Goal: Task Accomplishment & Management: Complete application form

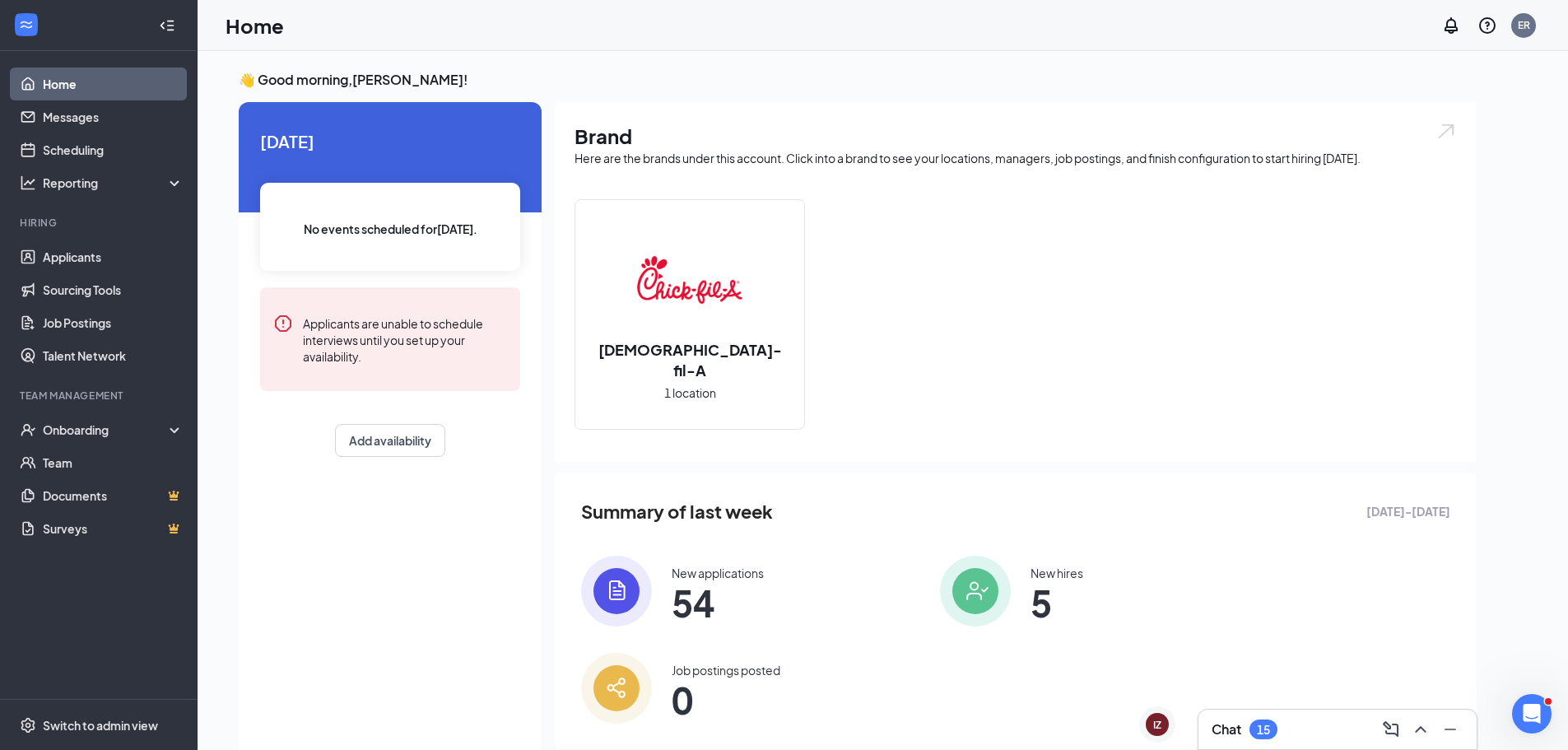
click at [1306, 722] on div "Chat 15" at bounding box center [1338, 728] width 252 height 27
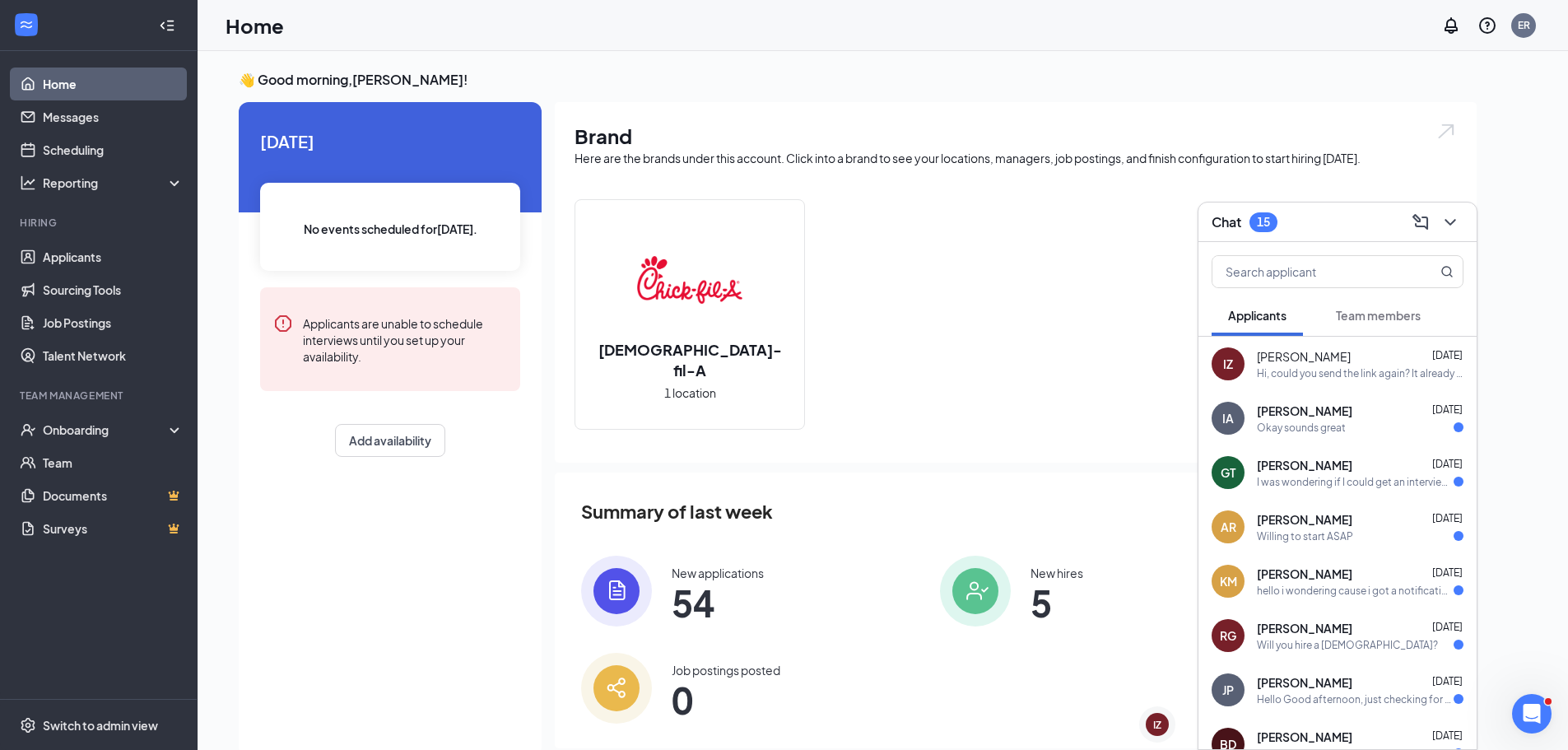
click at [1406, 325] on button "Team members" at bounding box center [1378, 315] width 118 height 41
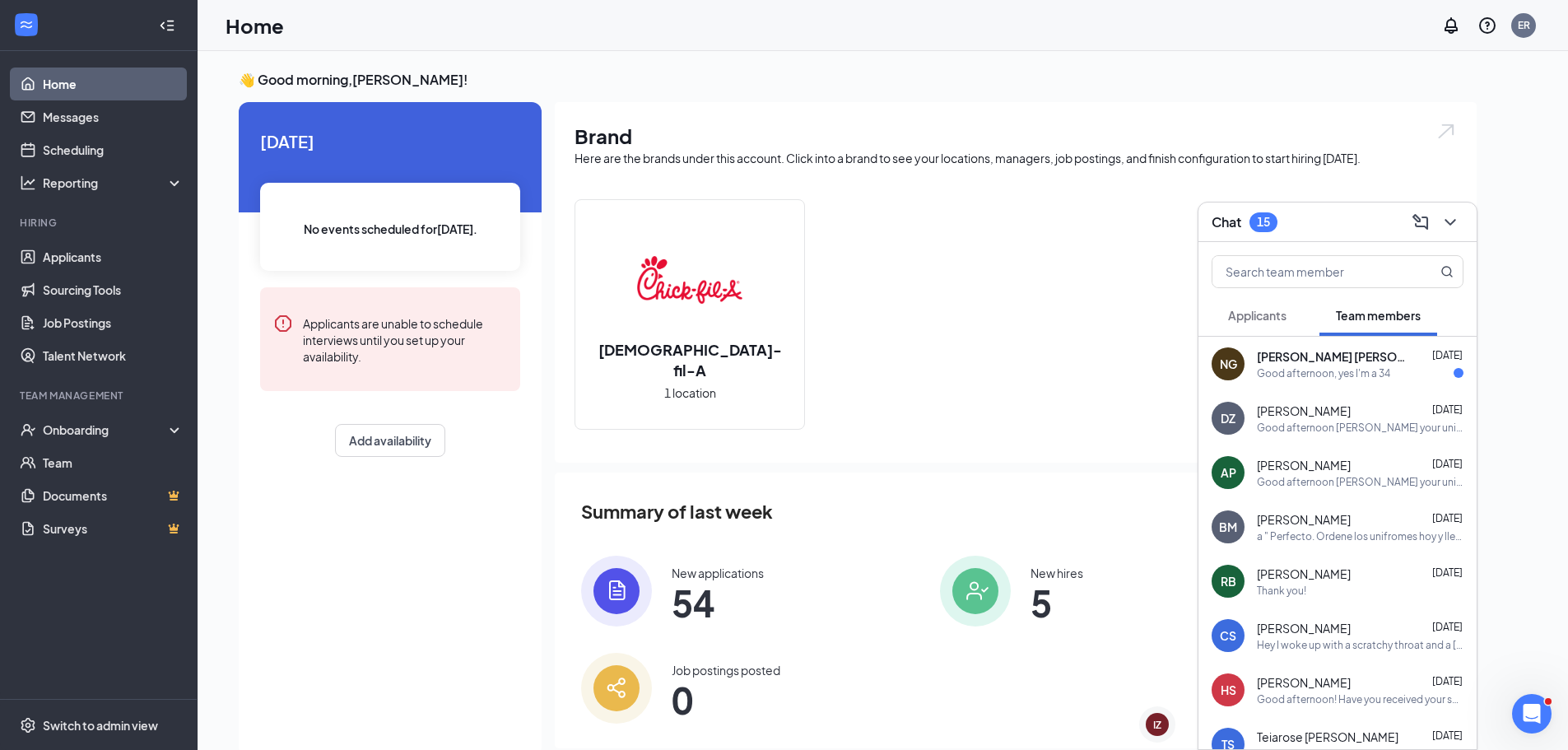
click at [1422, 364] on div "[PERSON_NAME] [PERSON_NAME] [DATE] Good afternoon, yes I'm a 34" at bounding box center [1360, 364] width 207 height 32
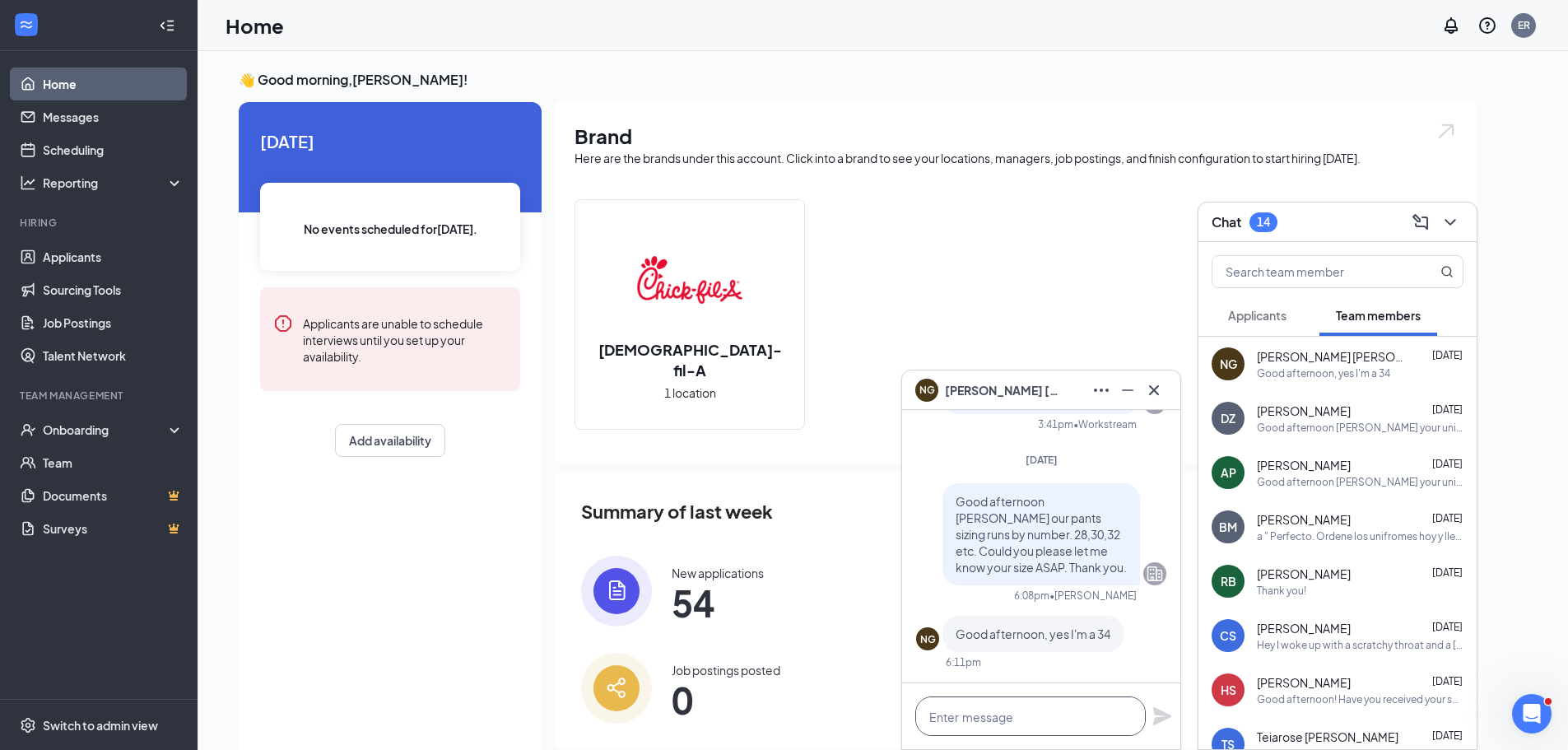
click at [1009, 722] on textarea at bounding box center [1031, 716] width 230 height 39
type textarea "t"
click at [832, 320] on div "[DEMOGRAPHIC_DATA]-fil-A 1 location" at bounding box center [1016, 320] width 882 height 243
click at [118, 260] on link "Applicants" at bounding box center [112, 256] width 141 height 32
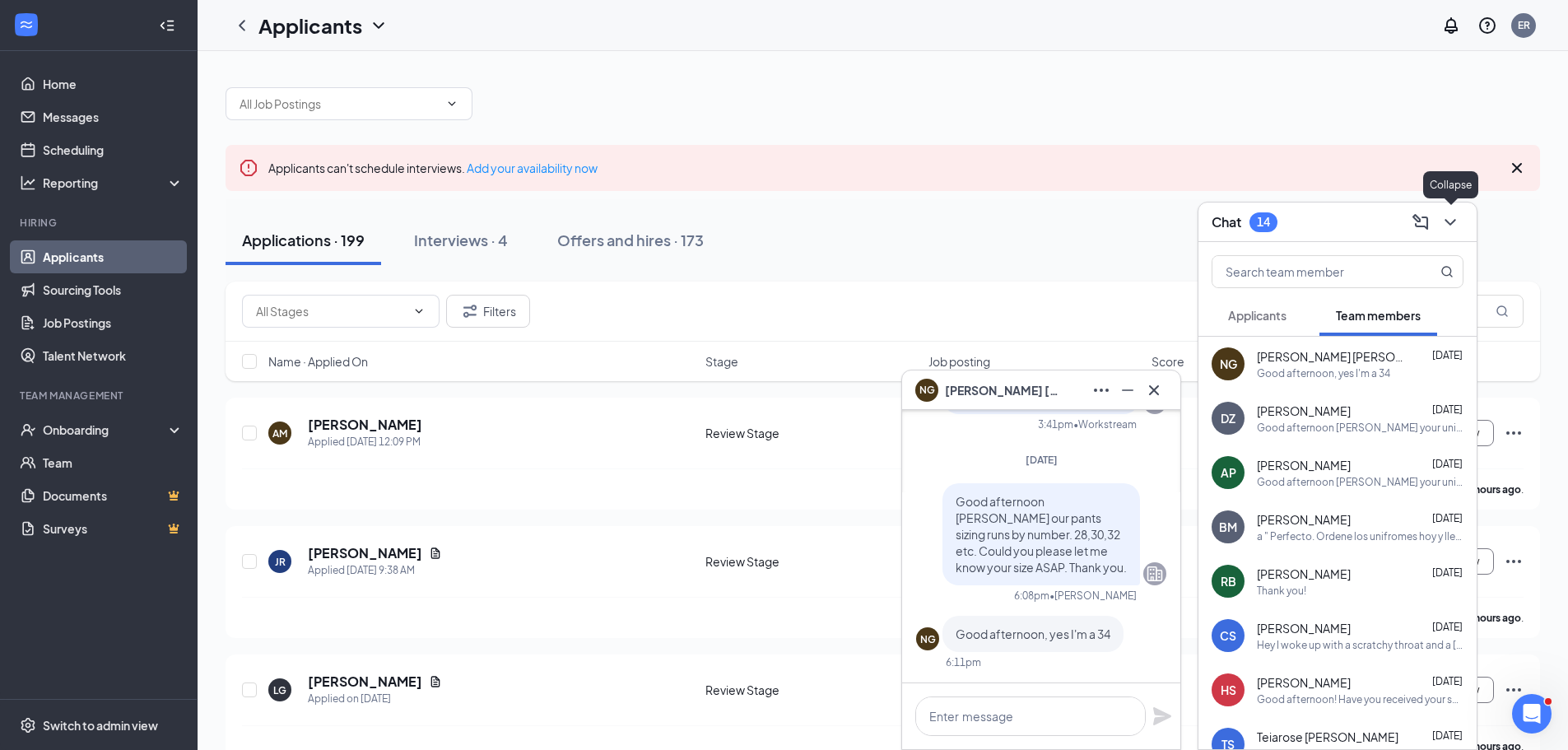
click at [1451, 225] on icon "ChevronDown" at bounding box center [1450, 222] width 20 height 20
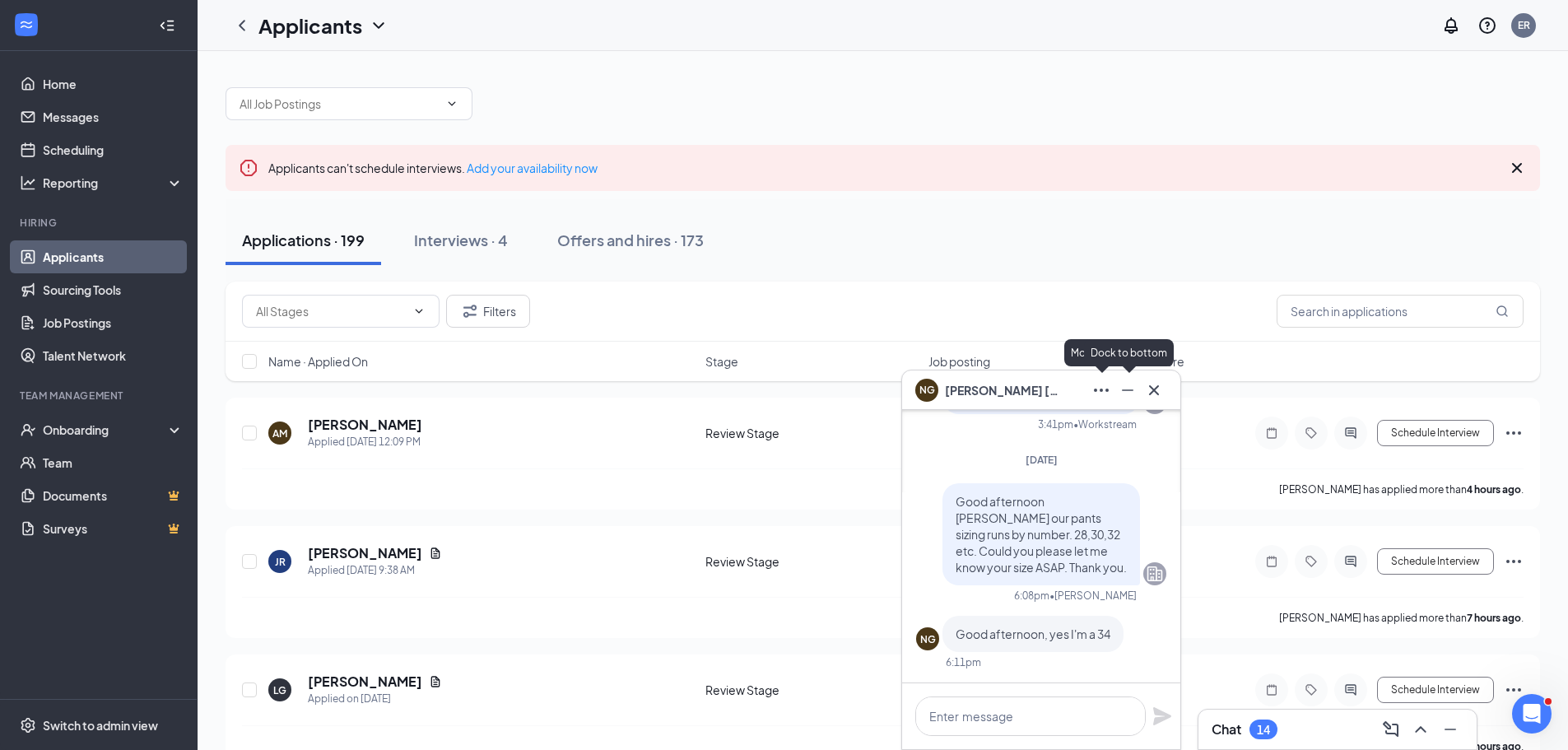
click at [1145, 391] on icon "Cross" at bounding box center [1154, 390] width 20 height 20
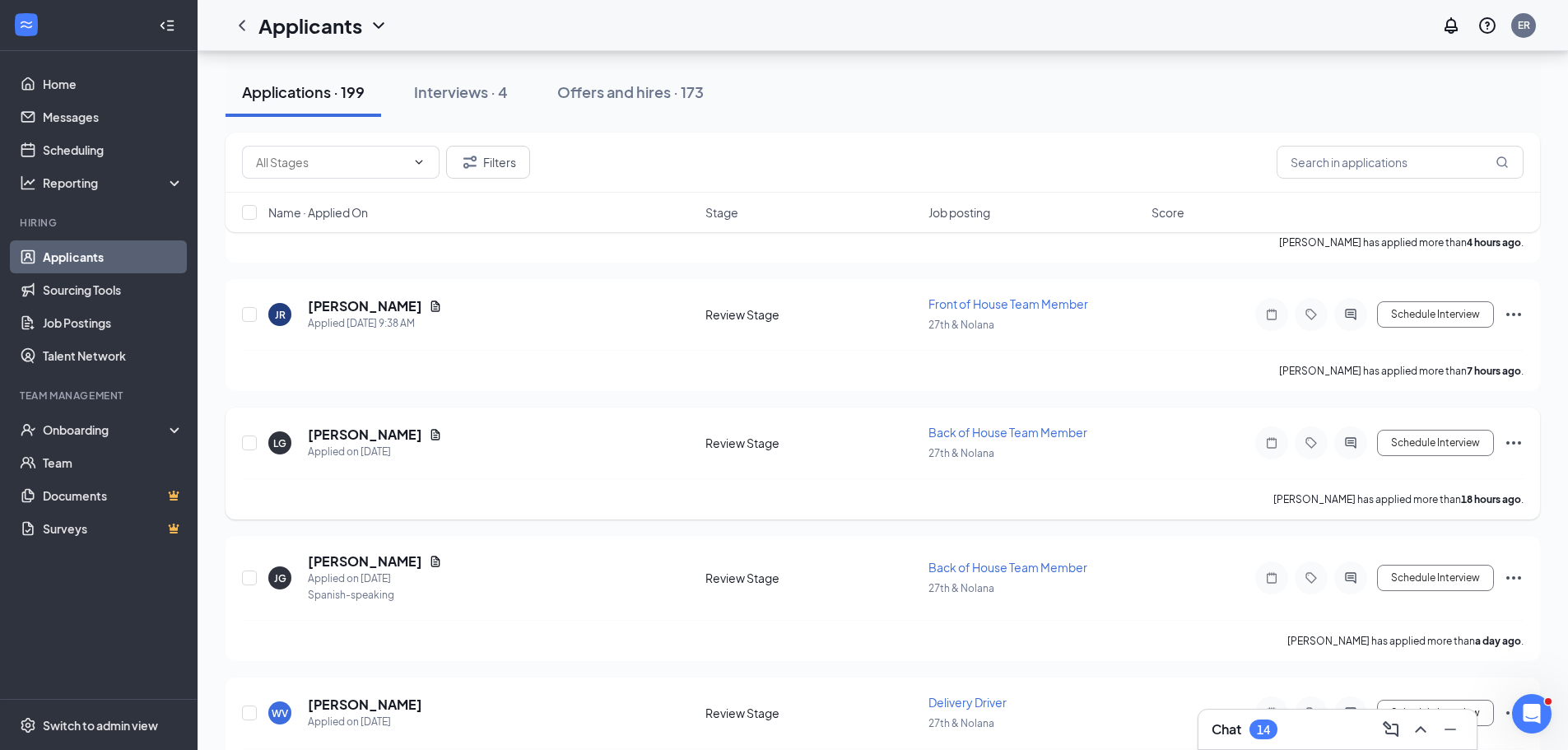
scroll to position [329, 0]
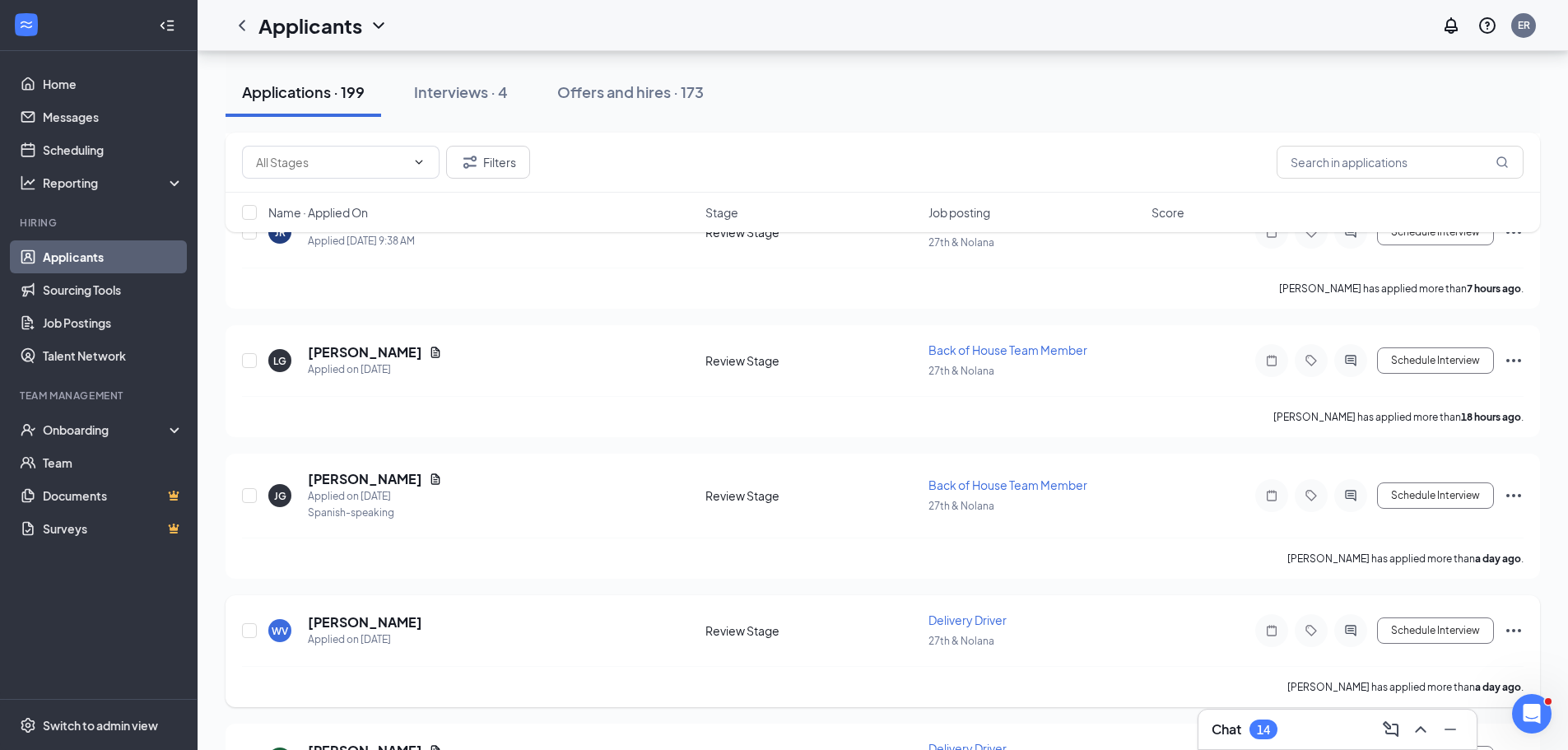
click at [999, 632] on div "27th & Nolana" at bounding box center [1035, 640] width 214 height 18
click at [996, 628] on div "Delivery Driver 27th & Nolana" at bounding box center [1035, 630] width 214 height 37
click at [996, 622] on span "Delivery Driver" at bounding box center [967, 619] width 78 height 15
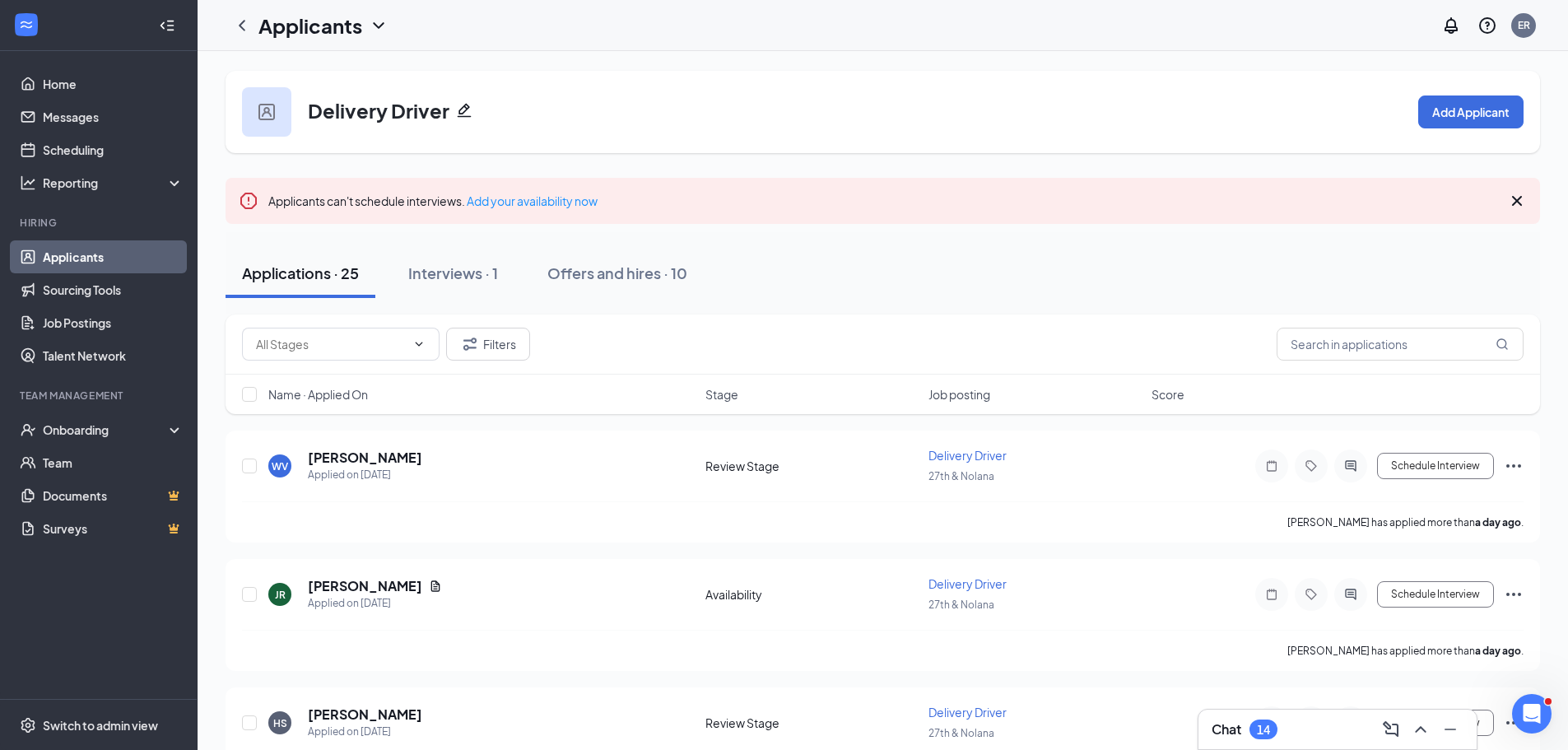
click at [1526, 125] on div "Delivery Driver Add Applicant" at bounding box center [882, 112] width 1314 height 83
click at [1515, 119] on button "Add Applicant" at bounding box center [1470, 111] width 105 height 32
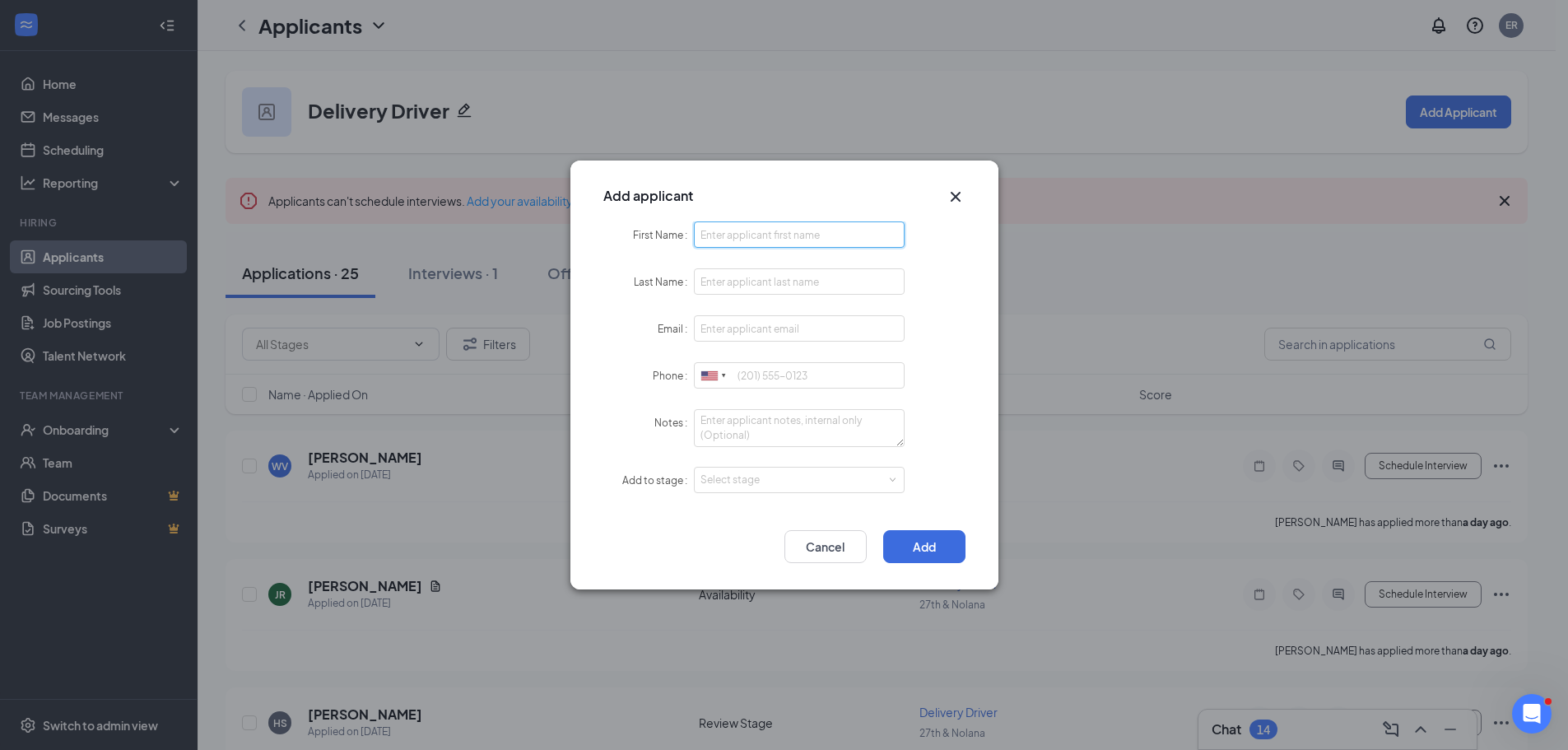
click at [765, 245] on input "First Name" at bounding box center [799, 234] width 212 height 27
type input "[PERSON_NAME]"
type input "m"
type input "[PERSON_NAME]"
type input "[EMAIL_ADDRESS][DOMAIN_NAME]"
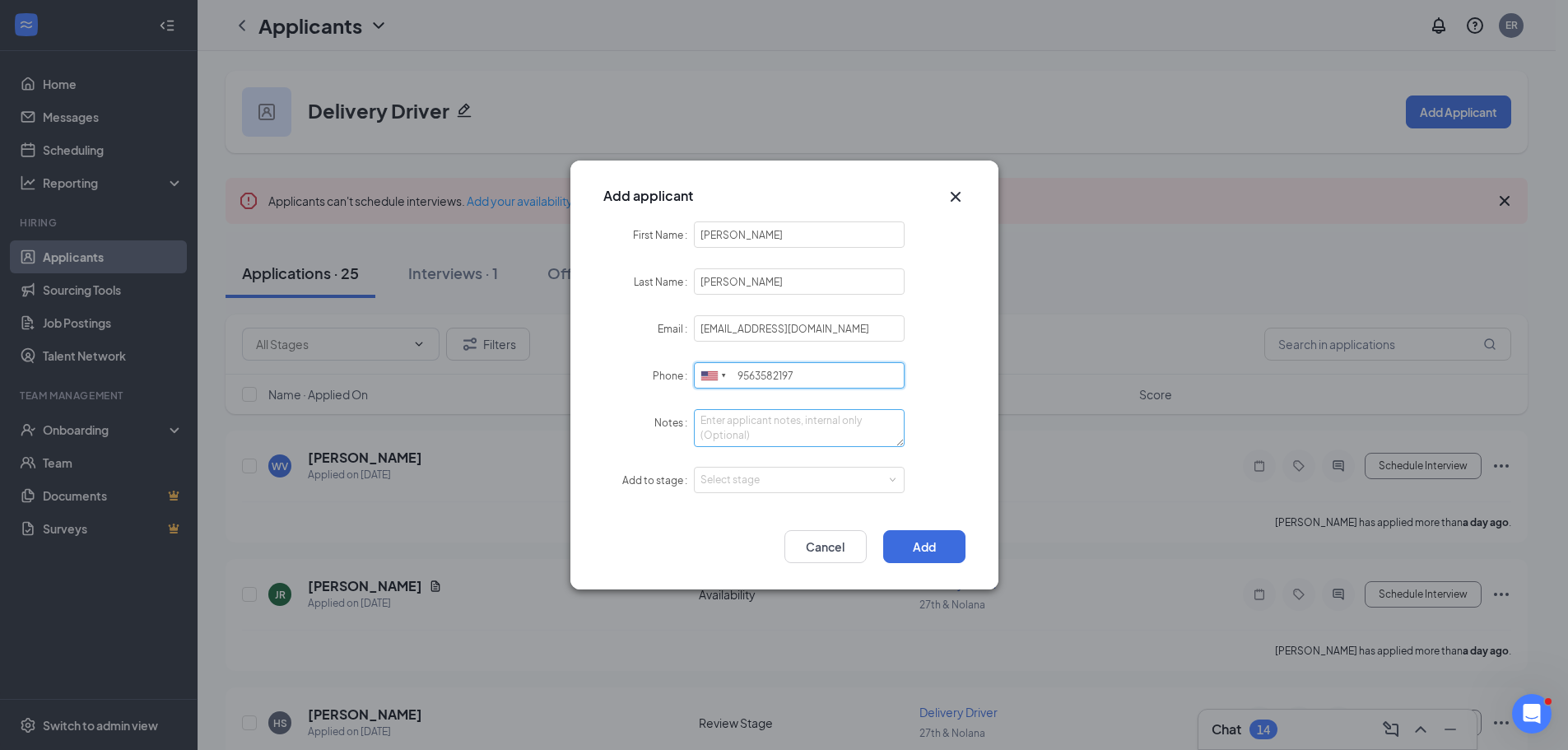
type input "9563582197"
drag, startPoint x: 695, startPoint y: 441, endPoint x: 707, endPoint y: 436, distance: 13.0
click at [704, 438] on textarea "Notes" at bounding box center [799, 427] width 212 height 37
click at [707, 436] on textarea "Notes" at bounding box center [799, 427] width 212 height 37
click at [784, 480] on div "Select stage" at bounding box center [795, 479] width 191 height 17
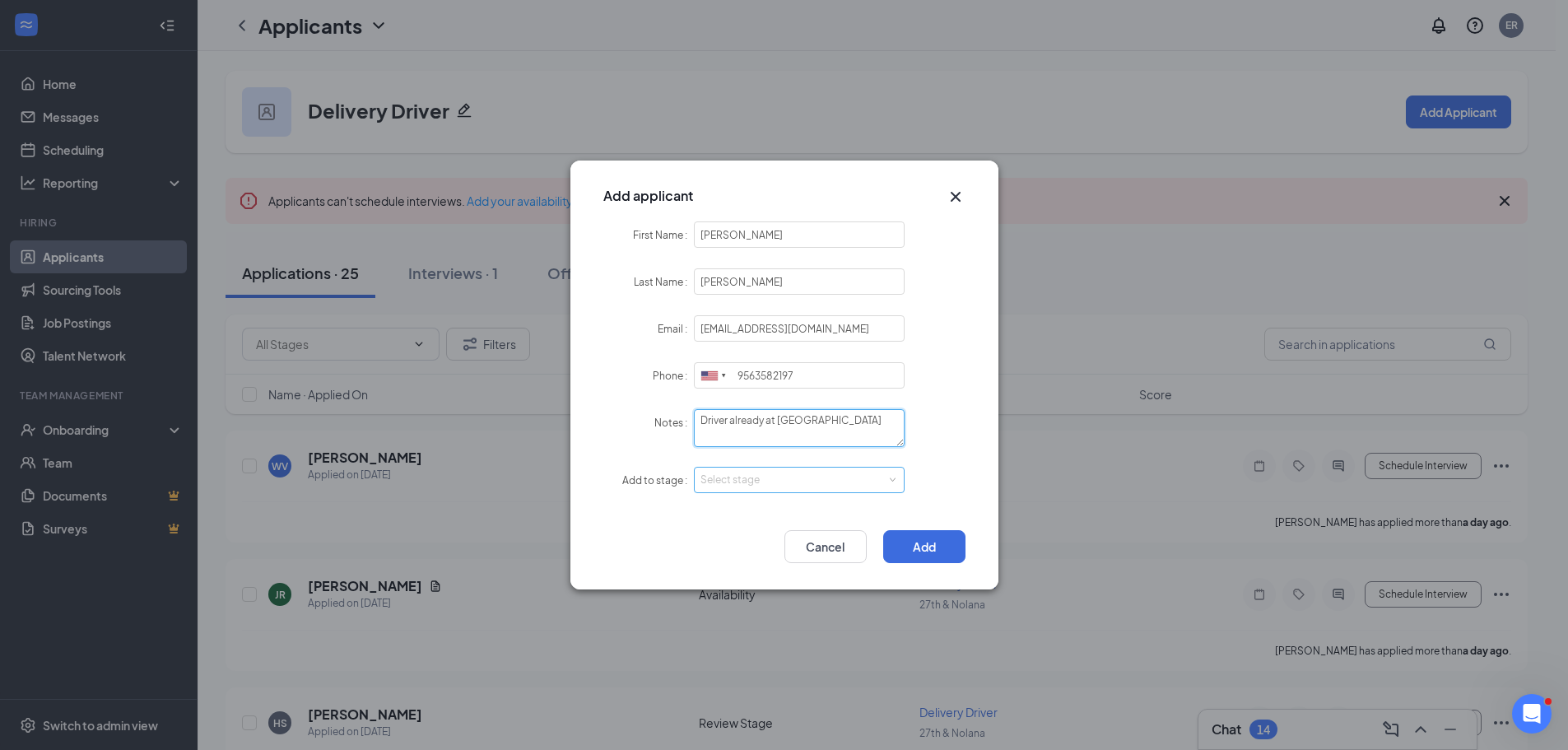
type textarea "Driver already at [GEOGRAPHIC_DATA]"
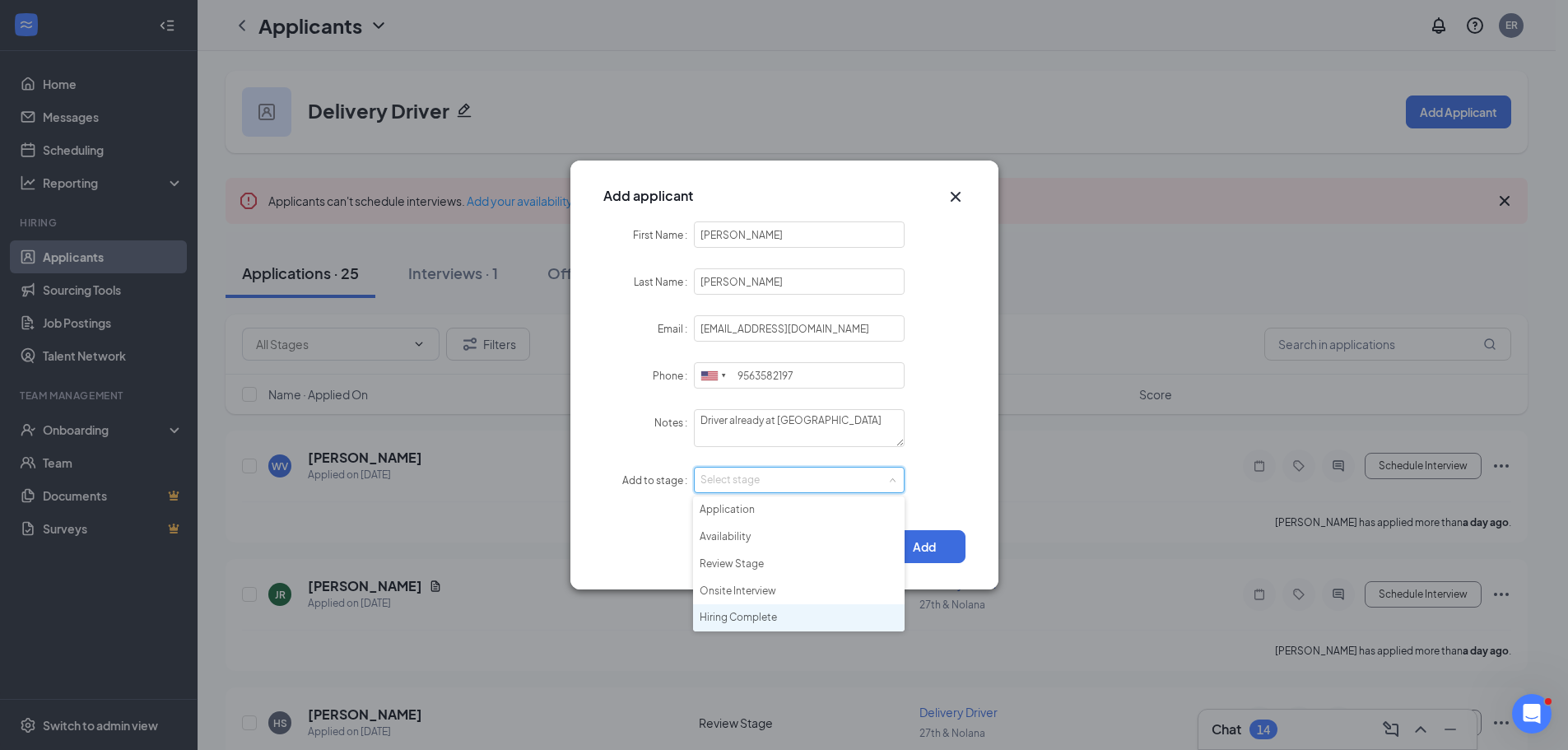
click at [786, 609] on li "Hiring Complete" at bounding box center [798, 618] width 212 height 28
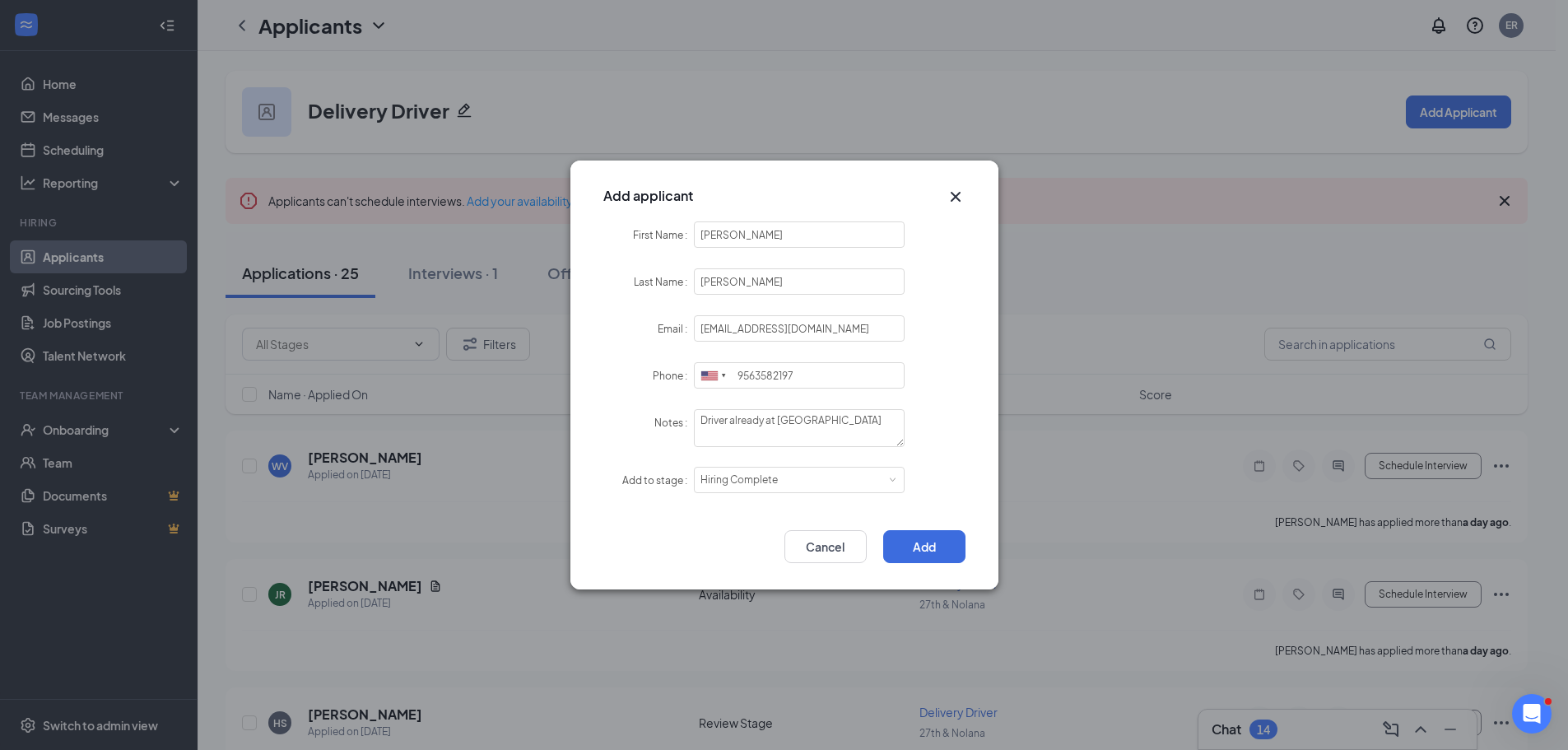
click at [966, 324] on div "First Name [PERSON_NAME] Last Name [PERSON_NAME] Email [EMAIL_ADDRESS][DOMAIN_N…" at bounding box center [784, 367] width 428 height 292
click at [928, 546] on button "Add" at bounding box center [924, 545] width 83 height 32
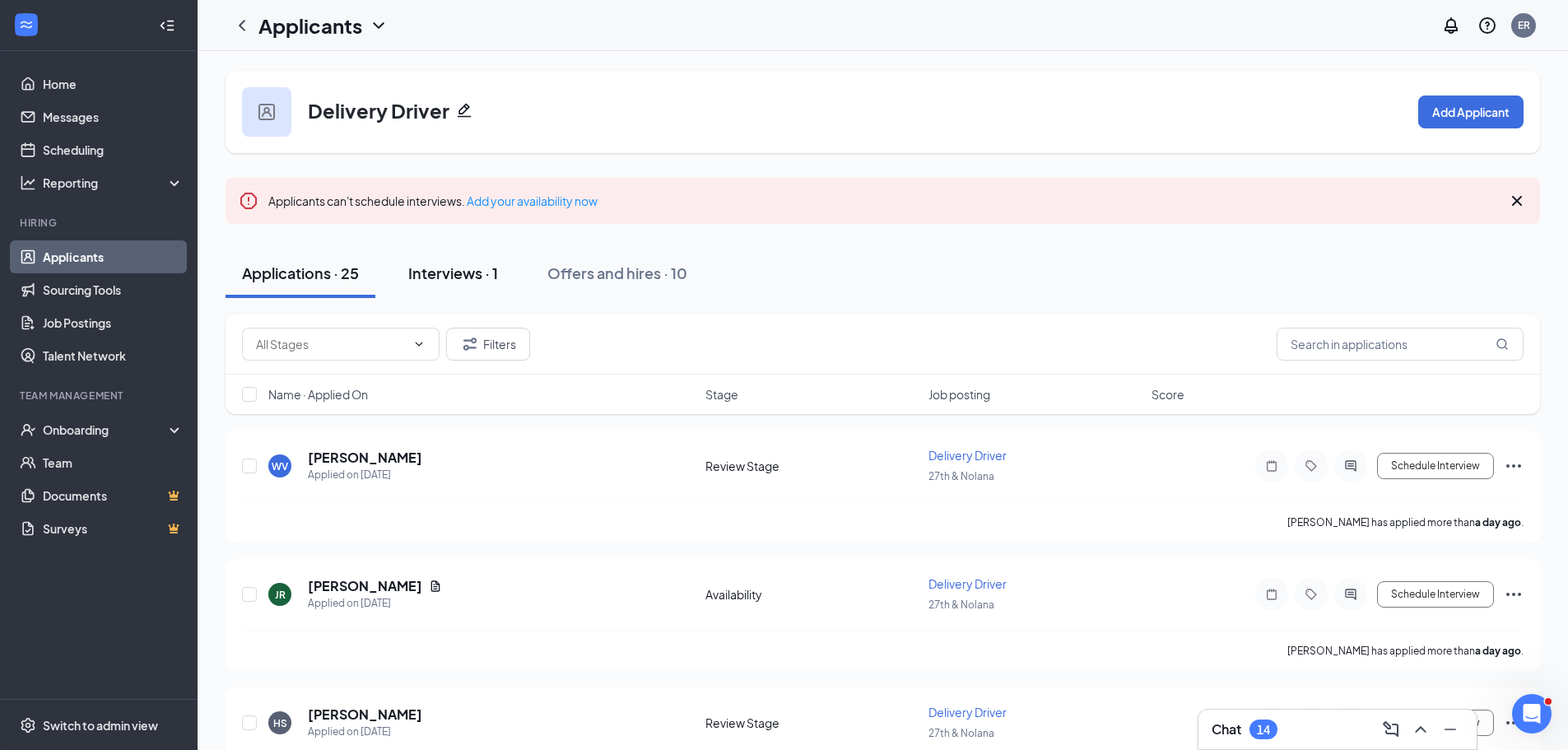
click at [463, 270] on div "Interviews · 1" at bounding box center [453, 273] width 90 height 21
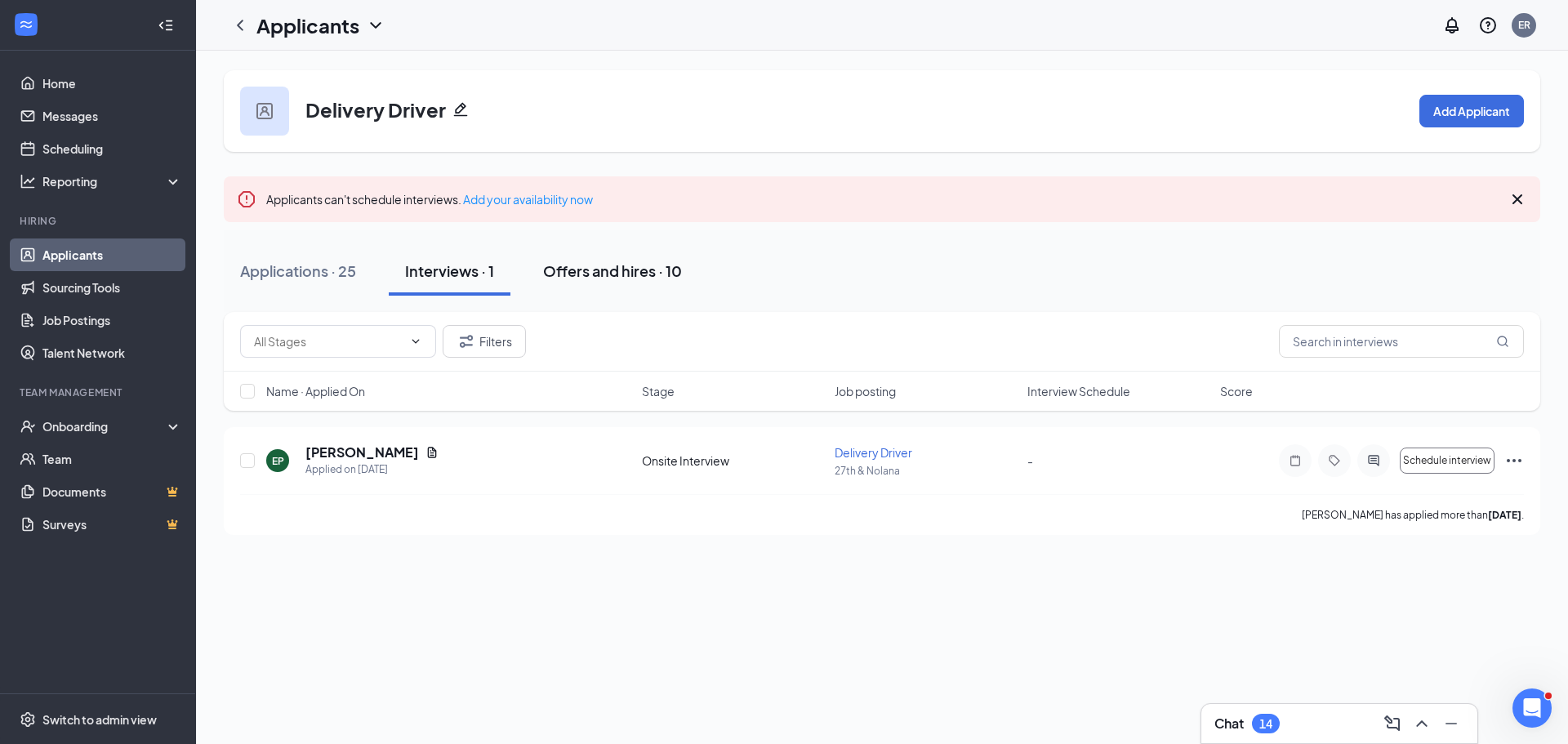
click at [601, 277] on div "Offers and hires · 10" at bounding box center [613, 270] width 139 height 21
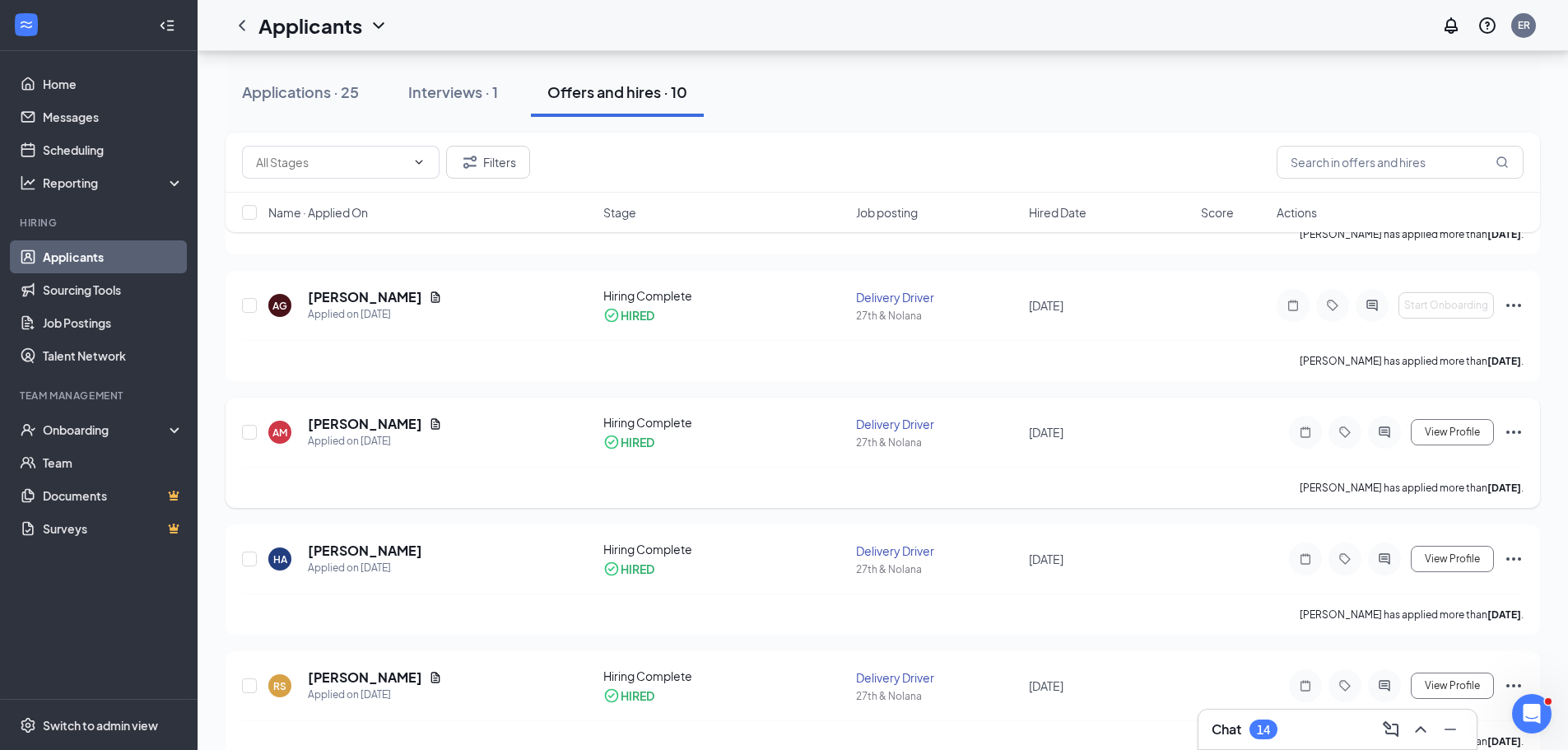
scroll to position [83, 0]
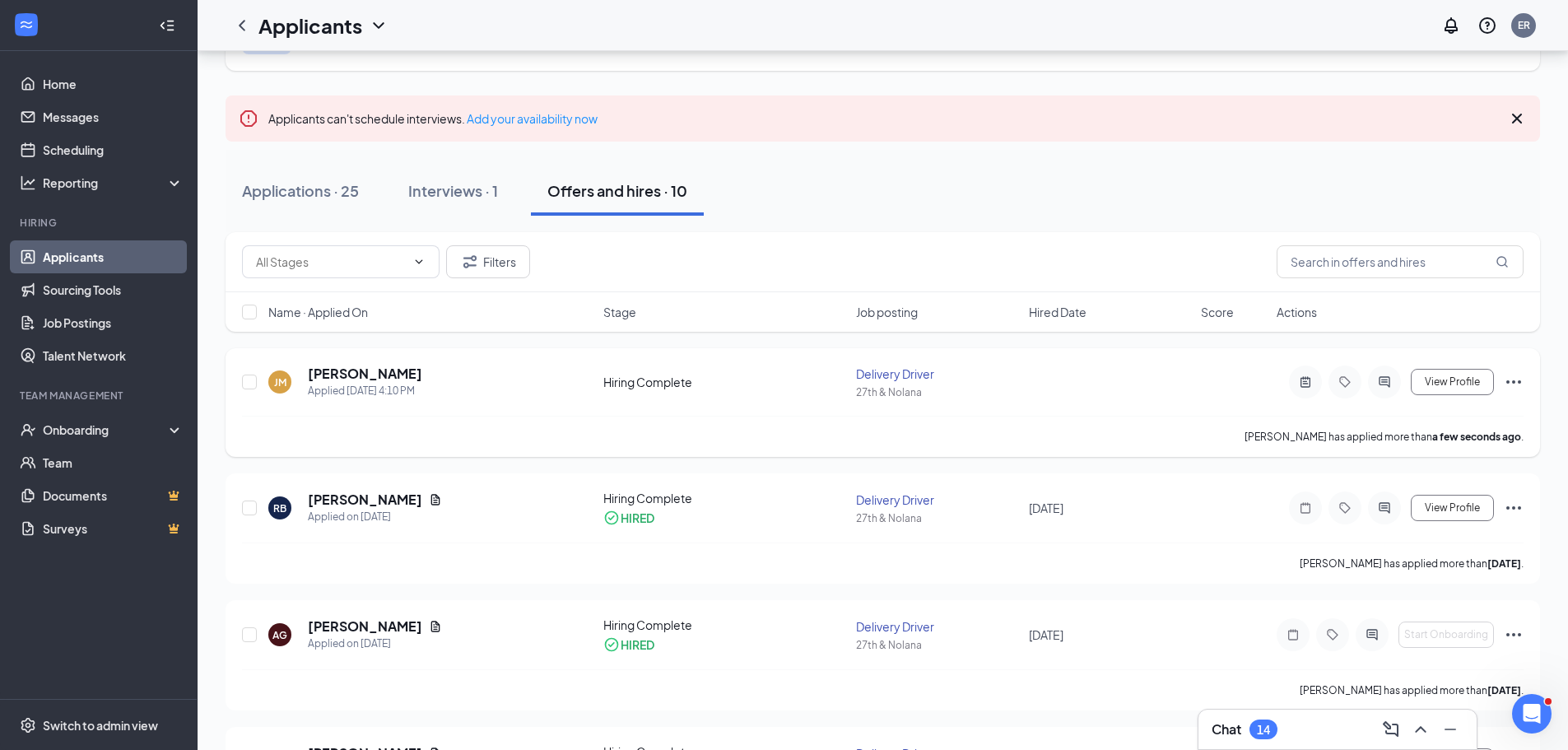
click at [1514, 384] on icon "Ellipses" at bounding box center [1513, 382] width 20 height 20
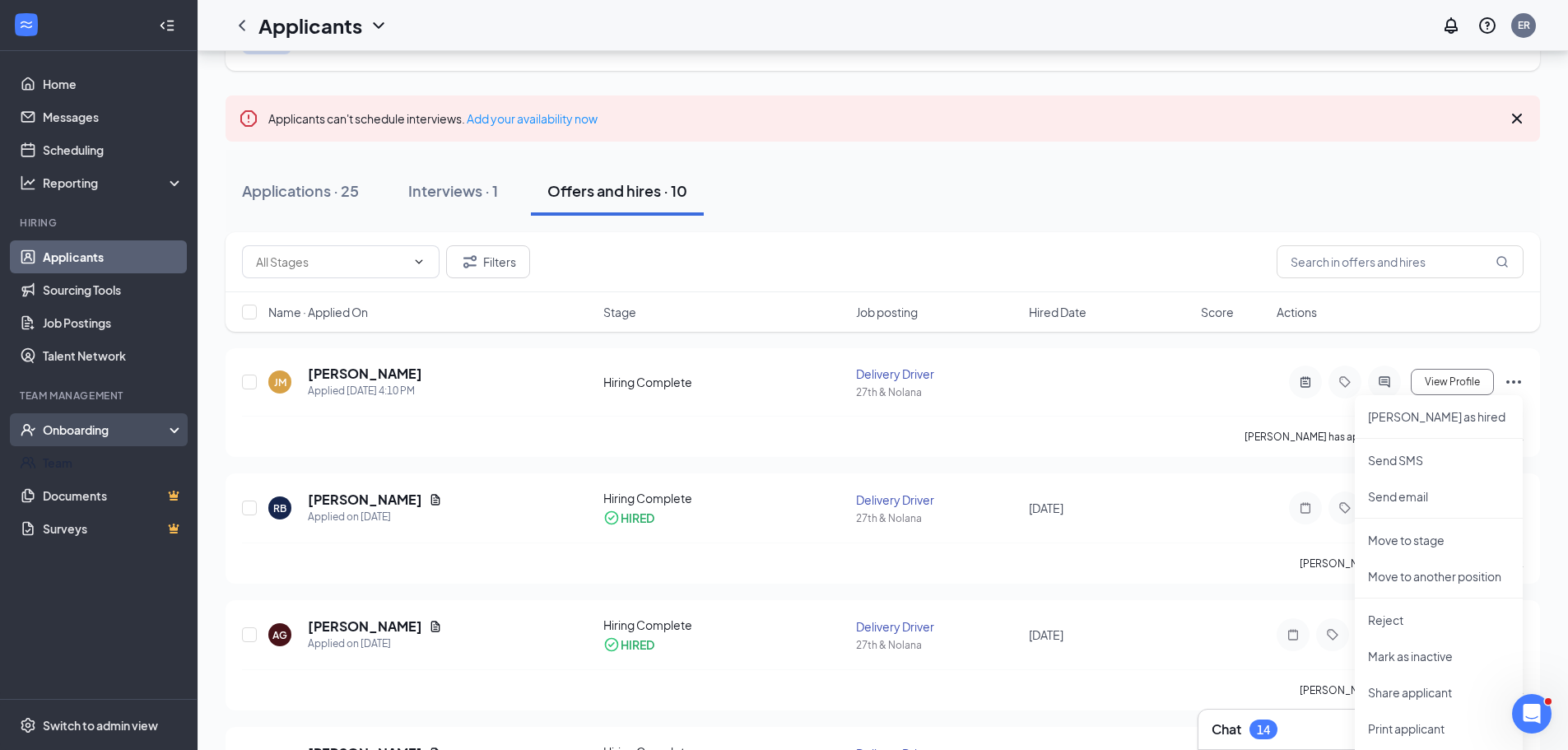
click at [98, 426] on div "Onboarding" at bounding box center [105, 429] width 127 height 17
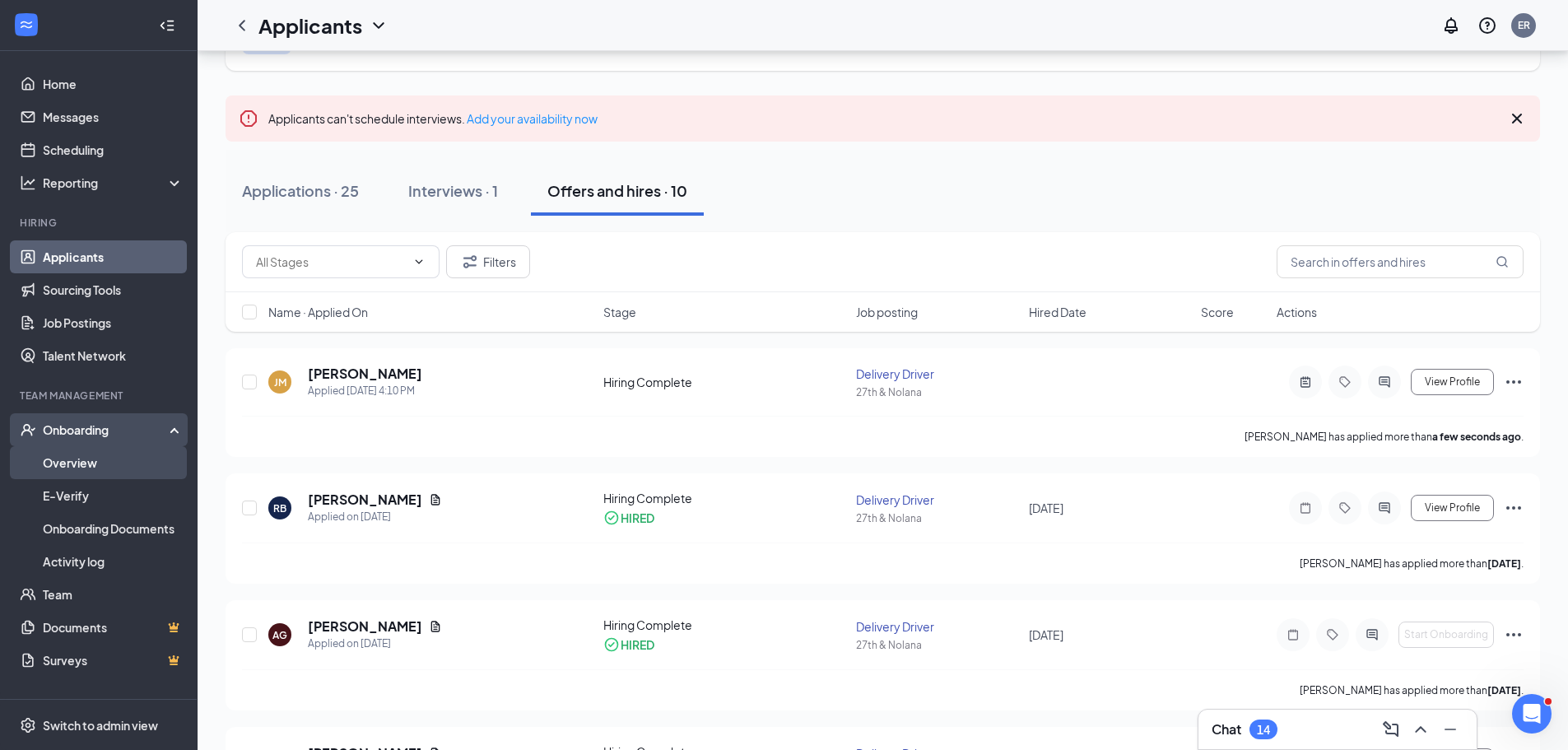
click at [90, 469] on link "Overview" at bounding box center [112, 462] width 141 height 32
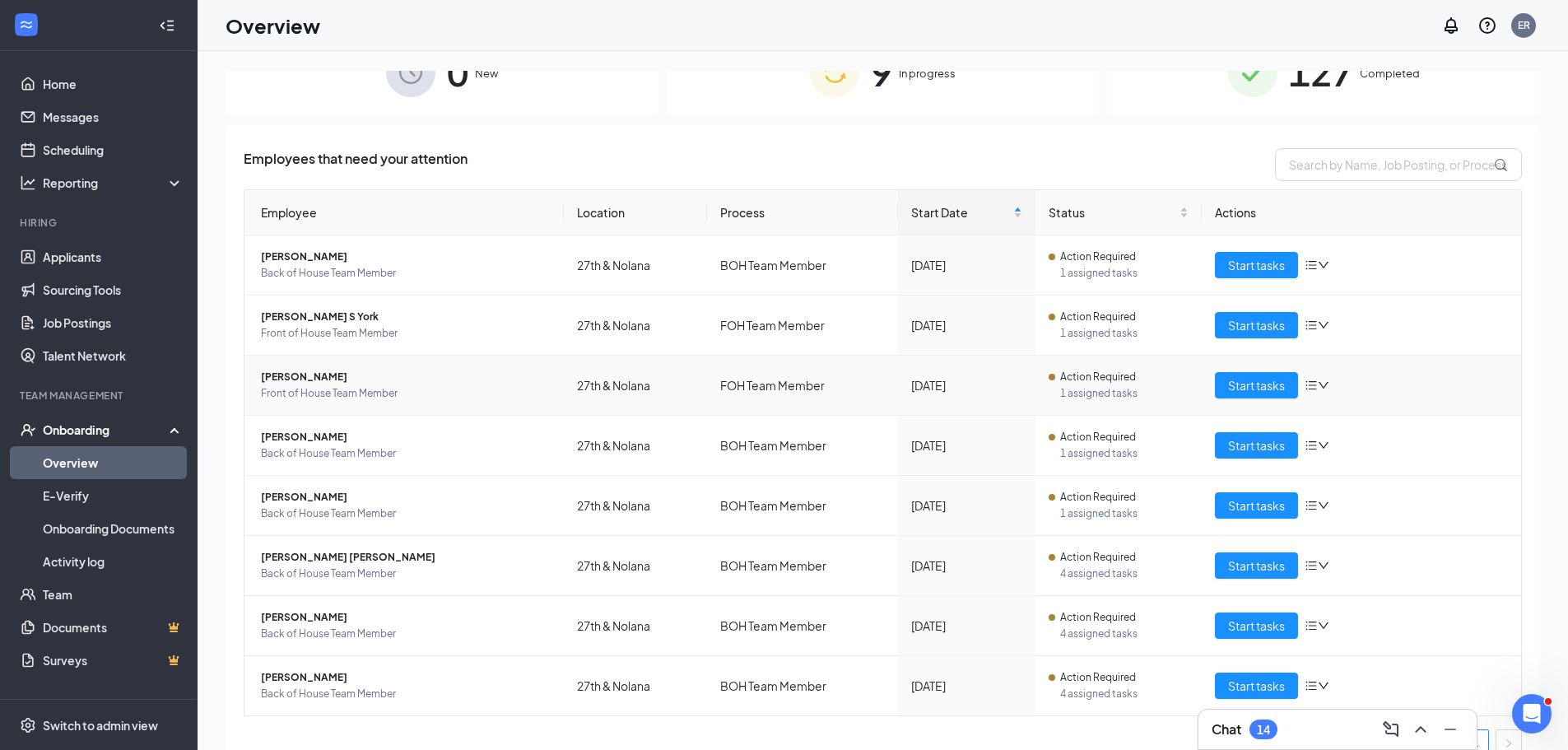
scroll to position [65, 0]
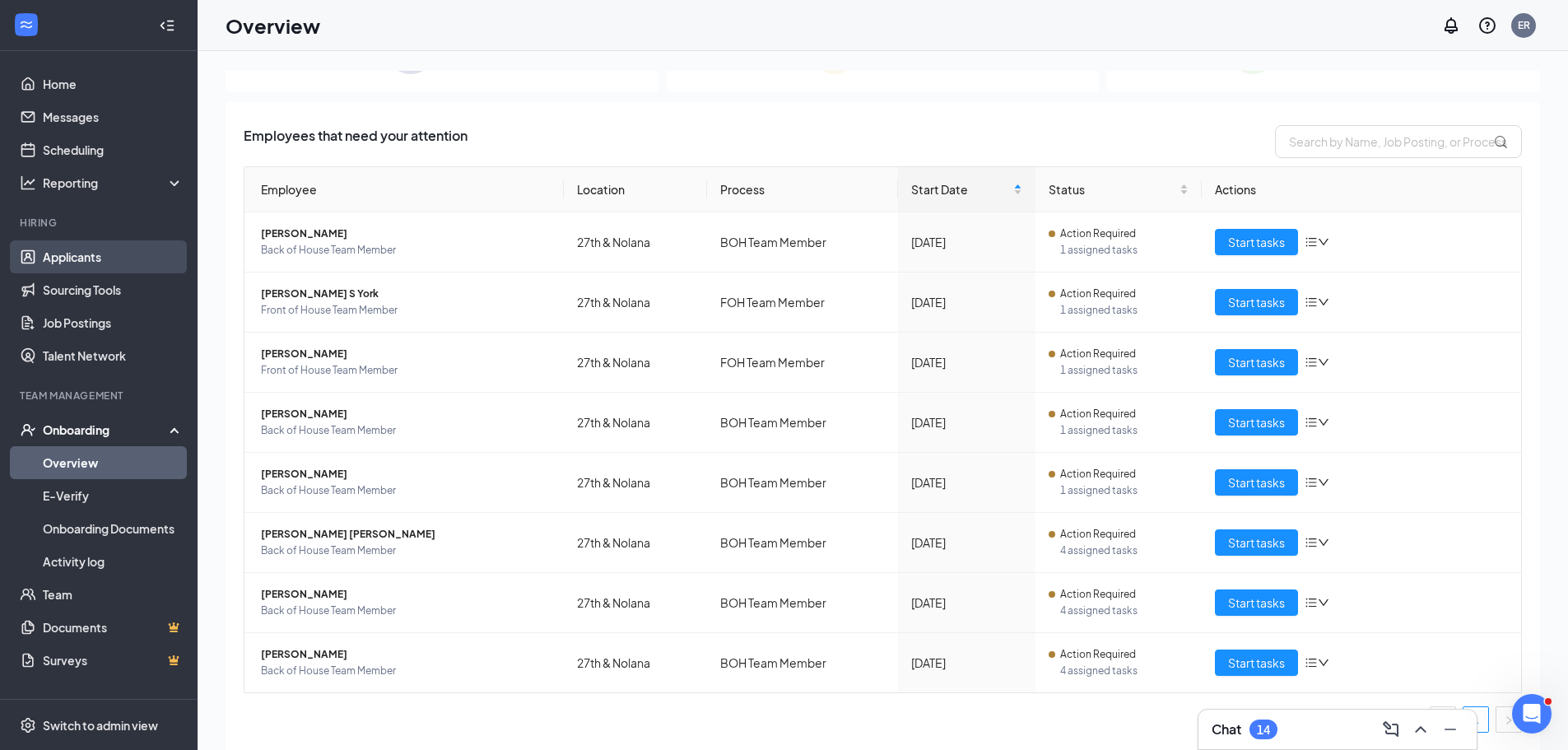
click at [117, 253] on link "Applicants" at bounding box center [112, 256] width 141 height 32
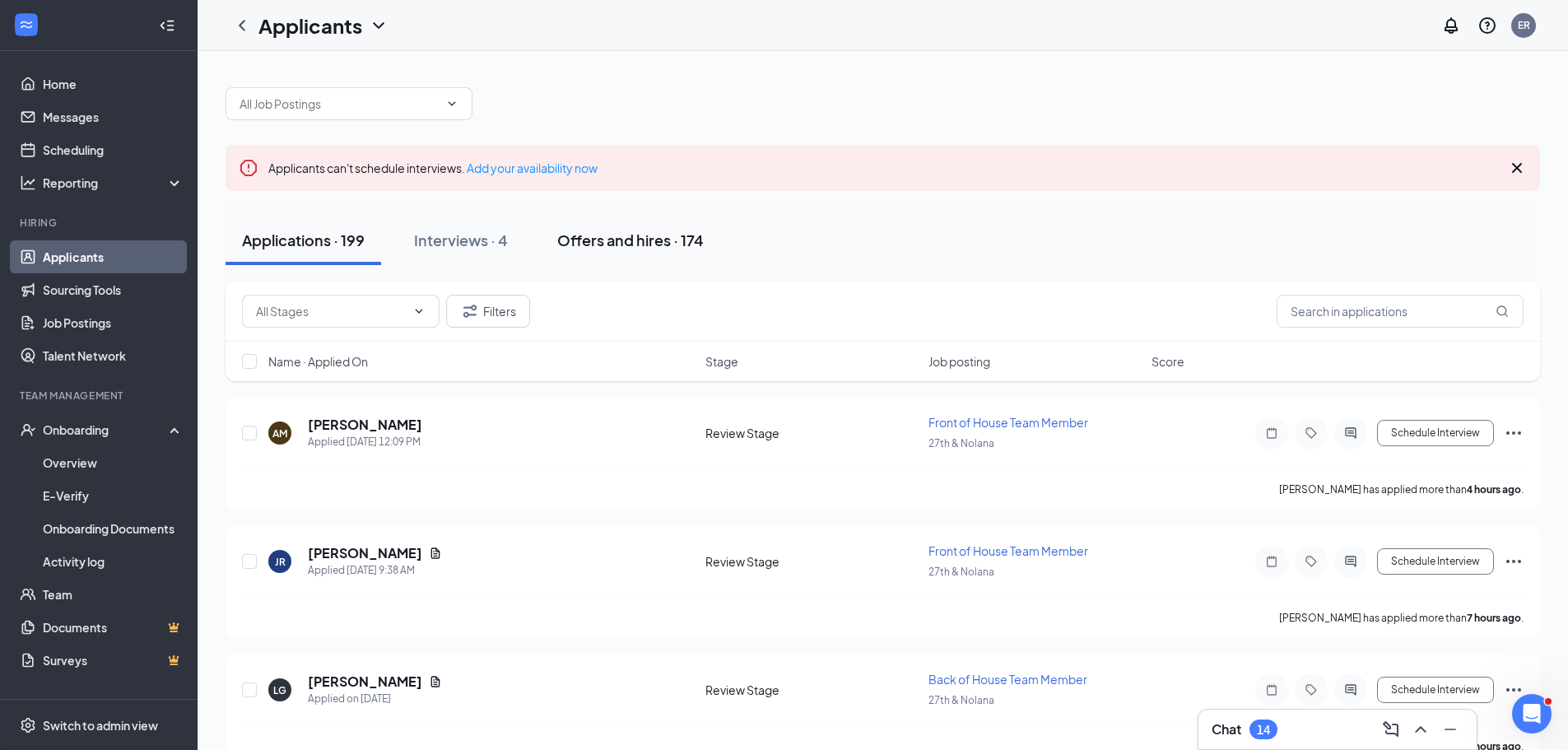
click at [629, 238] on div "Offers and hires · 174" at bounding box center [630, 239] width 147 height 21
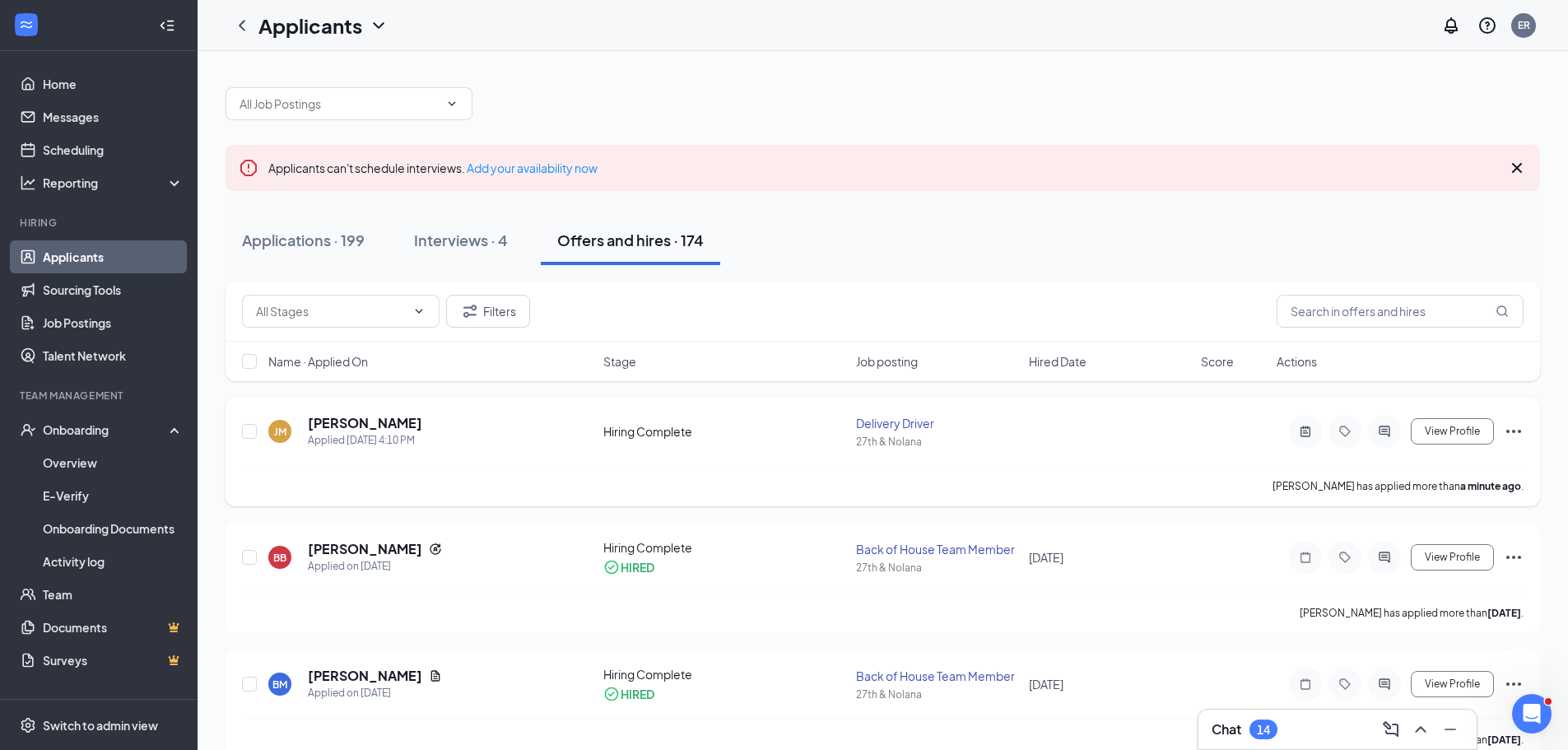
click at [1515, 429] on icon "Ellipses" at bounding box center [1513, 431] width 20 height 20
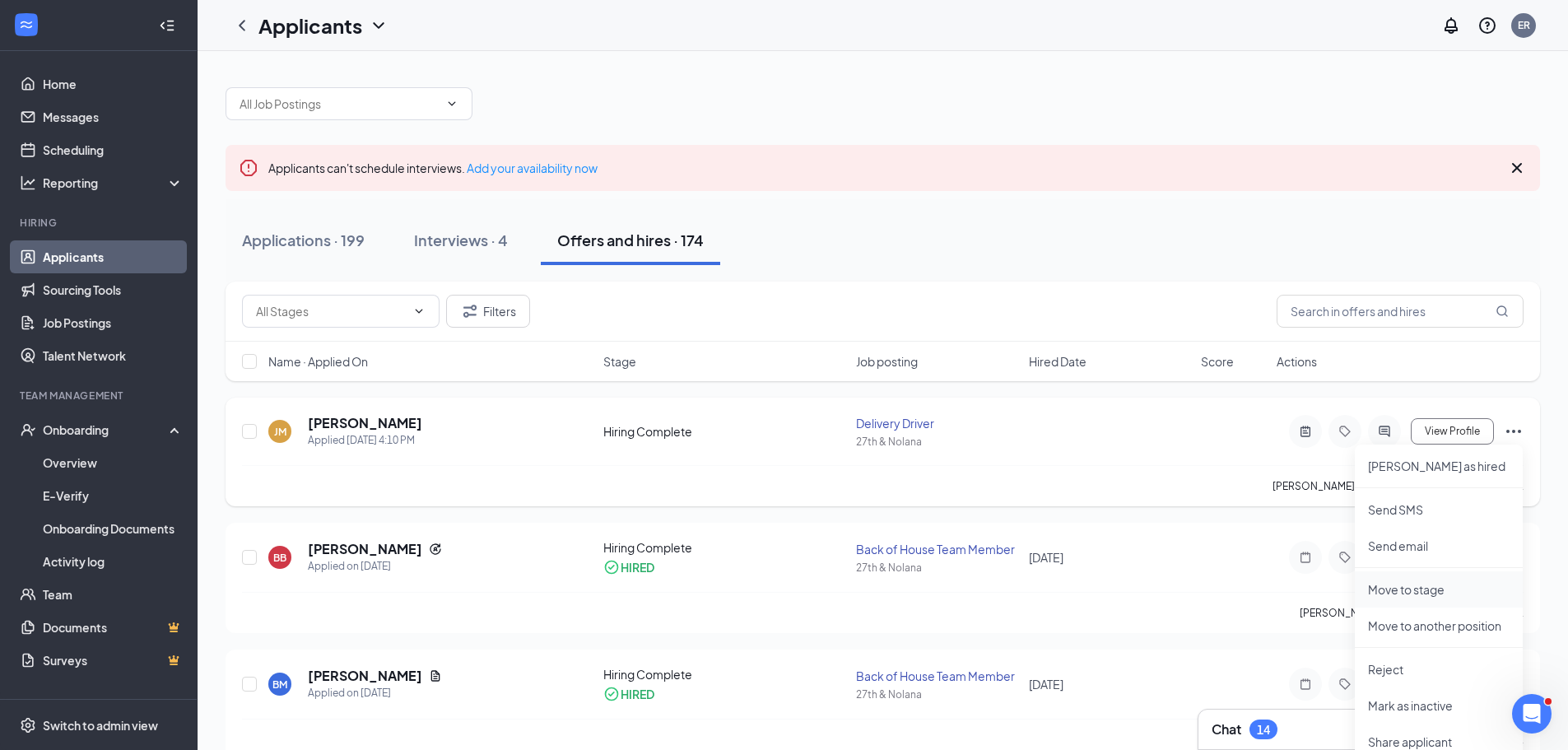
click at [1467, 594] on p "Move to stage" at bounding box center [1438, 589] width 142 height 17
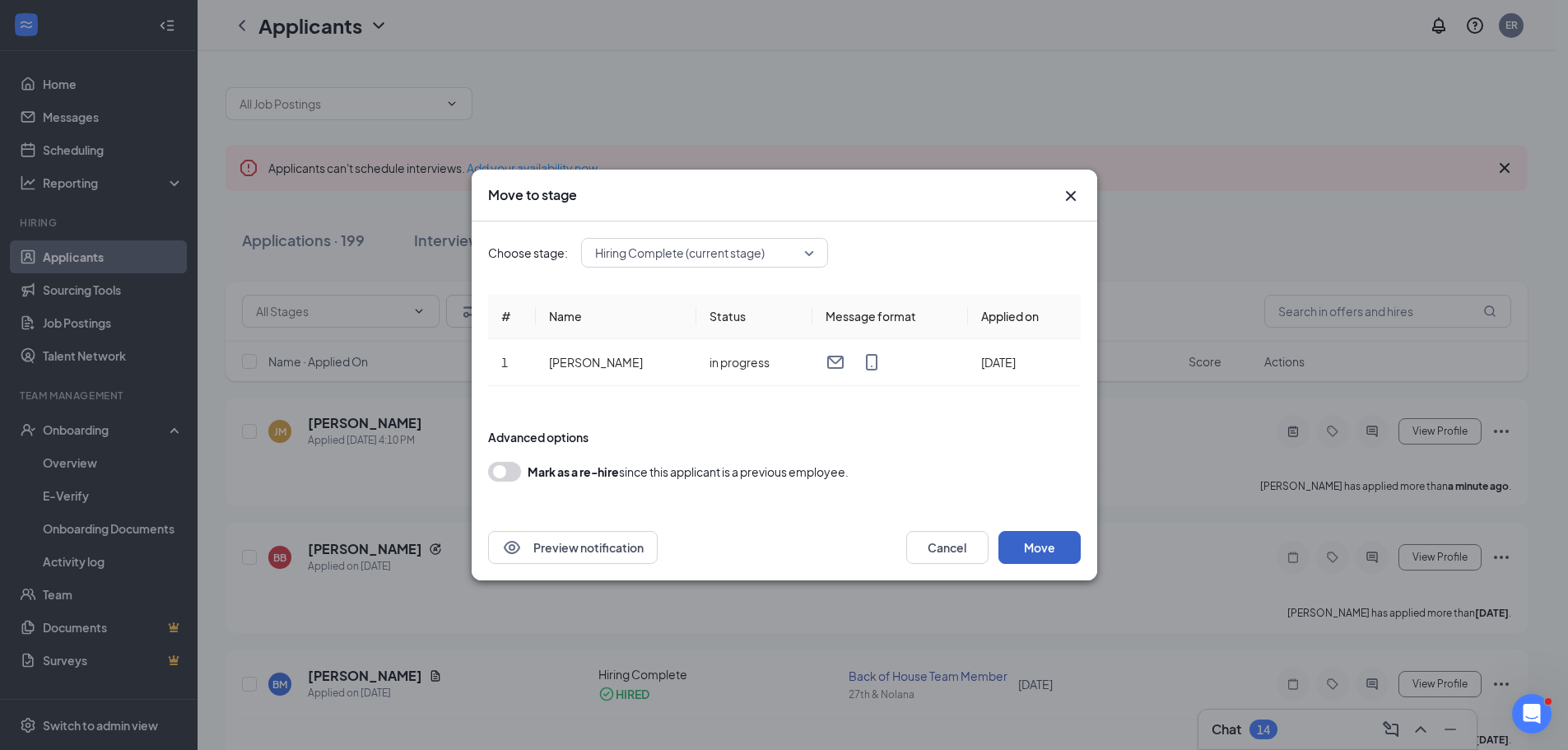
click at [1032, 547] on button "Move" at bounding box center [1039, 546] width 83 height 32
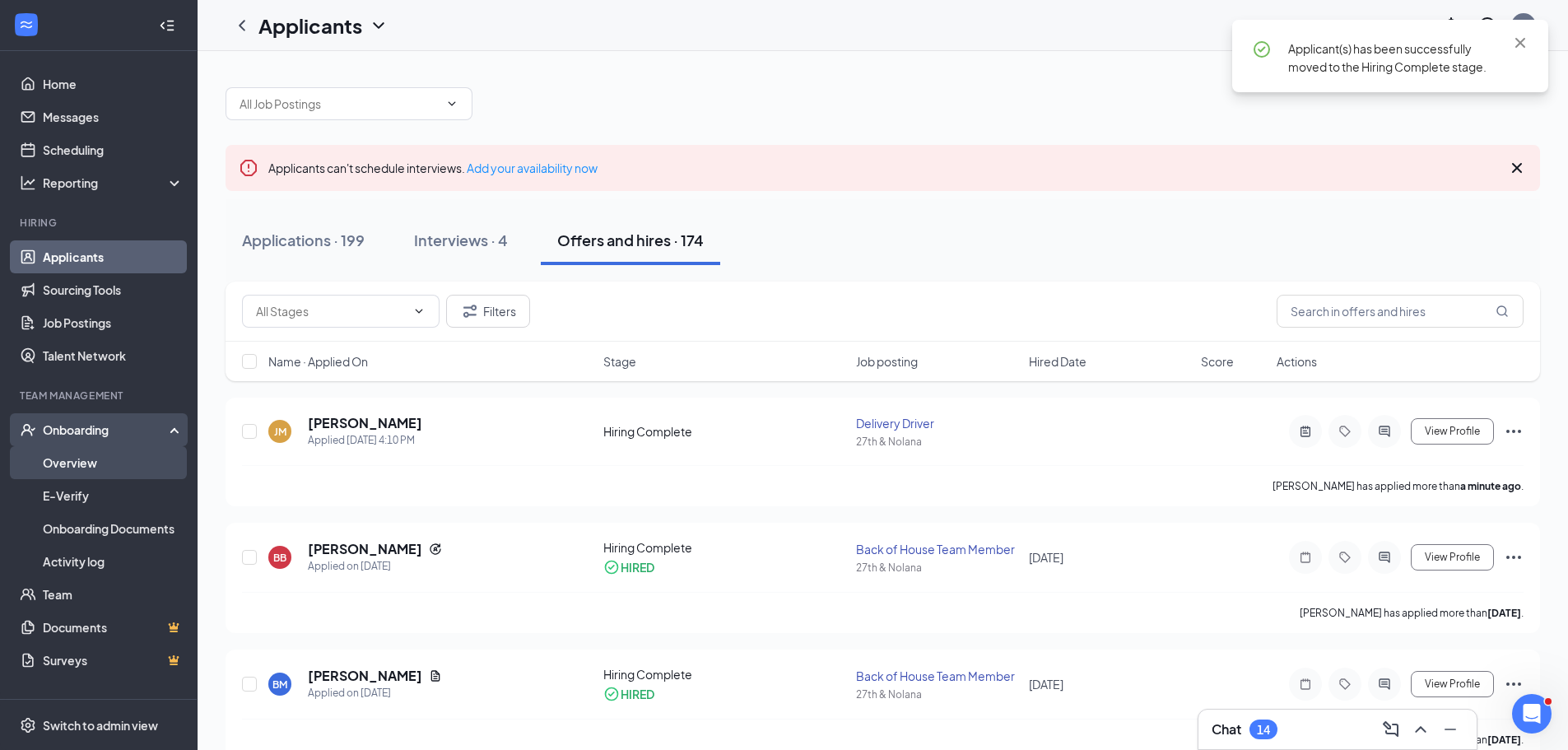
click at [101, 454] on link "Overview" at bounding box center [112, 462] width 141 height 32
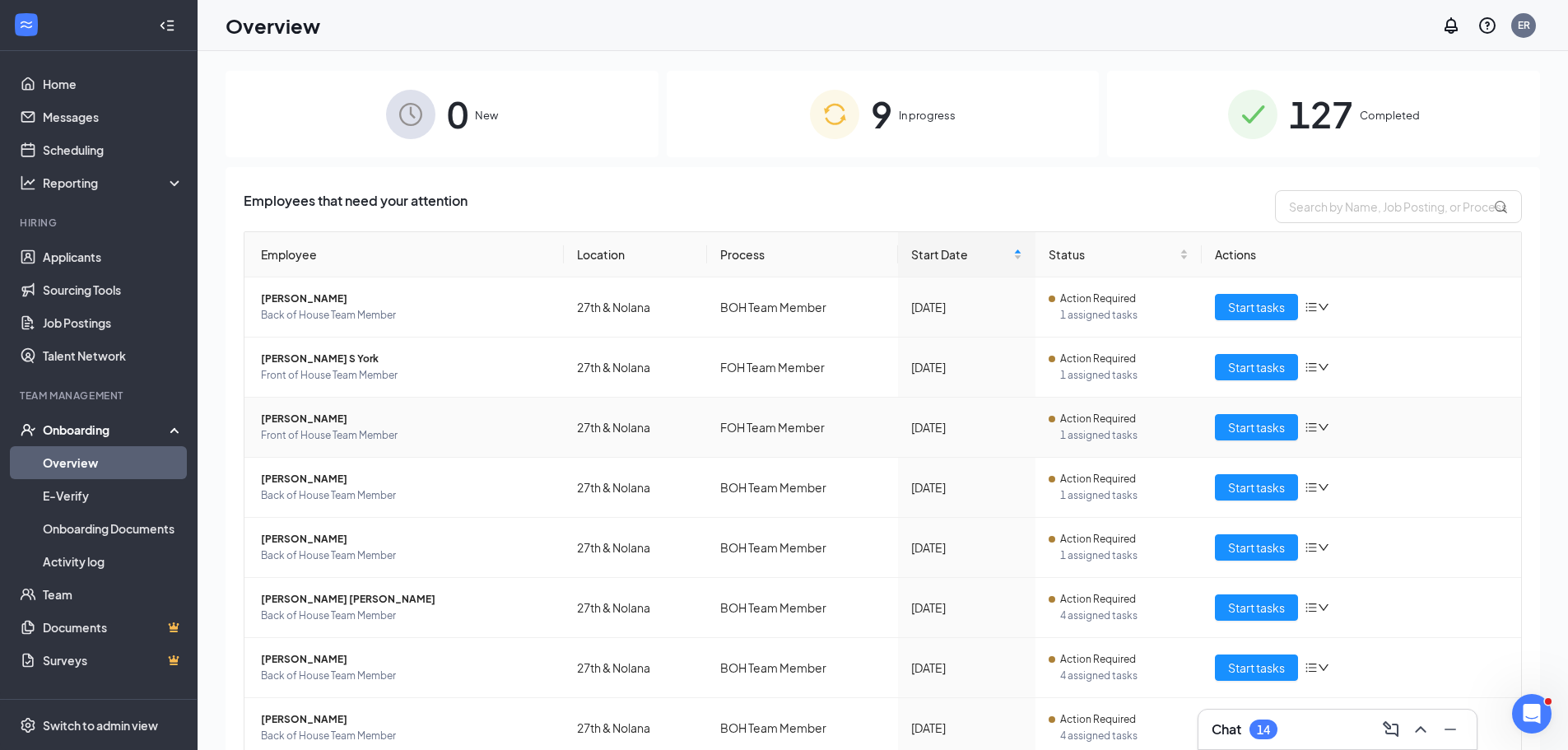
scroll to position [65, 0]
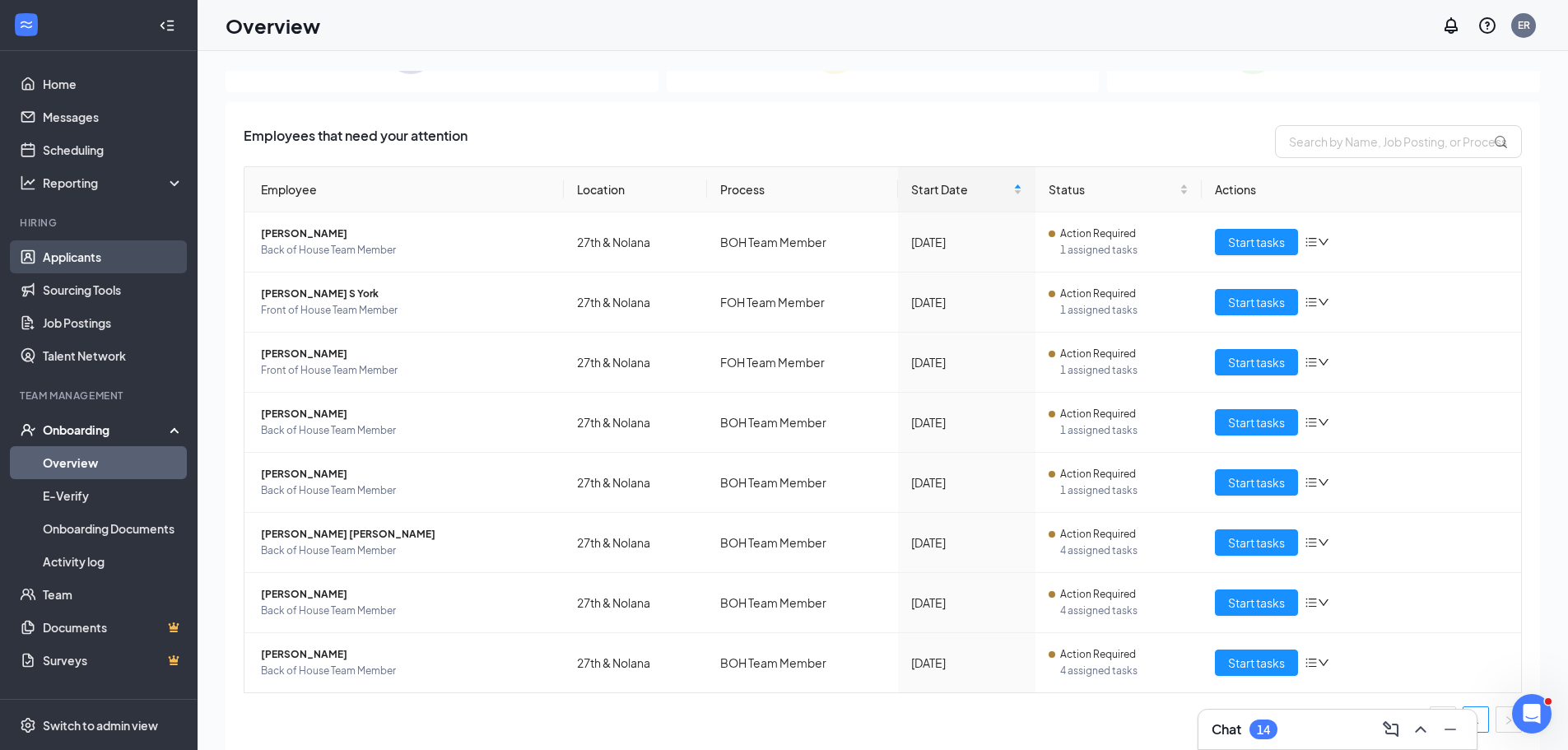
click at [102, 254] on link "Applicants" at bounding box center [112, 256] width 141 height 32
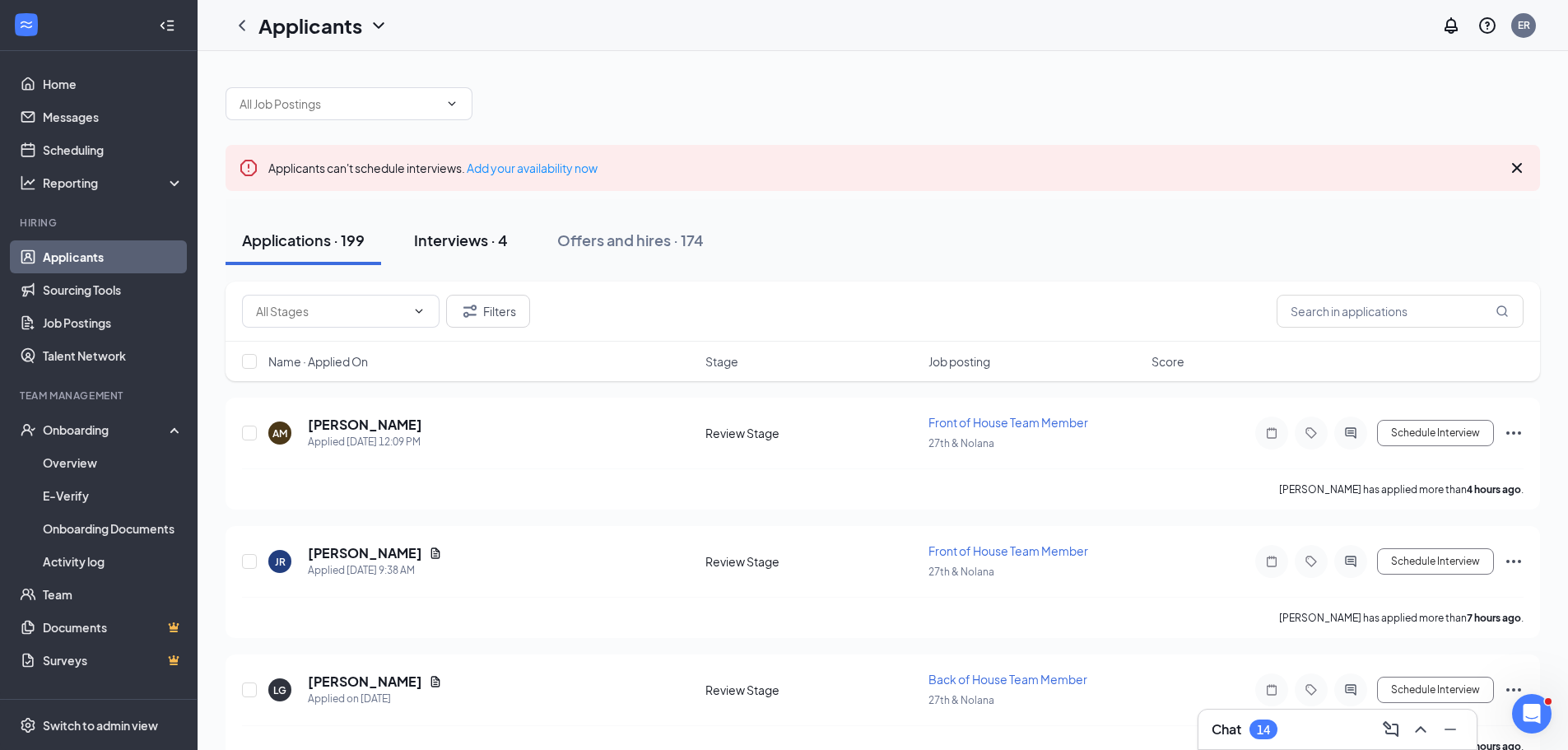
click at [474, 236] on div "Interviews · 4" at bounding box center [460, 239] width 94 height 21
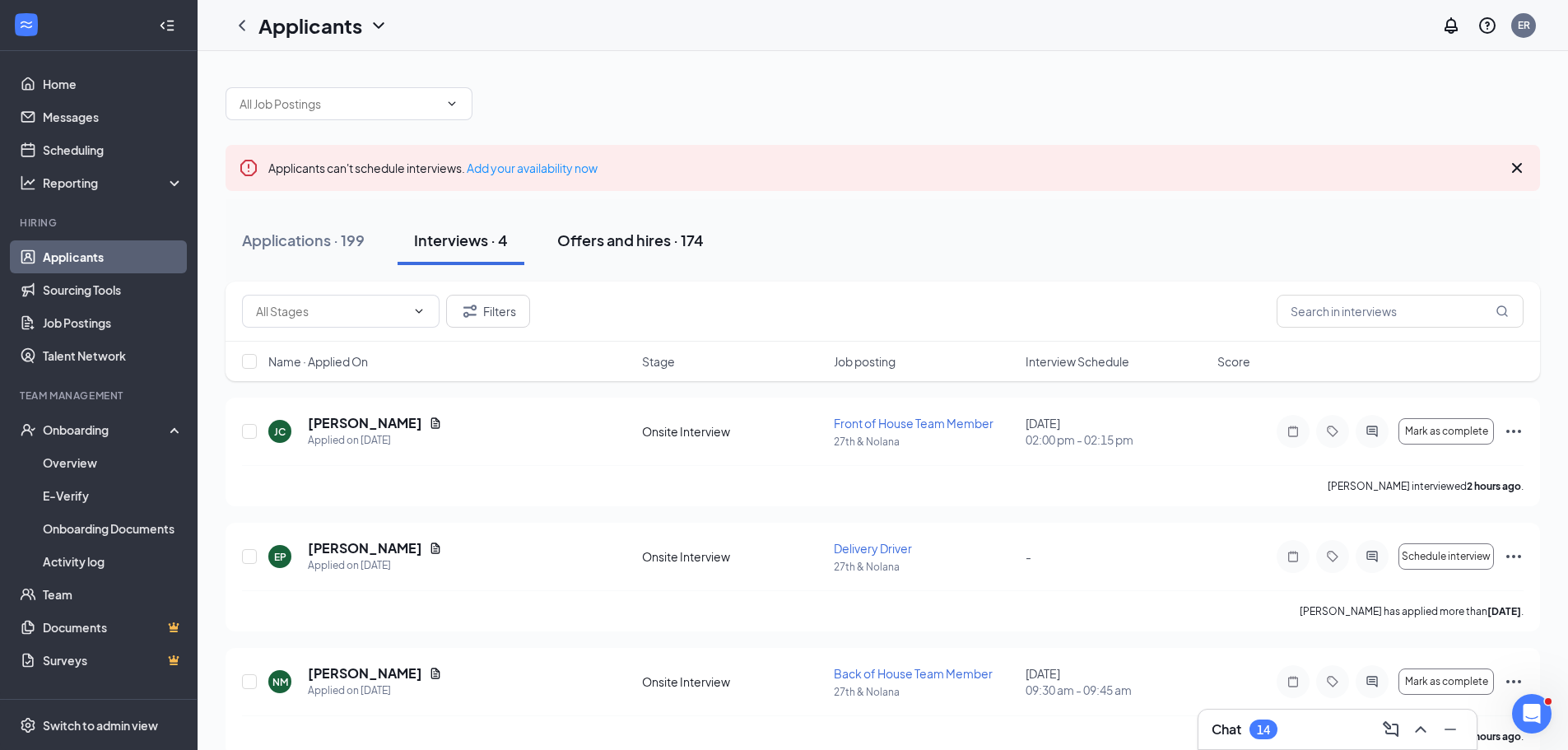
click at [689, 246] on div "Offers and hires · 174" at bounding box center [630, 239] width 147 height 21
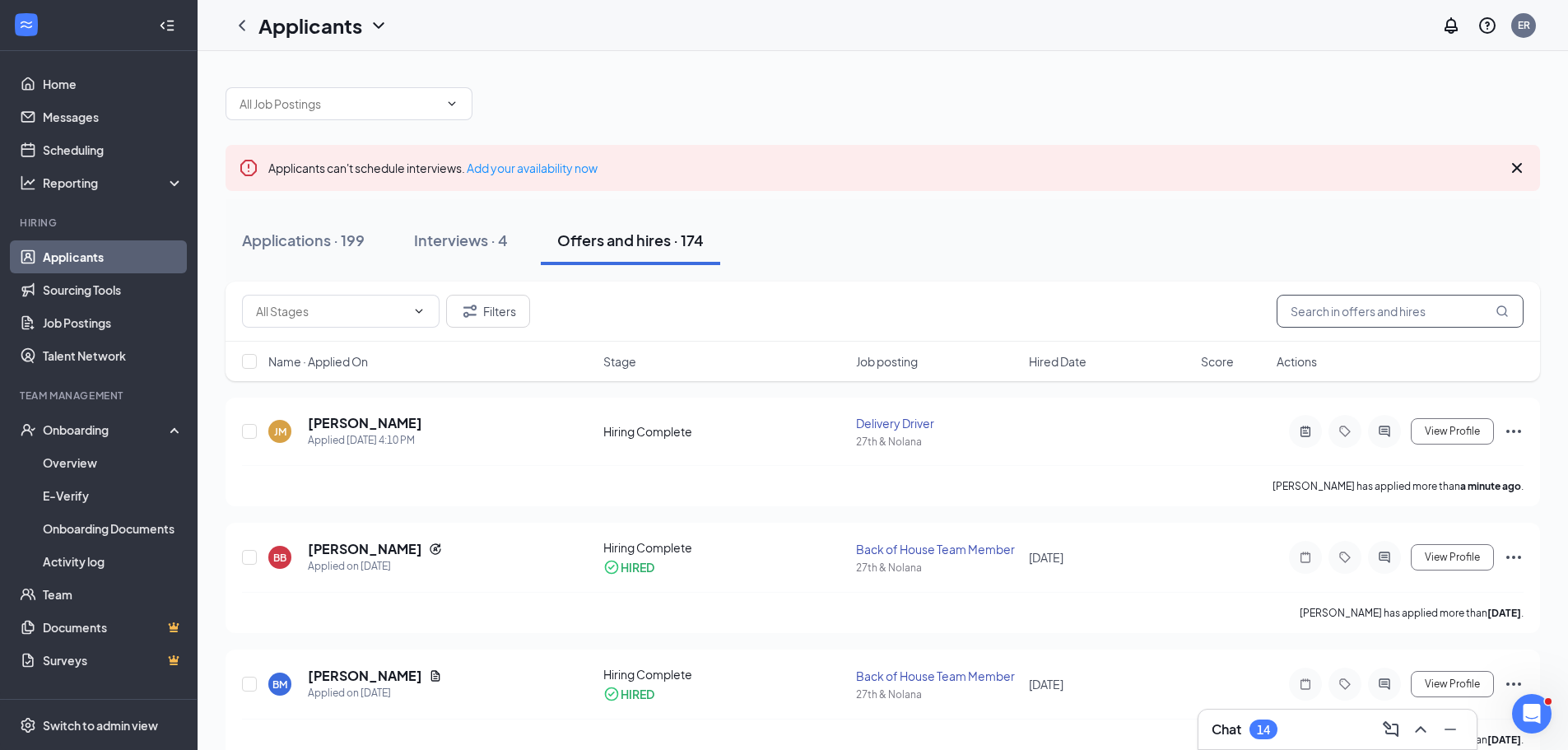
click at [1382, 306] on input "text" at bounding box center [1400, 310] width 247 height 32
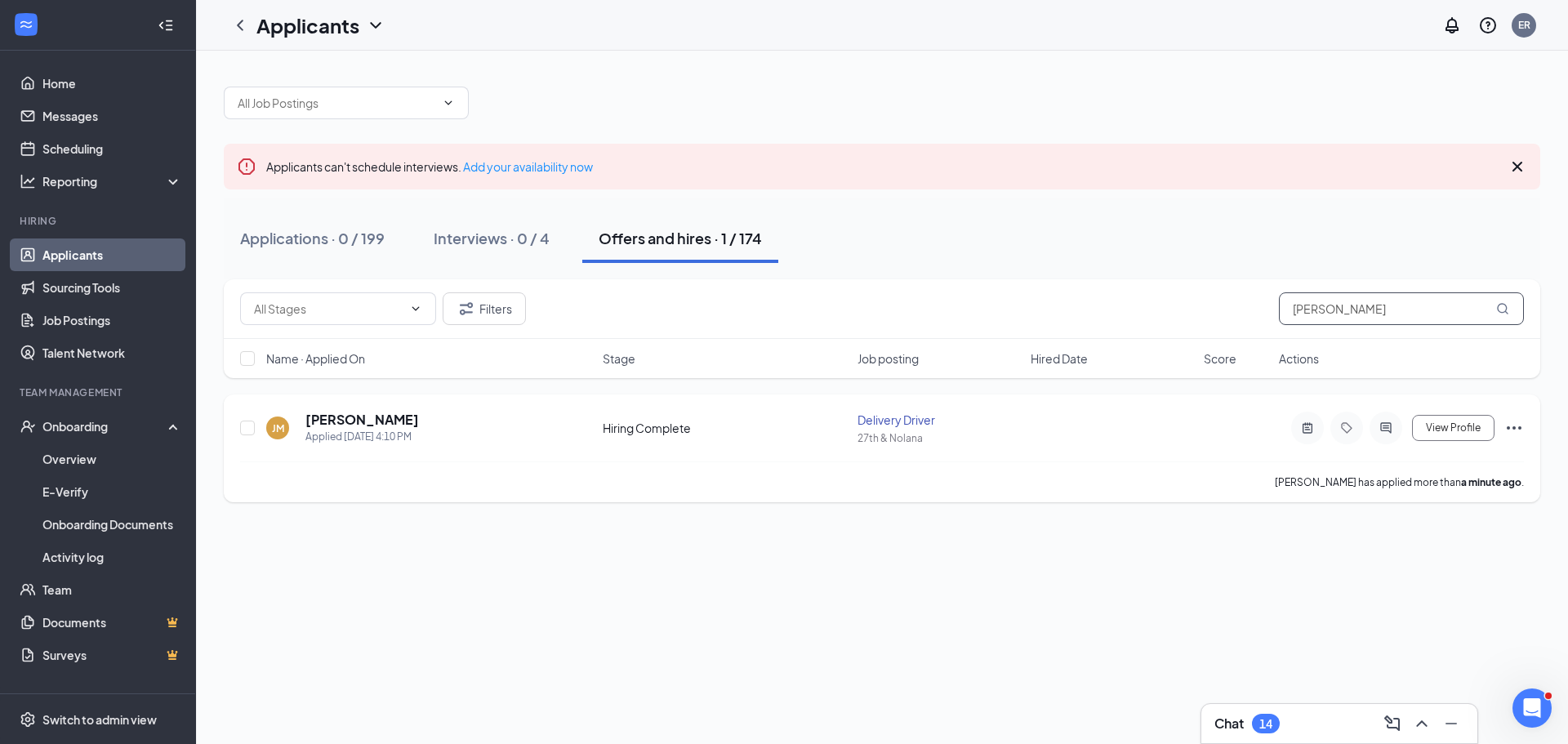
type input "[PERSON_NAME]"
click at [1514, 427] on icon "Ellipses" at bounding box center [1513, 427] width 15 height 3
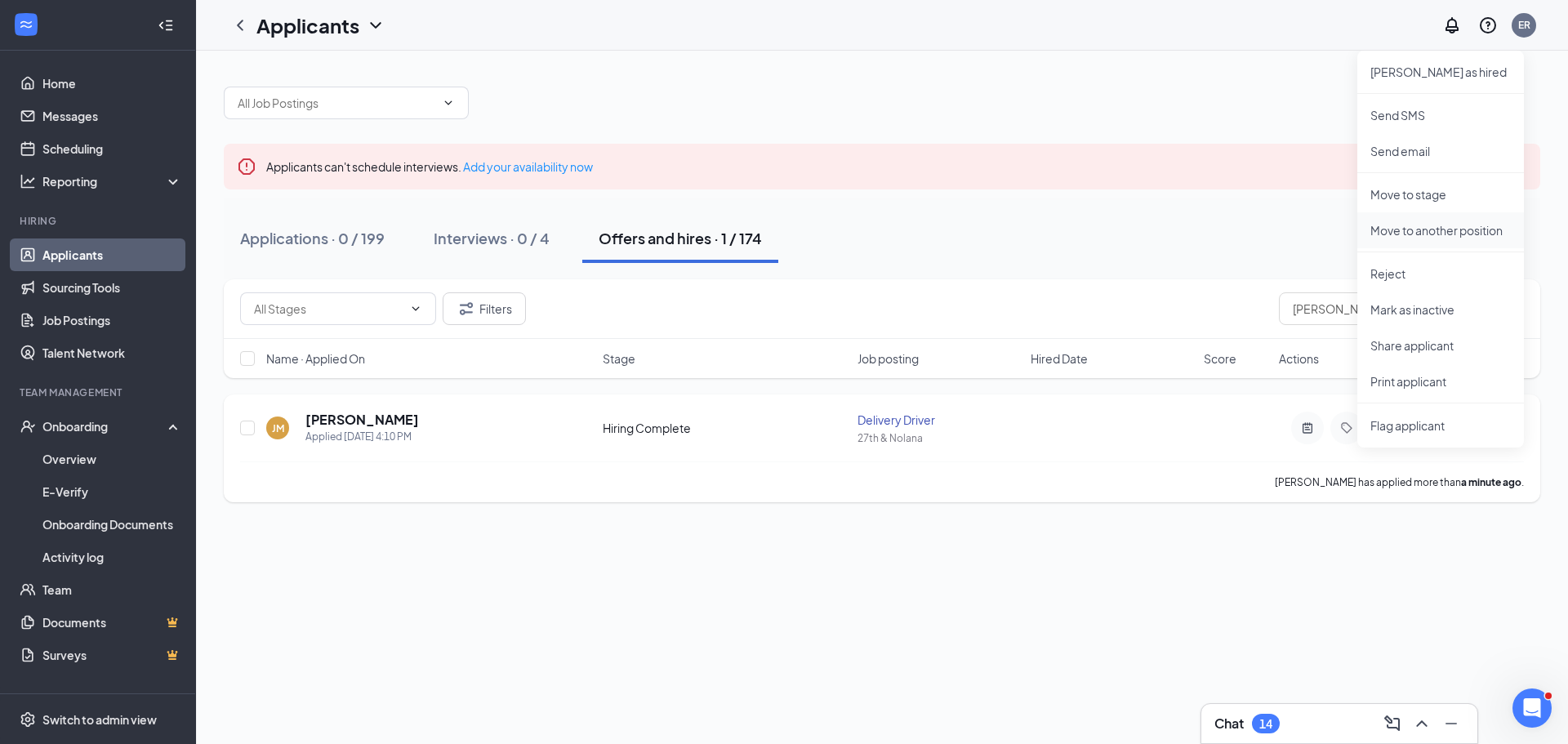
click at [1440, 228] on p "Move to another position" at bounding box center [1441, 229] width 141 height 17
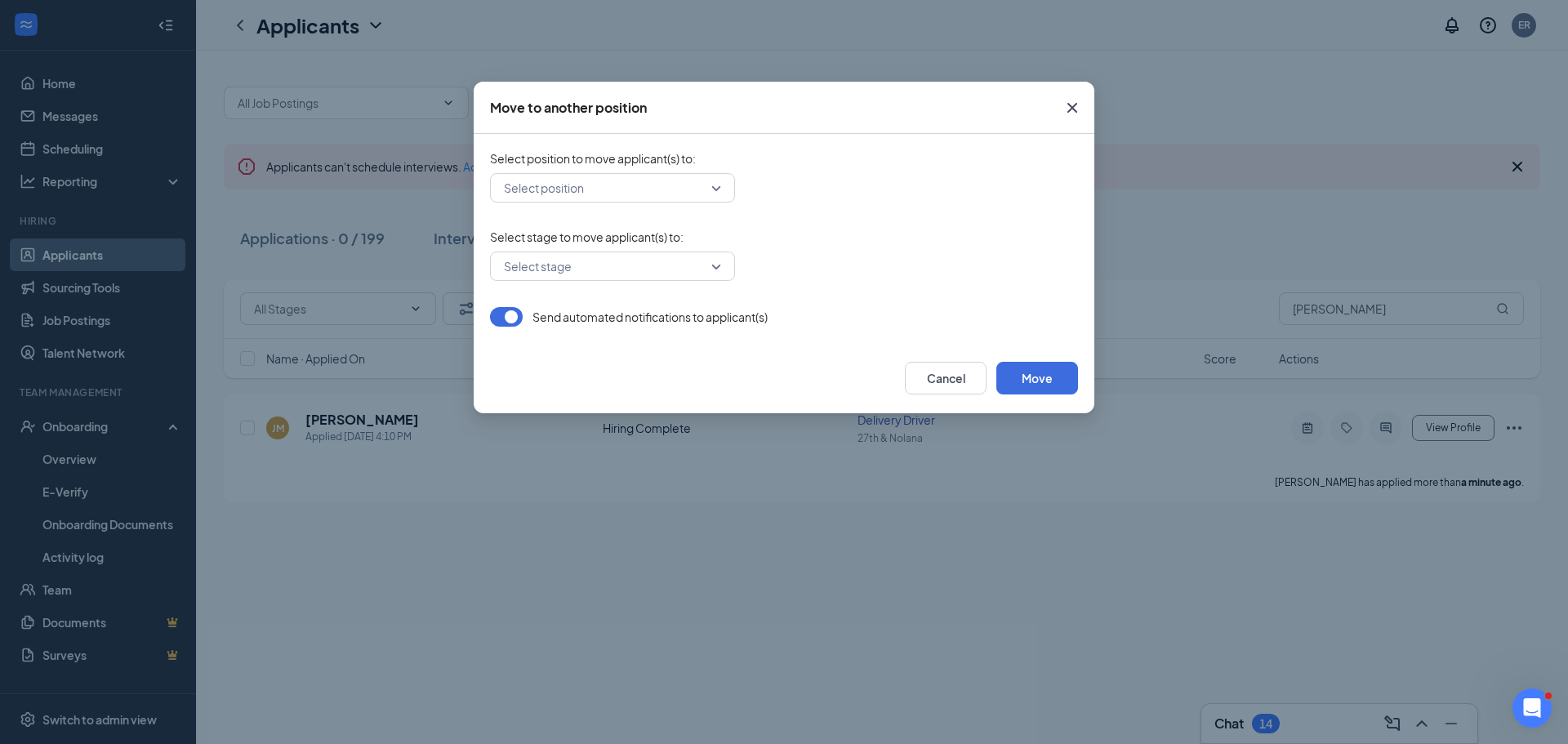
click at [1060, 105] on span "Close" at bounding box center [1072, 107] width 44 height 44
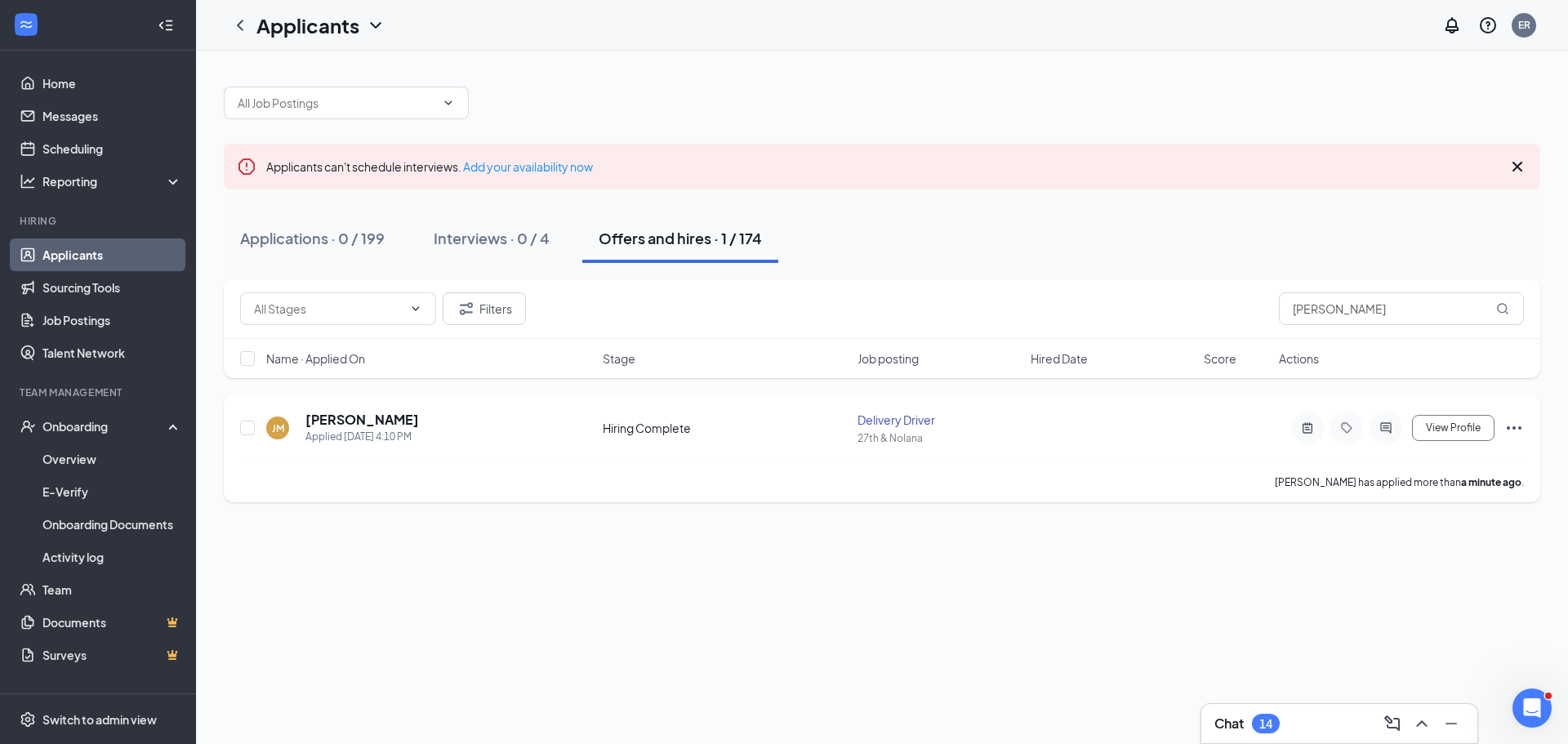
click at [1518, 428] on icon "Ellipses" at bounding box center [1513, 427] width 15 height 3
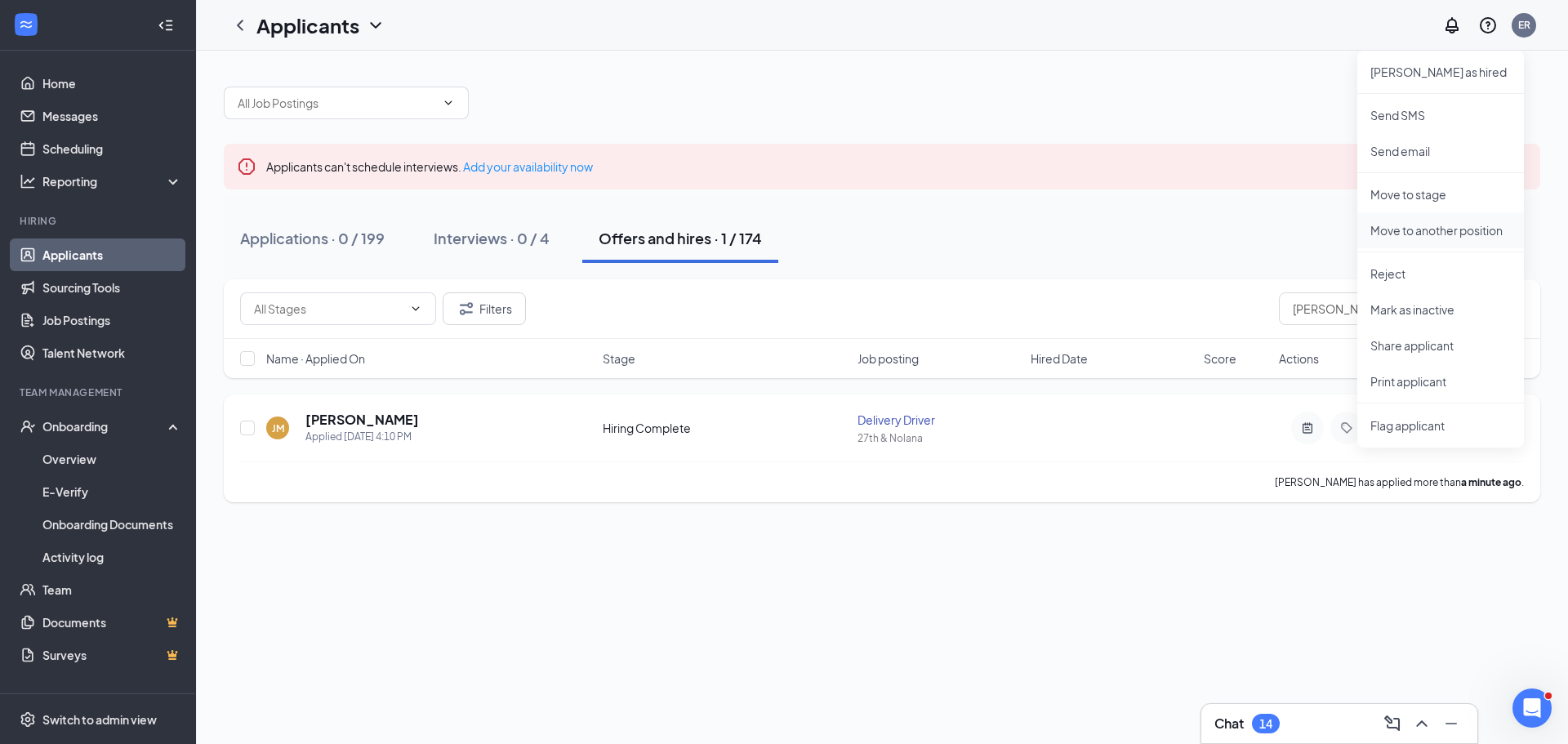
click at [1431, 231] on p "Move to another position" at bounding box center [1441, 229] width 141 height 17
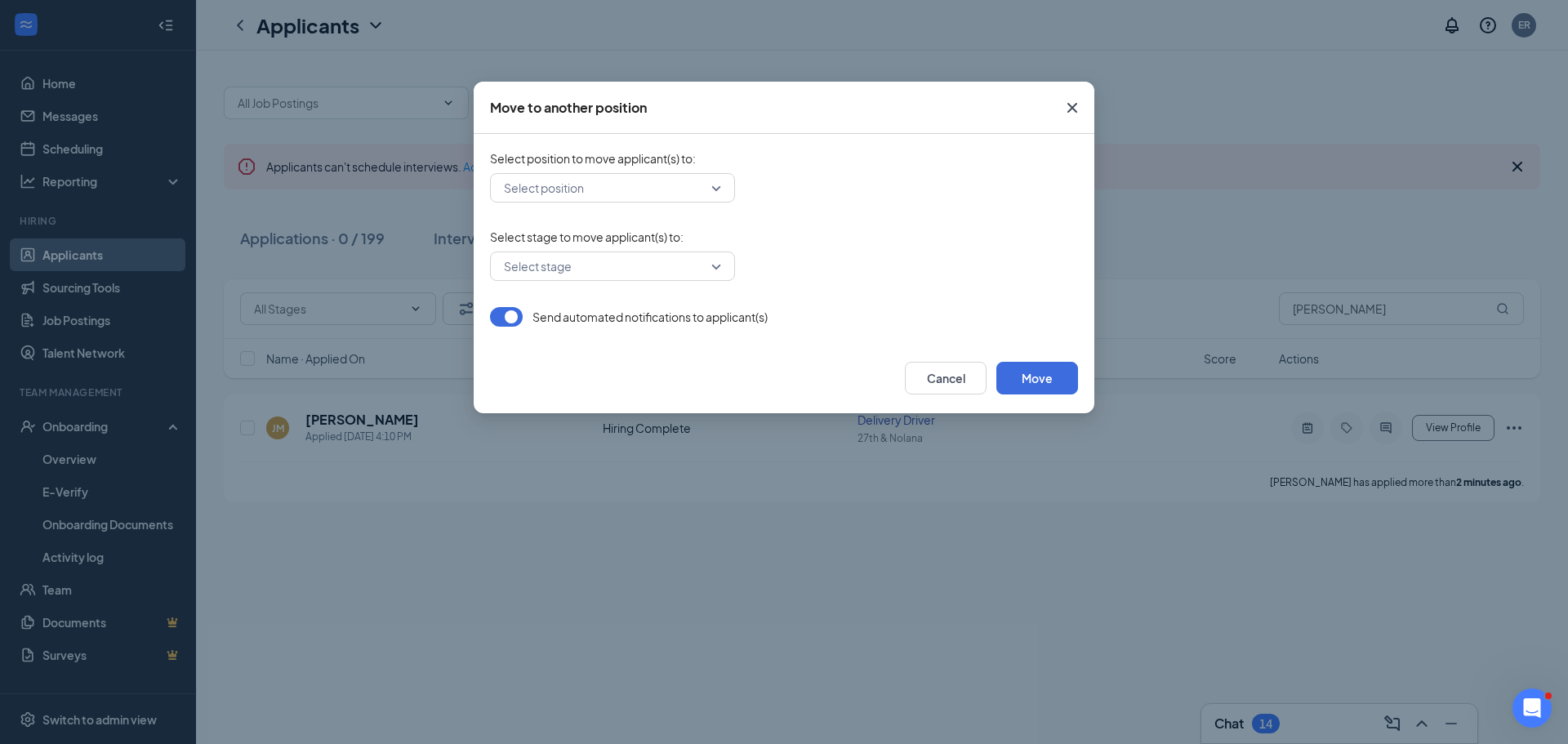
click at [1561, 505] on div "Move to another position Select position to move applicant(s) to : Select posit…" at bounding box center [784, 372] width 1568 height 744
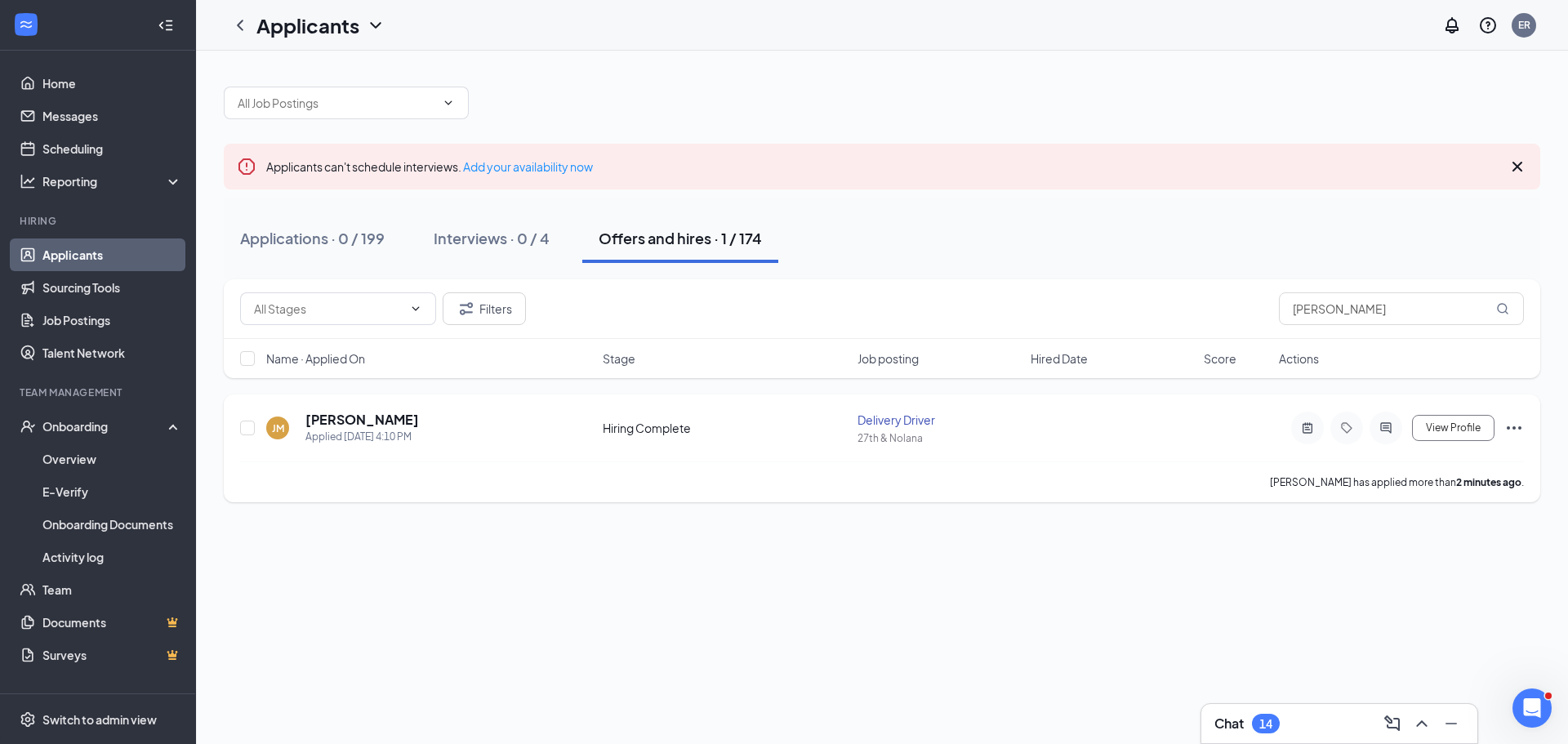
click at [1513, 429] on icon "Ellipses" at bounding box center [1513, 427] width 15 height 3
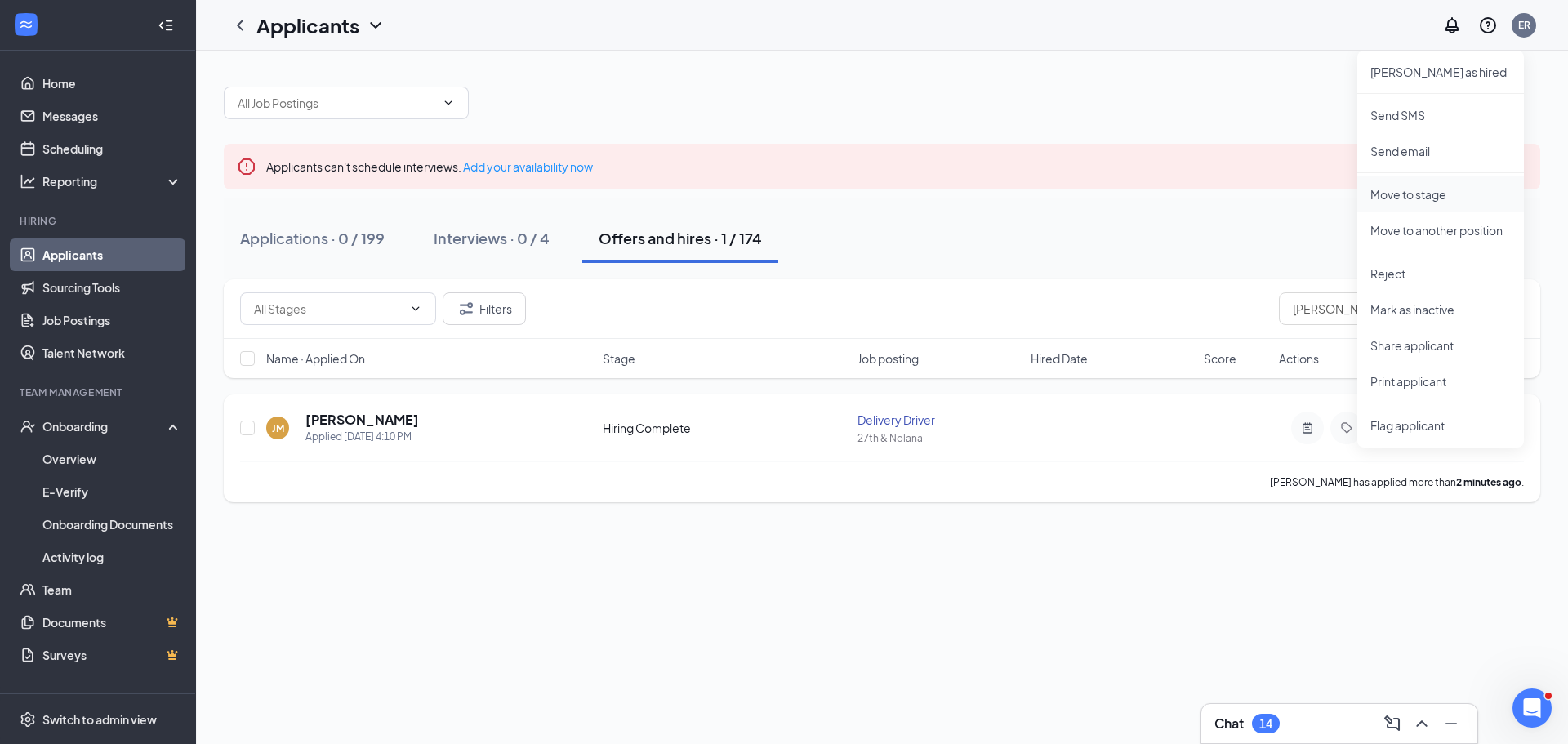
click at [1434, 194] on p "Move to stage" at bounding box center [1441, 194] width 141 height 17
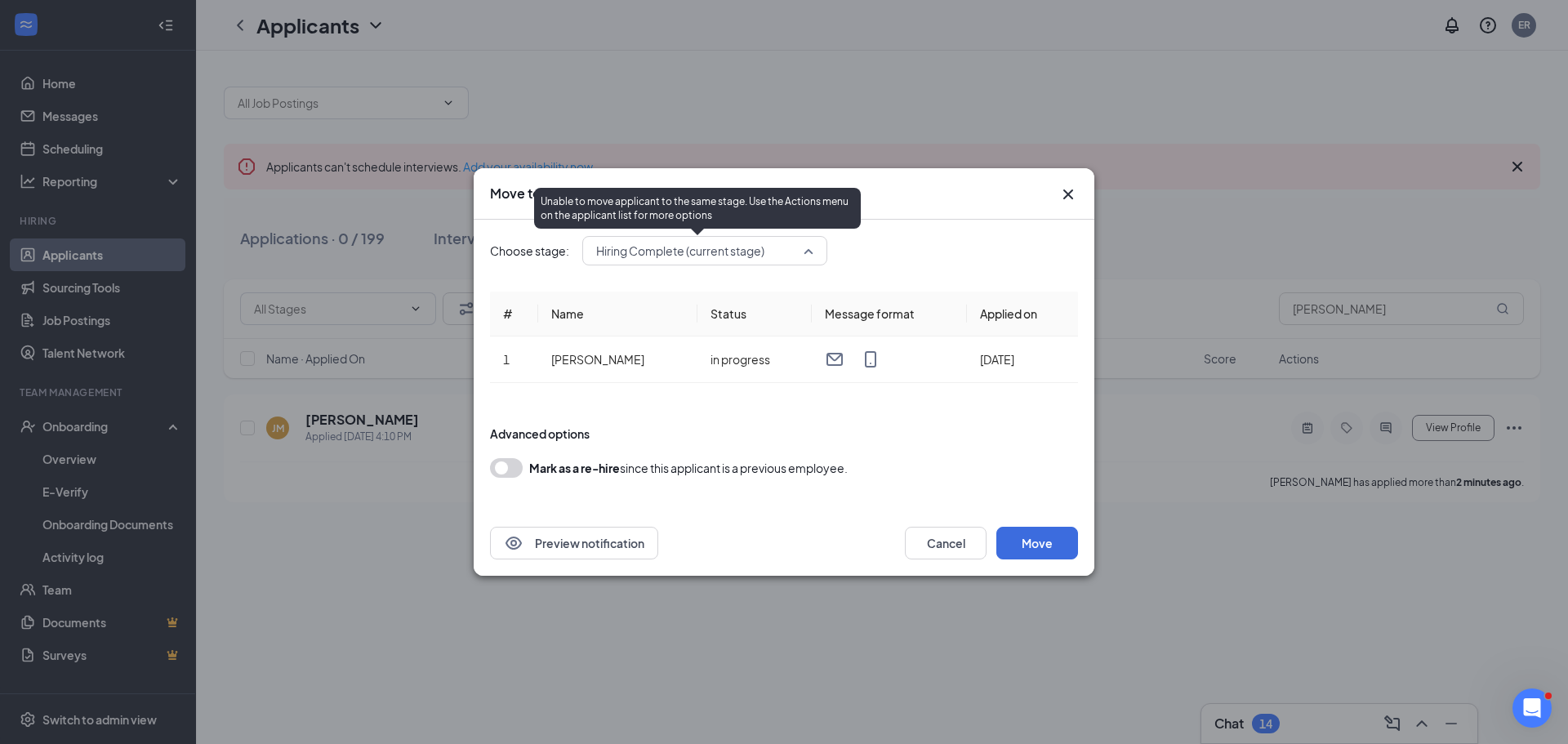
click at [781, 247] on span "Hiring Complete (current stage)" at bounding box center [697, 250] width 202 height 24
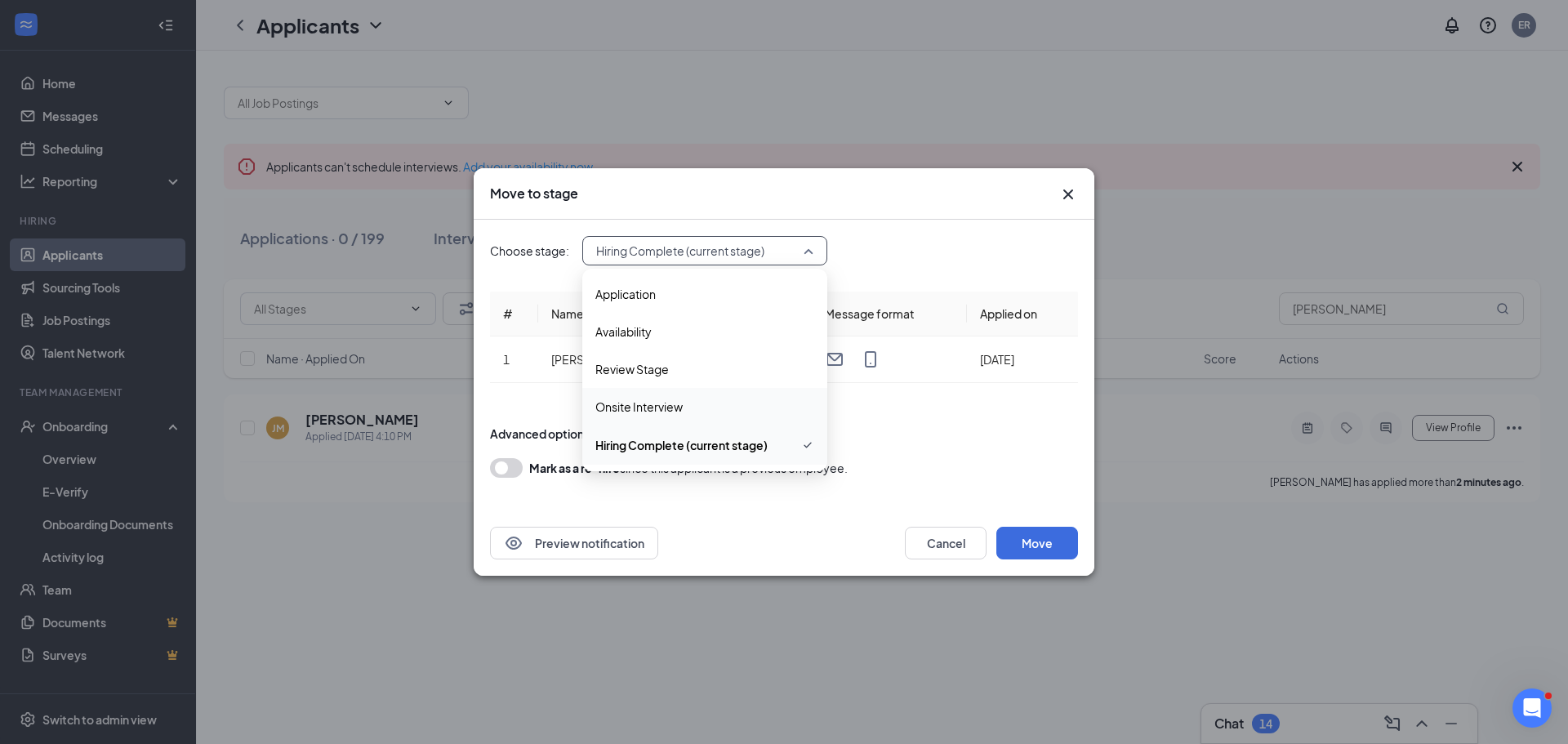
click at [716, 409] on span "Onsite Interview" at bounding box center [704, 406] width 219 height 18
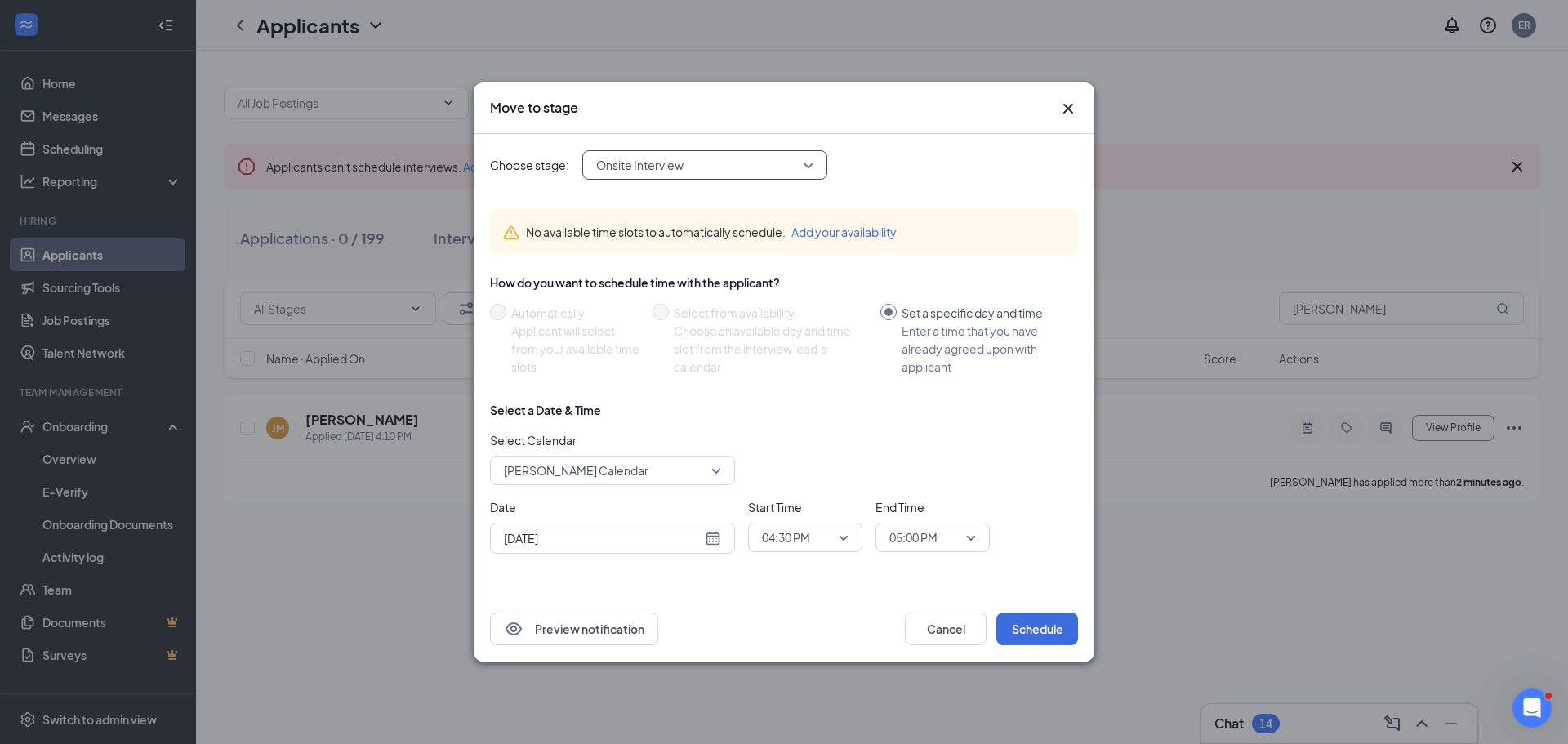
click at [1057, 103] on div "Move to stage" at bounding box center [784, 107] width 588 height 18
click at [1064, 104] on icon "Cross" at bounding box center [1068, 108] width 10 height 10
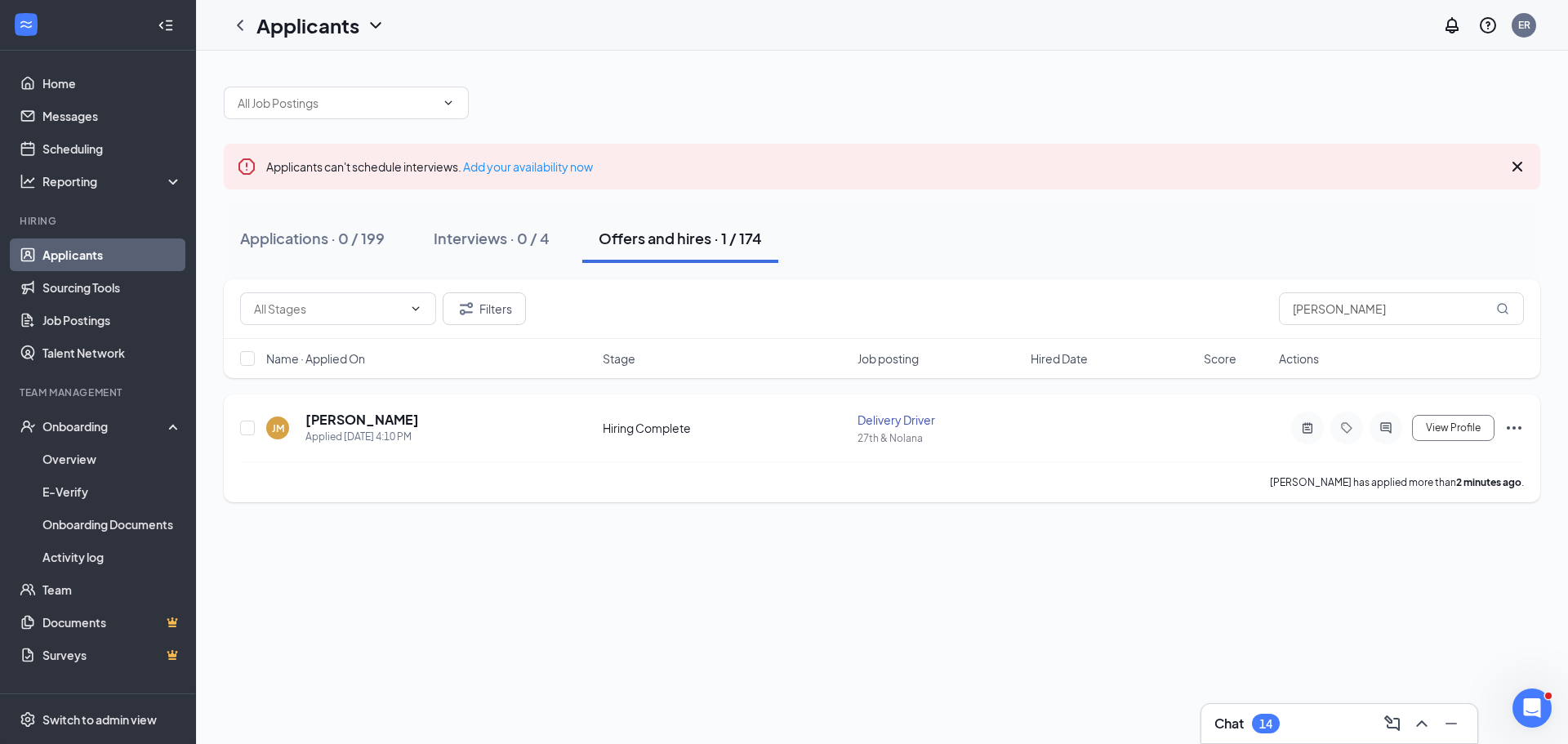
click at [1507, 428] on icon "Ellipses" at bounding box center [1513, 427] width 15 height 3
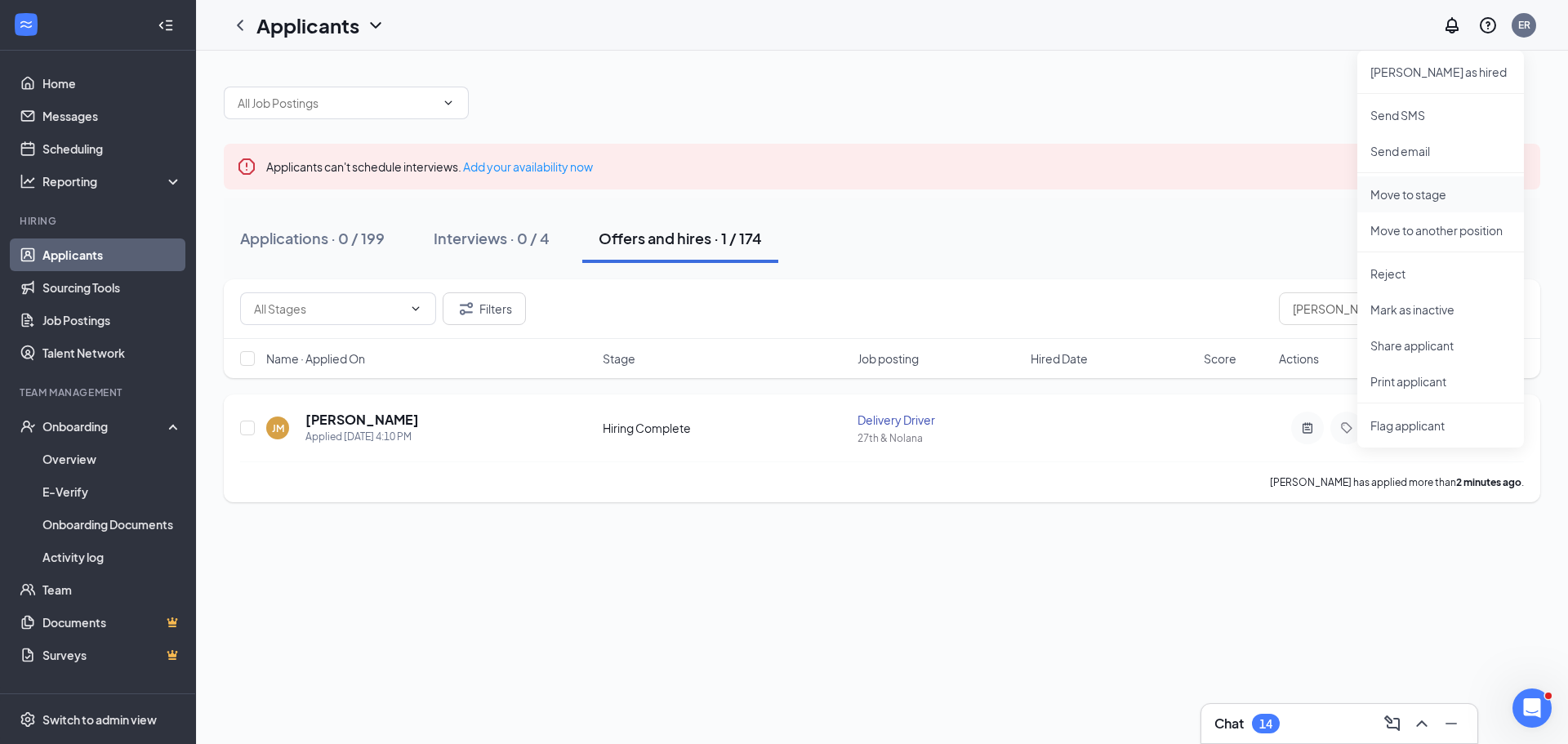
click at [1436, 197] on p "Move to stage" at bounding box center [1441, 194] width 141 height 17
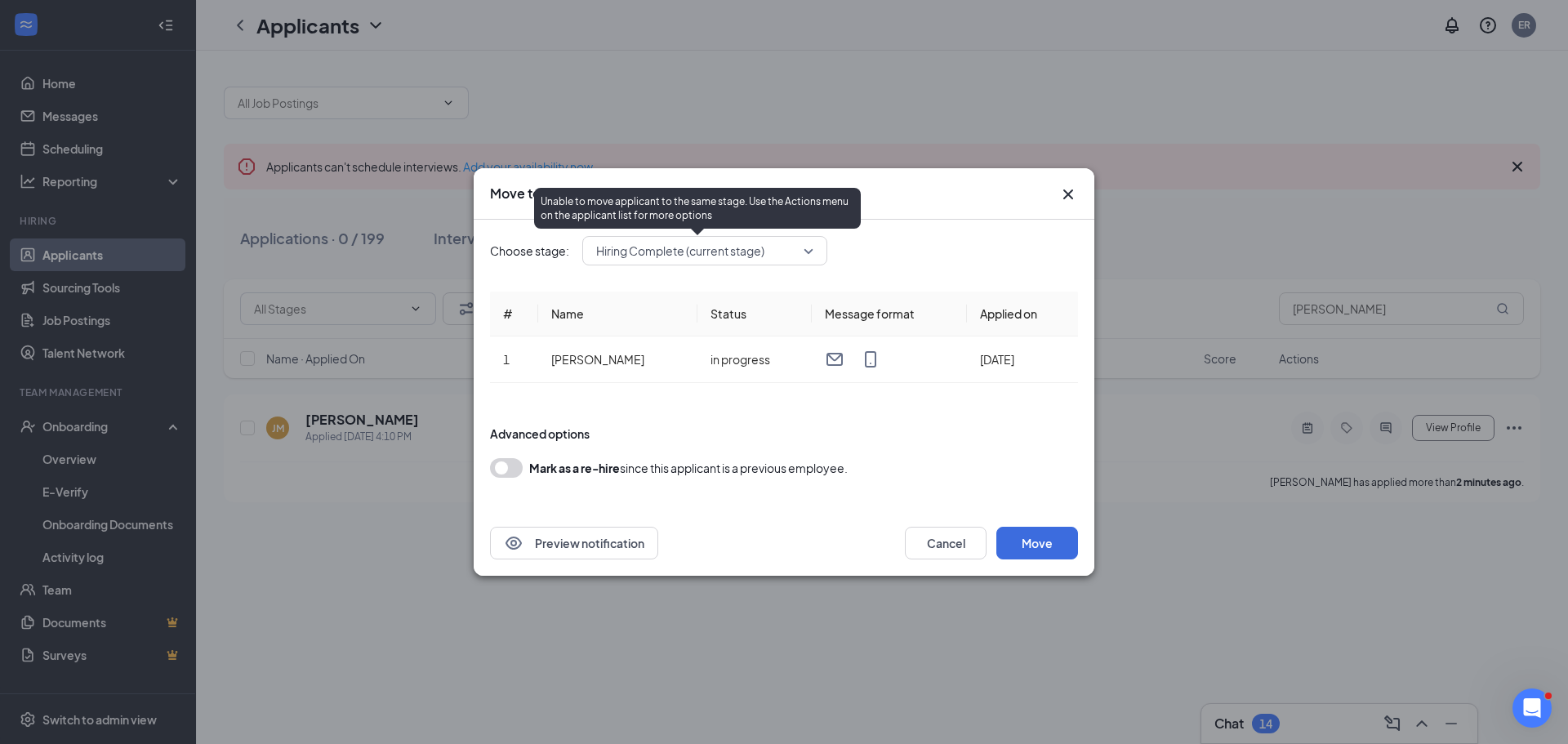
click at [699, 245] on span "Hiring Complete (current stage)" at bounding box center [680, 250] width 168 height 24
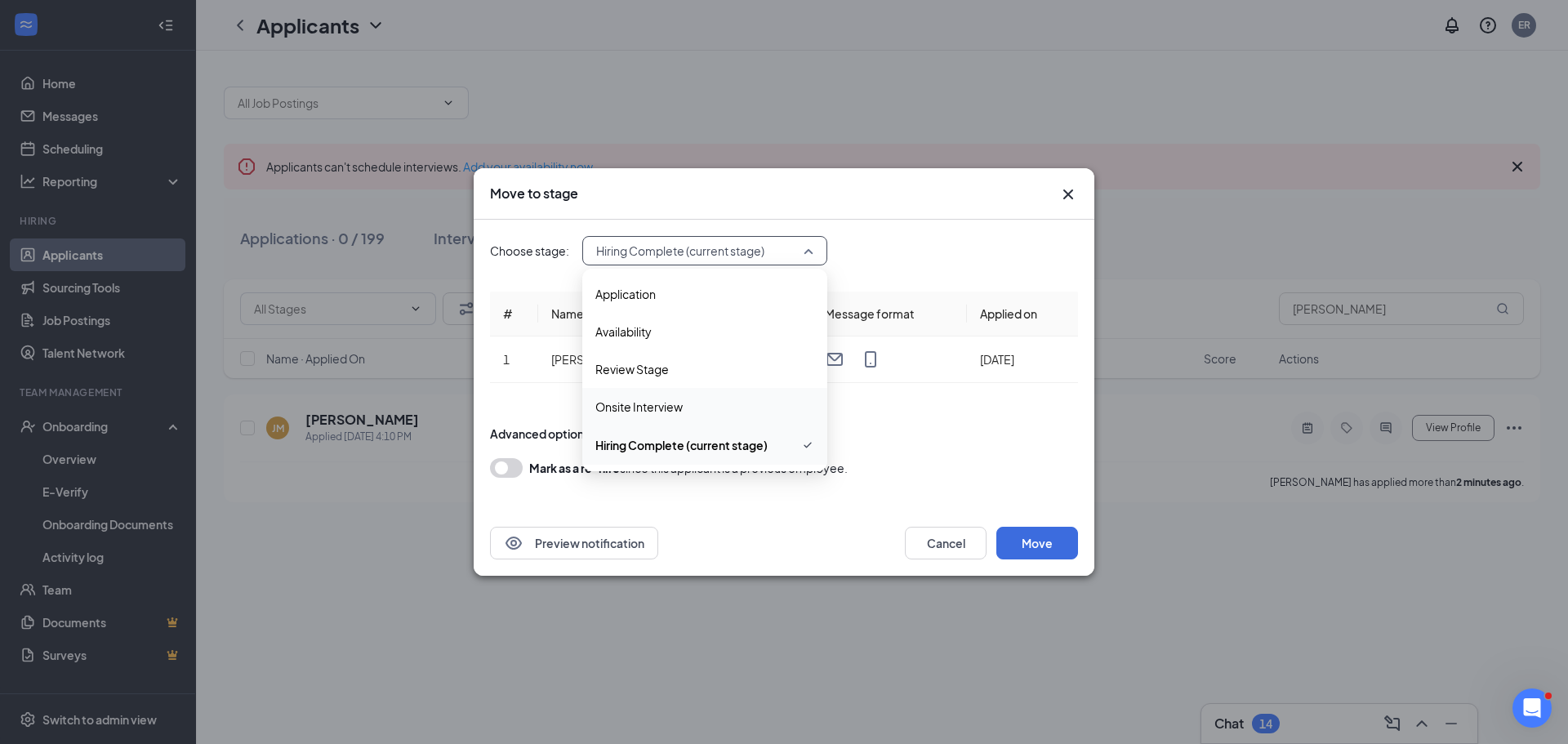
click at [694, 414] on span "Onsite Interview" at bounding box center [704, 406] width 219 height 18
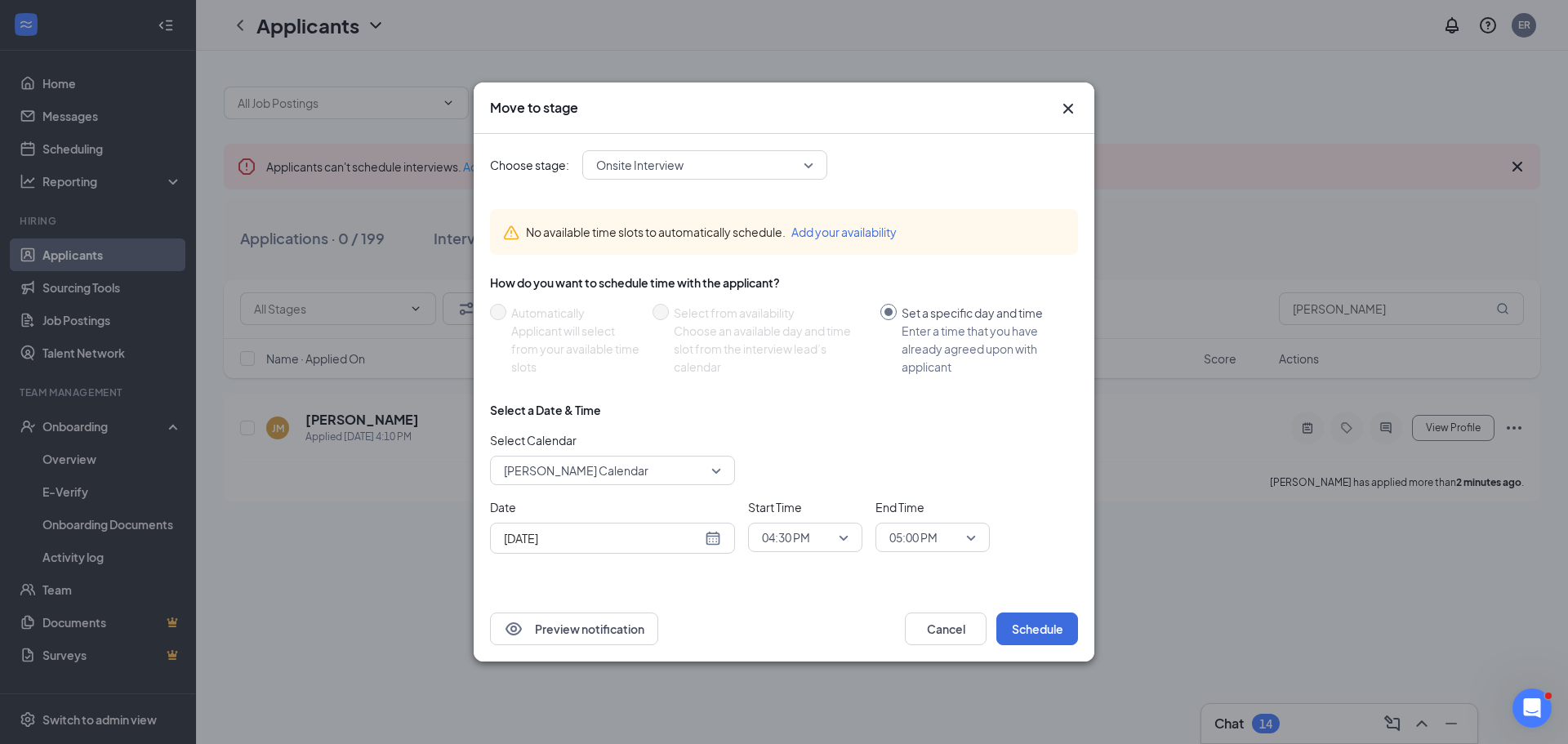
click at [759, 187] on div "Choose stage: Onsite Interview 3604921 3604922 3604929 Application Availability…" at bounding box center [784, 364] width 588 height 462
click at [760, 172] on span "Onsite Interview" at bounding box center [697, 164] width 202 height 24
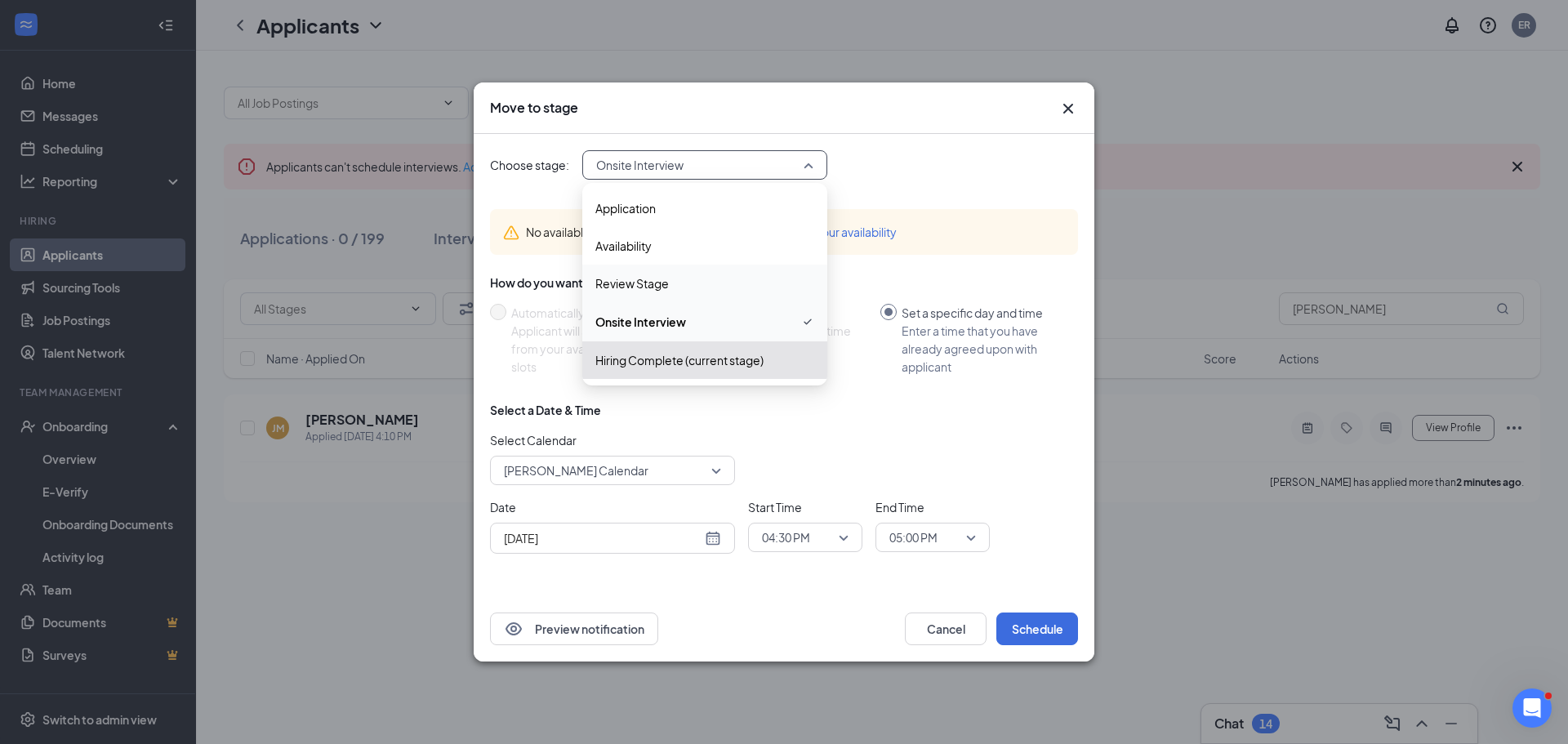
click at [743, 283] on span "Review Stage" at bounding box center [704, 283] width 219 height 18
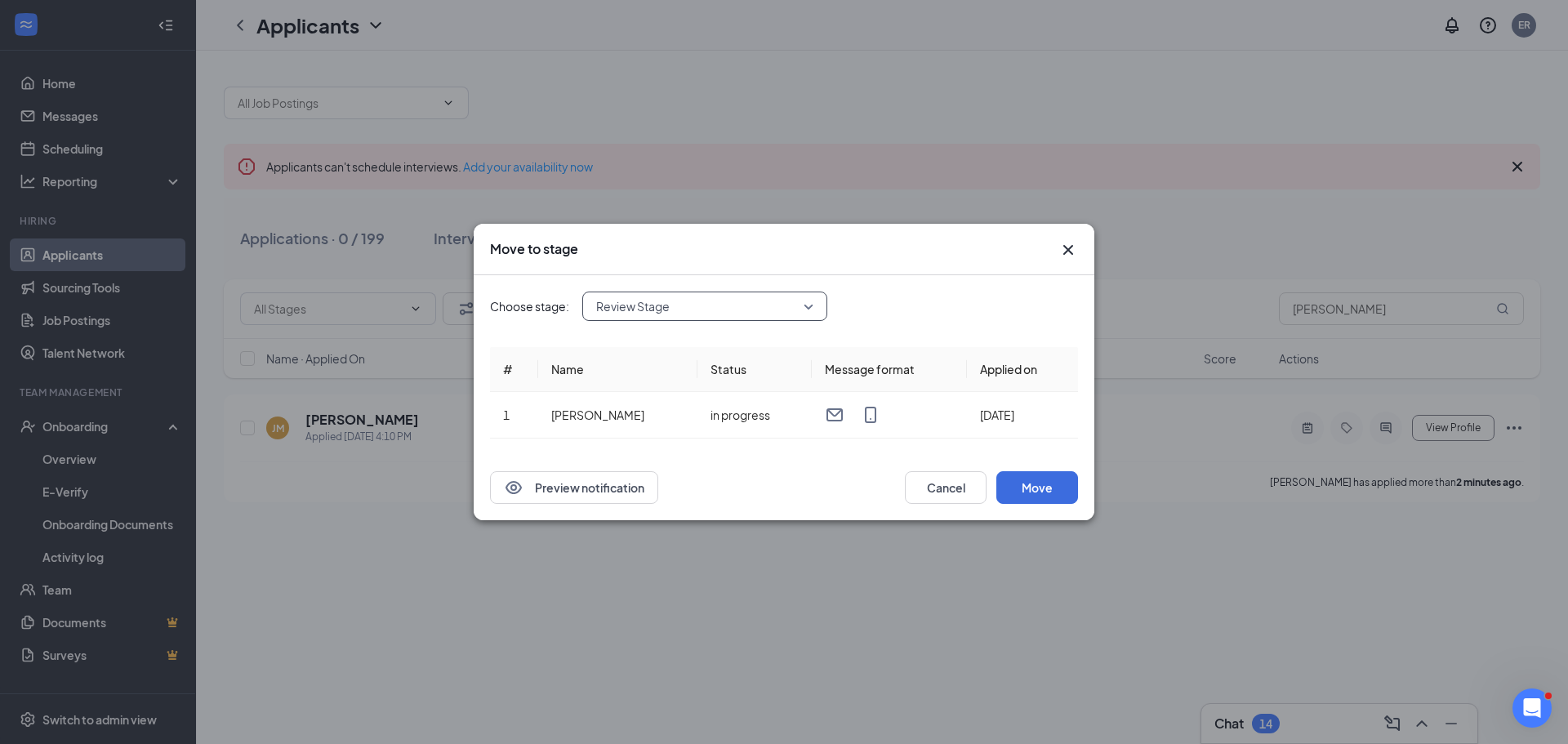
click at [725, 312] on span "Review Stage" at bounding box center [697, 306] width 202 height 24
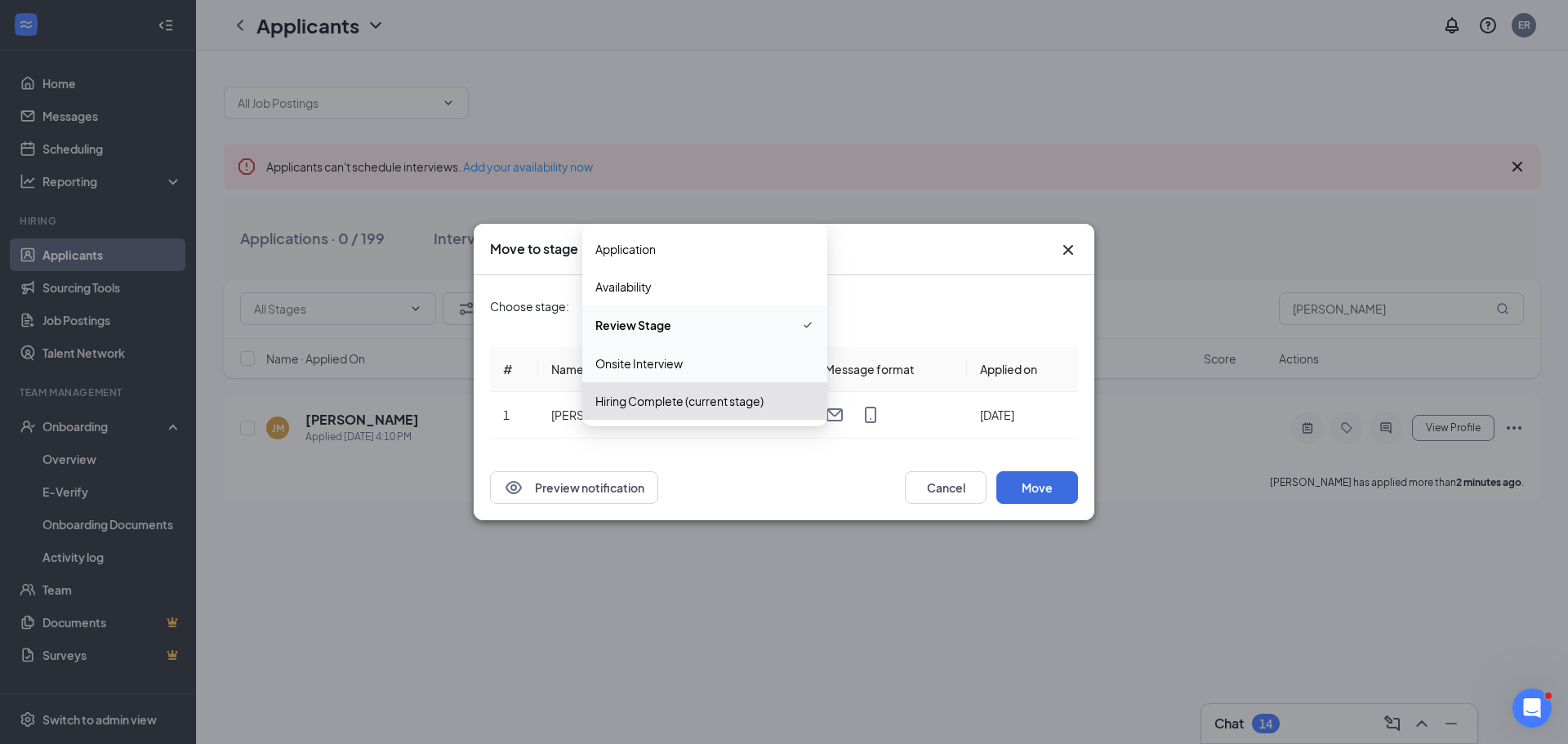
click at [715, 415] on div "Hiring Complete (current stage)" at bounding box center [704, 400] width 245 height 37
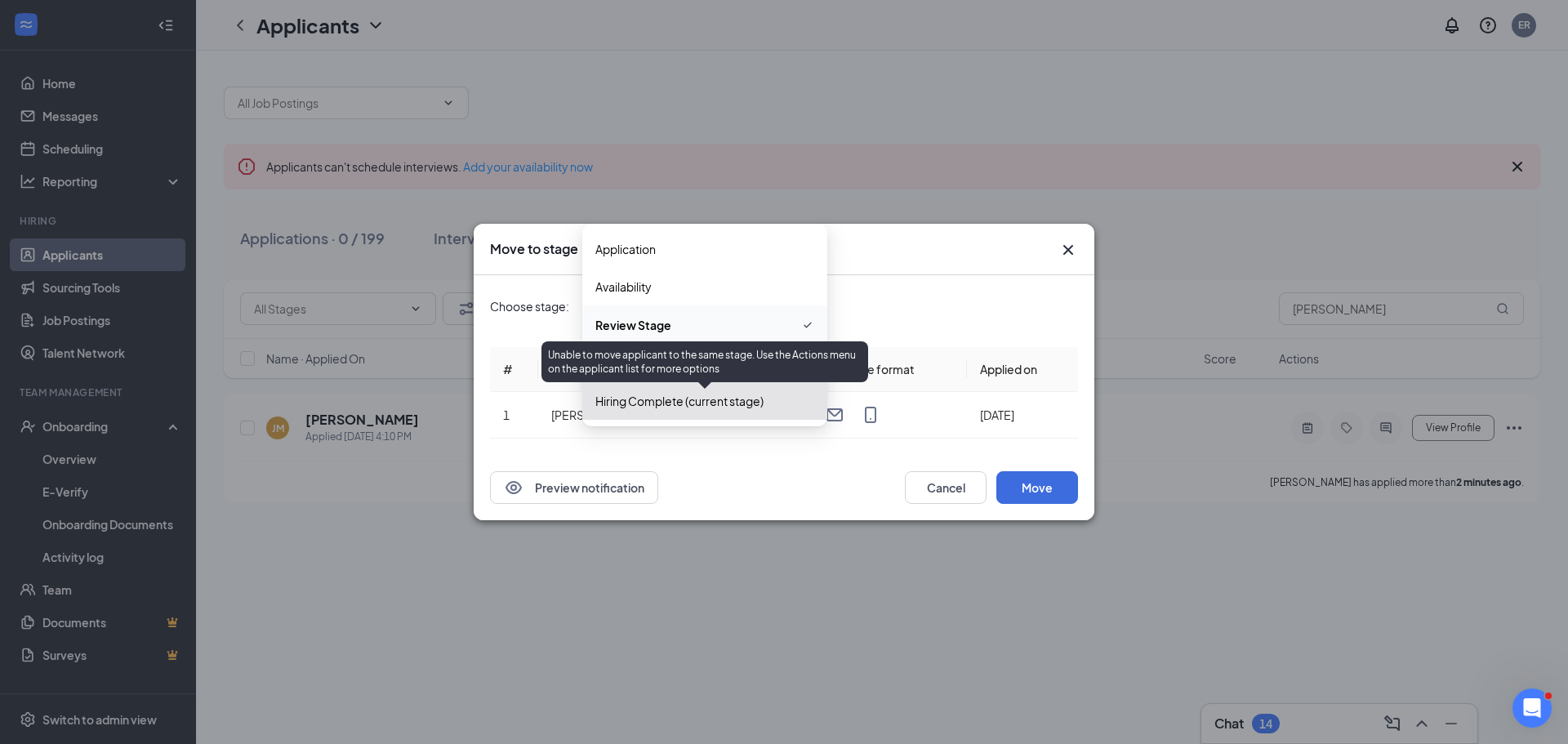
click at [958, 256] on div "Move to stage" at bounding box center [770, 249] width 559 height 18
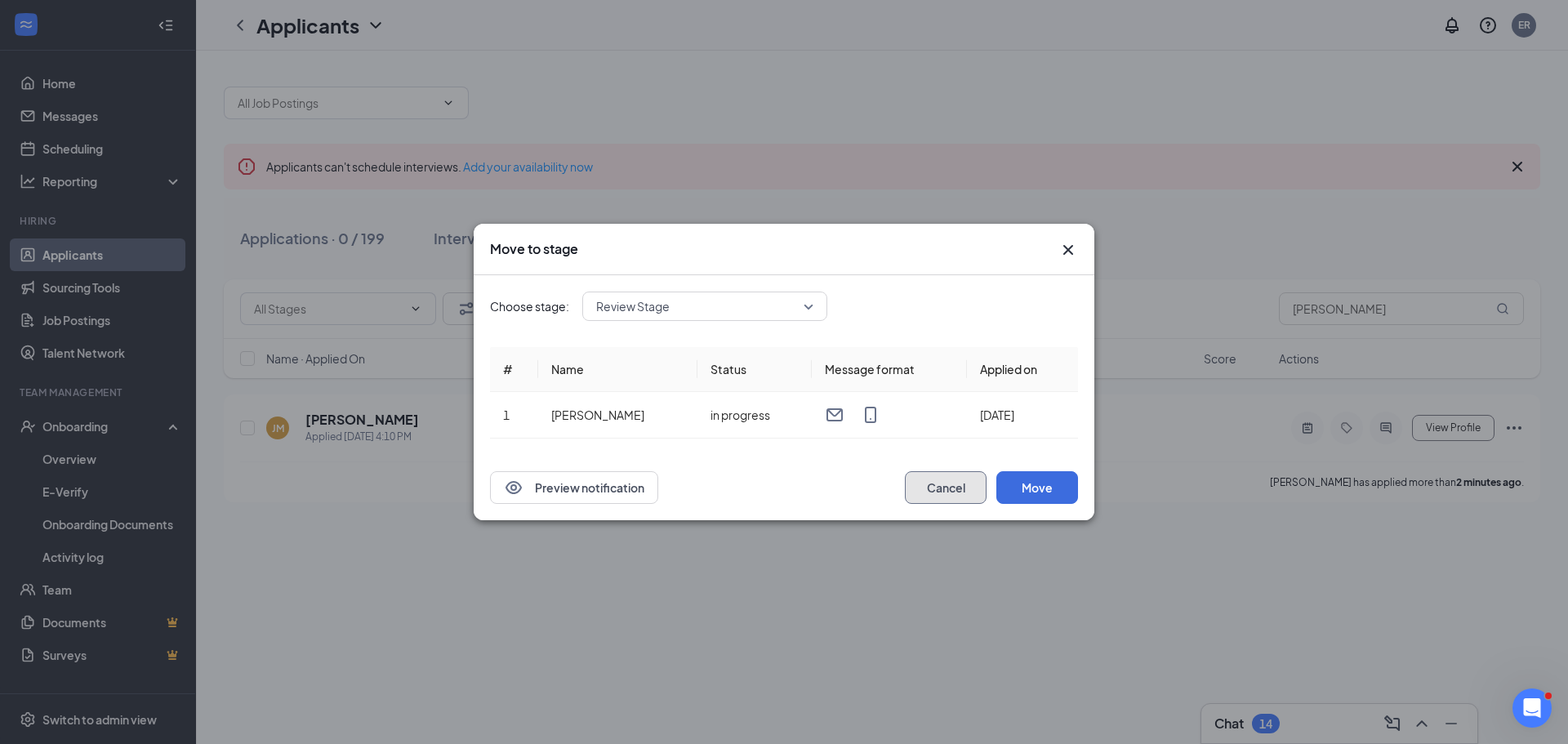
click at [964, 492] on button "Cancel" at bounding box center [946, 486] width 82 height 32
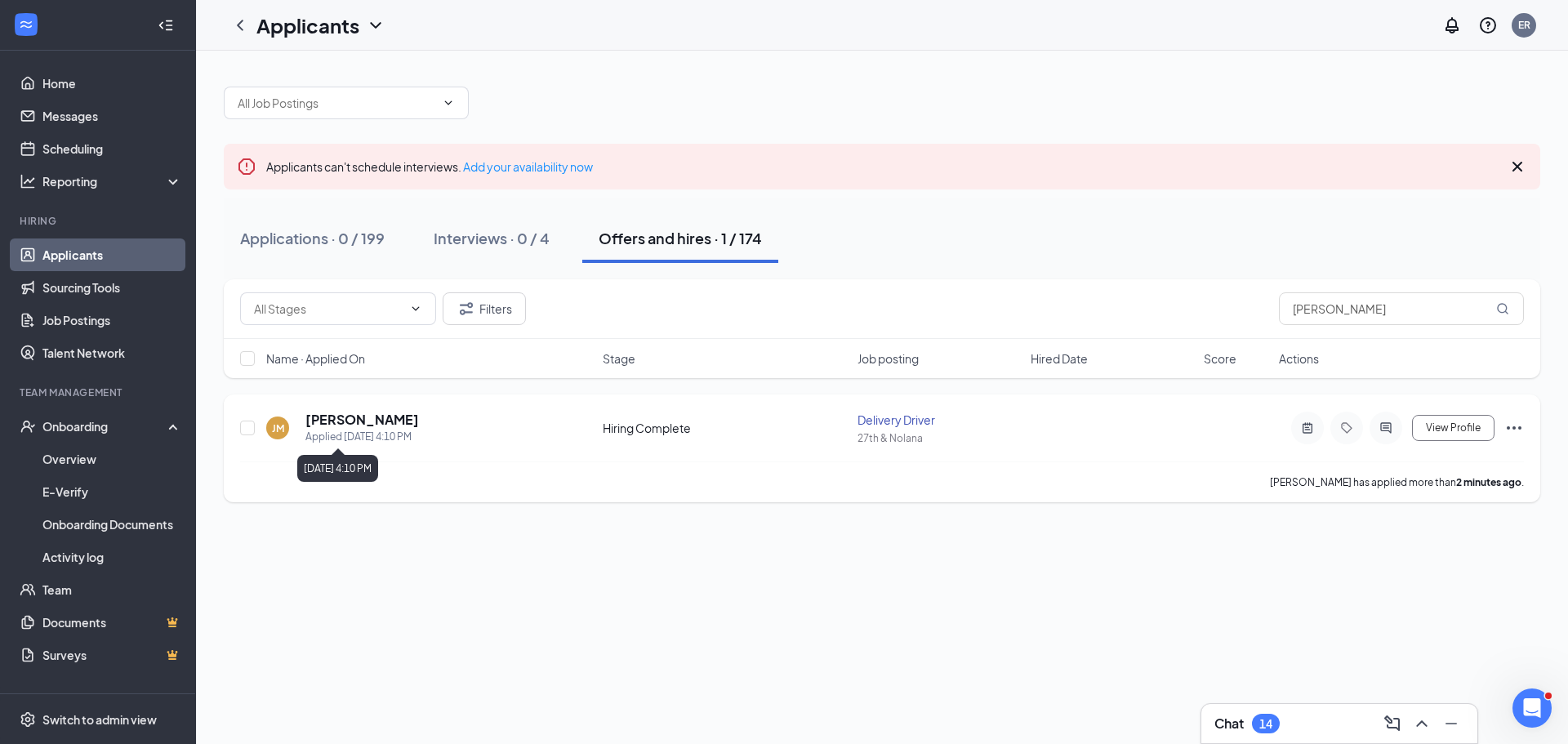
click at [311, 403] on div "[PERSON_NAME] Applied [DATE] 4:10 PM Hiring Complete Delivery Driver 27th & [PE…" at bounding box center [882, 448] width 1317 height 107
click at [311, 421] on h5 "[PERSON_NAME]" at bounding box center [362, 419] width 113 height 18
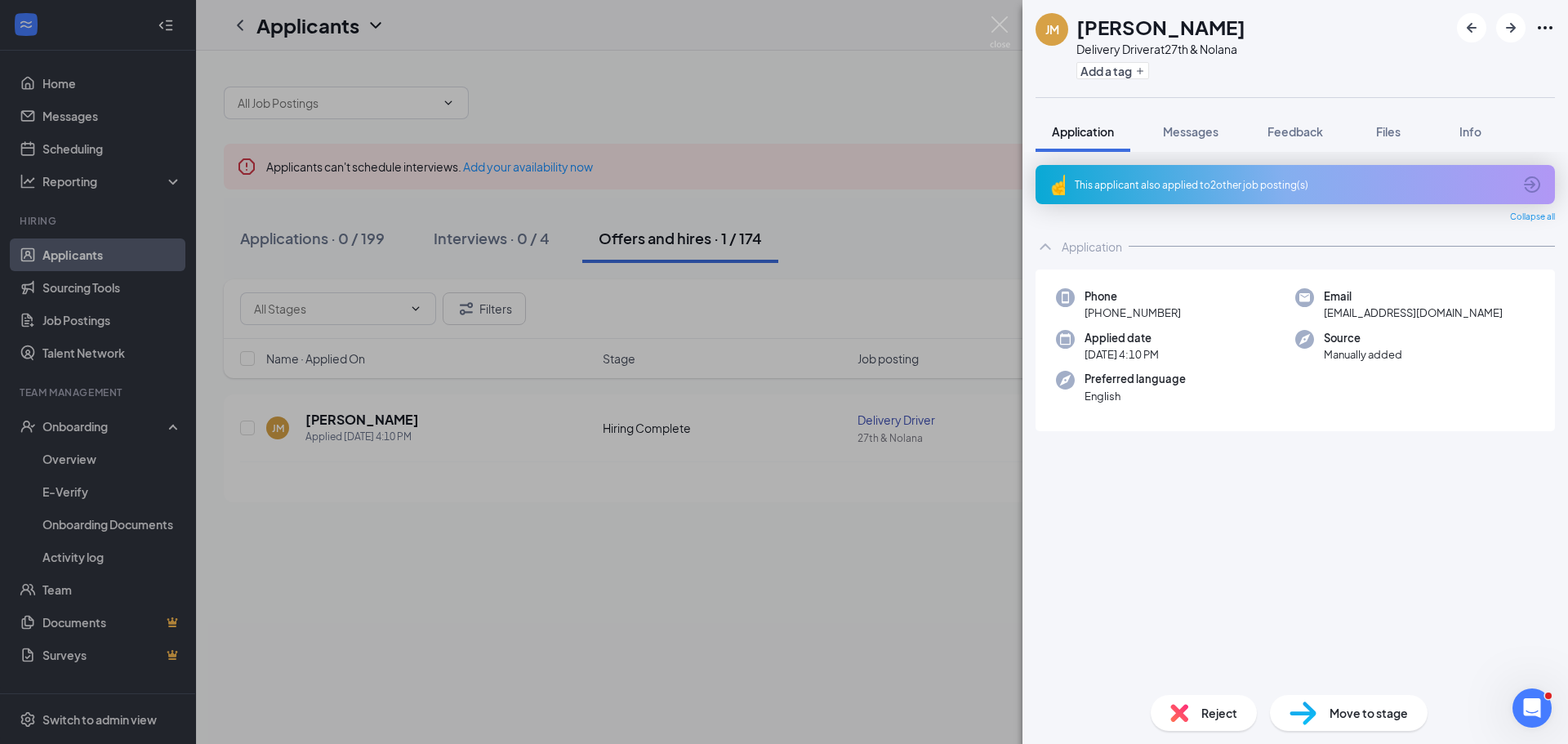
click at [1287, 194] on div "This applicant also applied to 2 other job posting(s)" at bounding box center [1295, 185] width 520 height 39
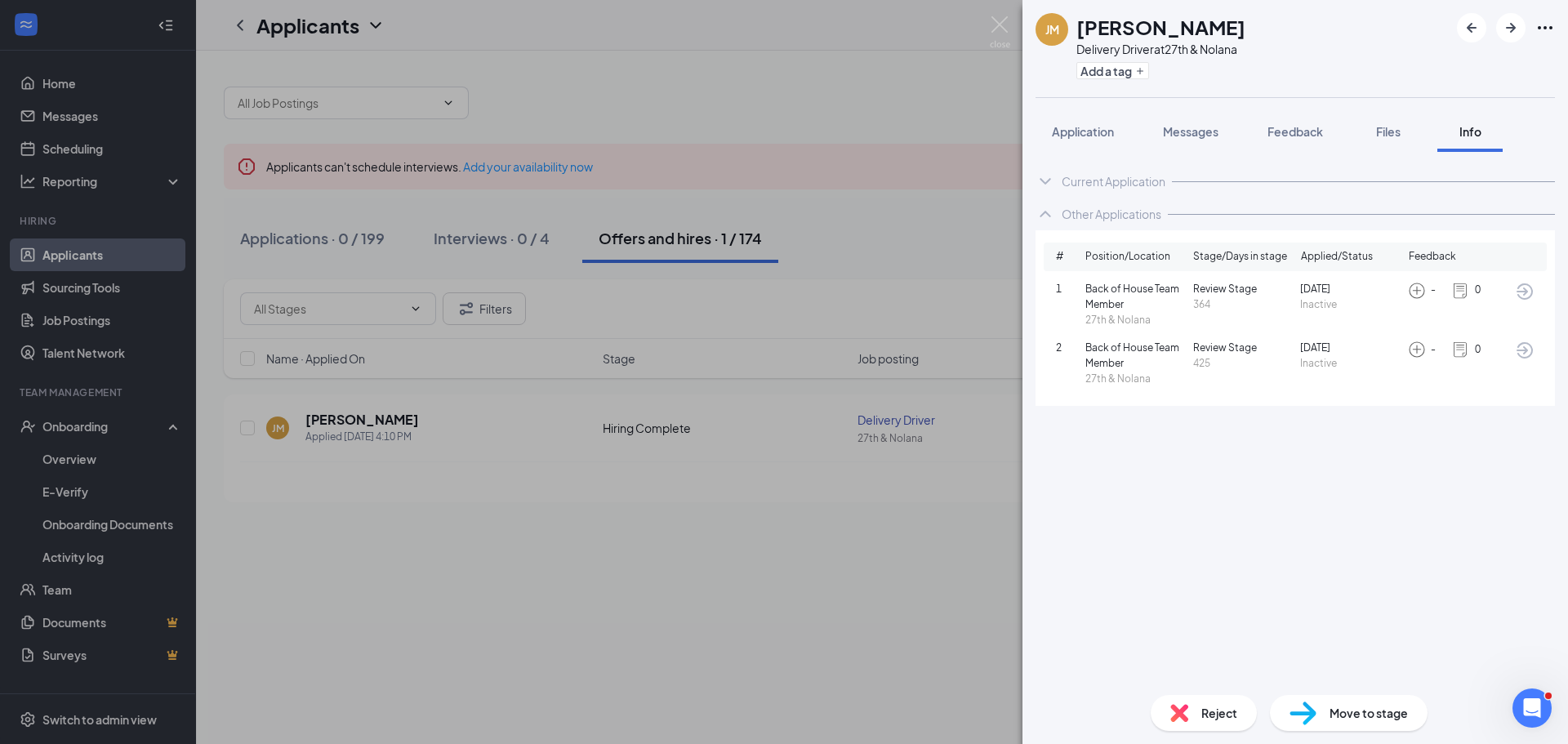
click at [476, 540] on div "[PERSON_NAME] Delivery Driver at 27th & Nolana Add a tag Application Messages F…" at bounding box center [784, 372] width 1568 height 744
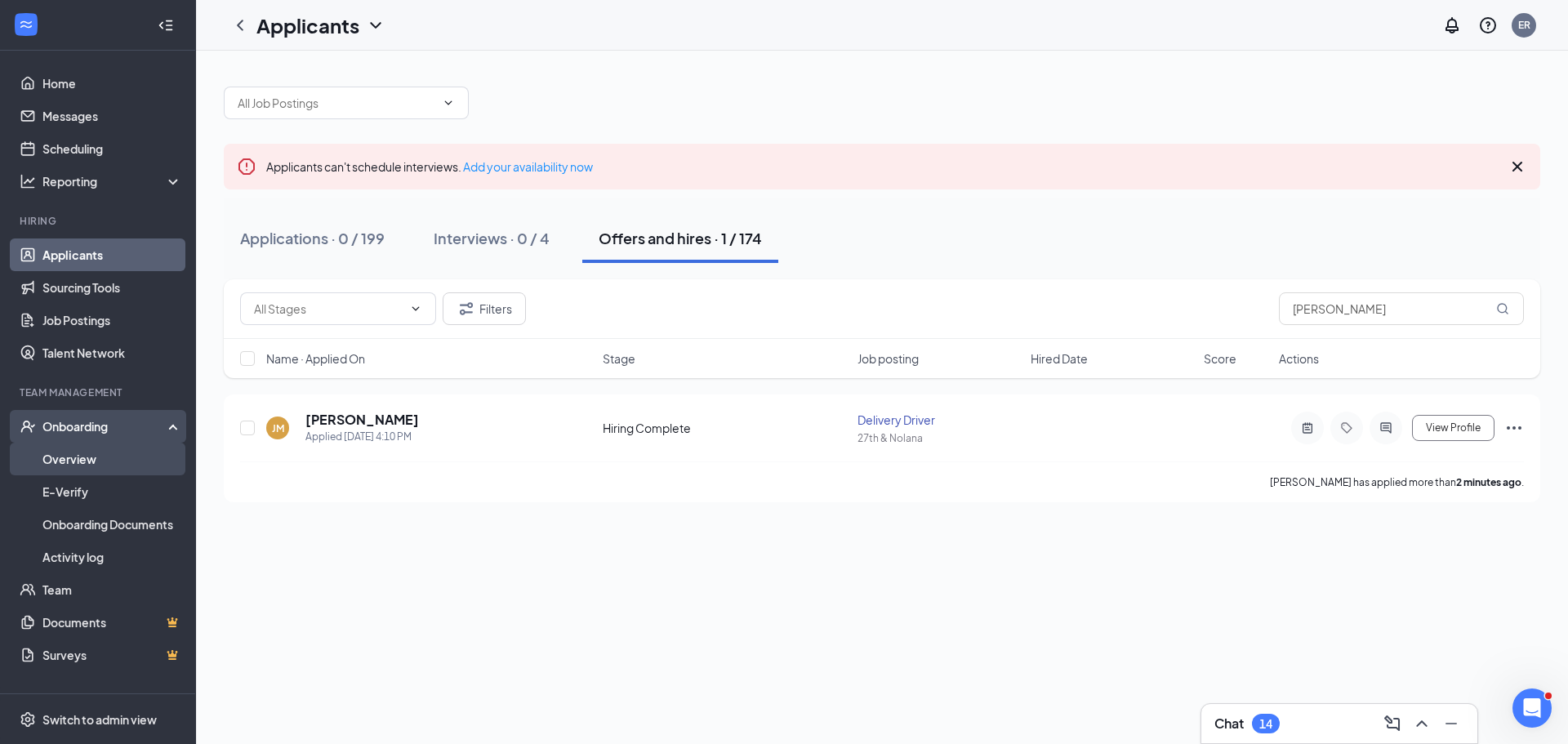
click at [101, 460] on link "Overview" at bounding box center [111, 458] width 140 height 32
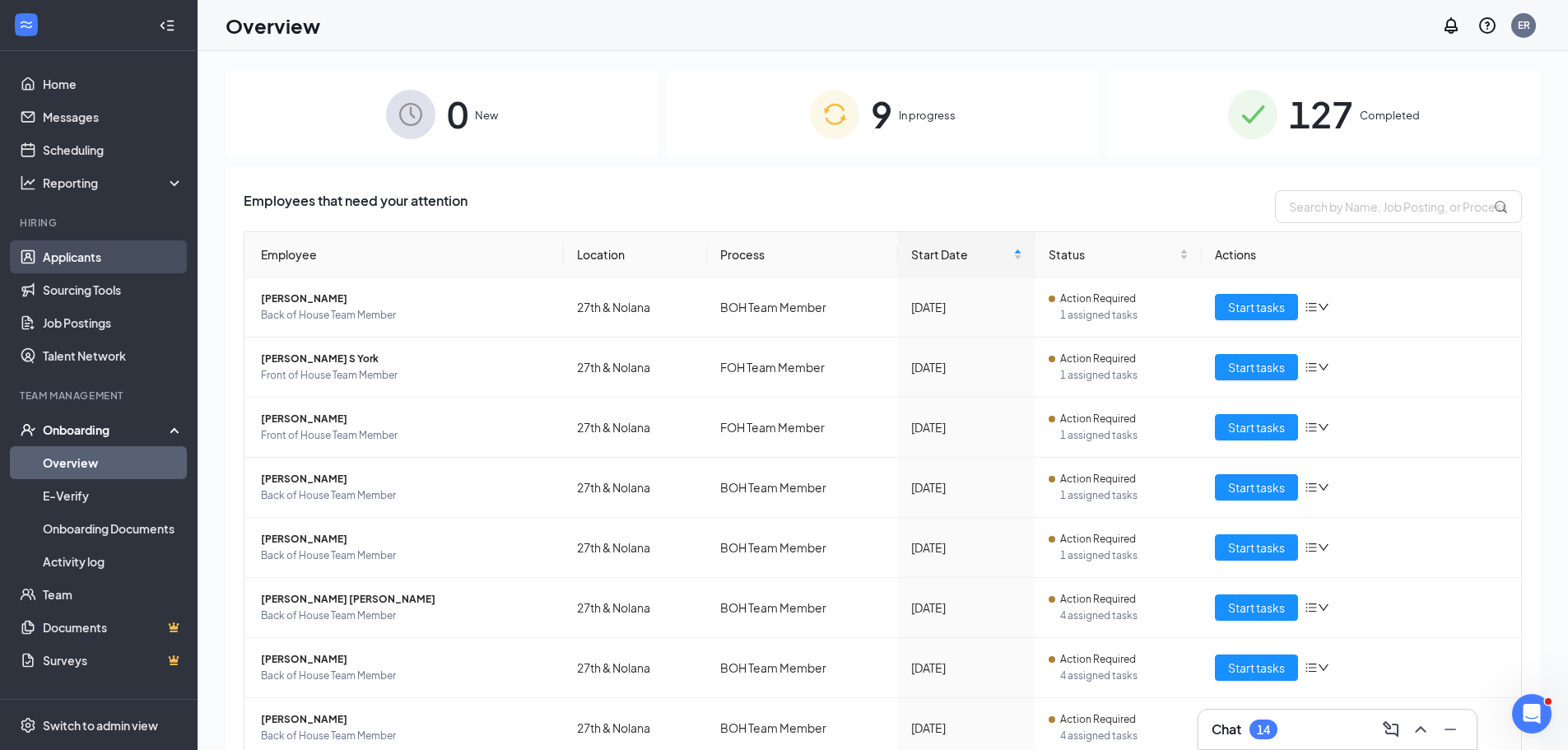
click at [69, 268] on link "Applicants" at bounding box center [112, 256] width 141 height 32
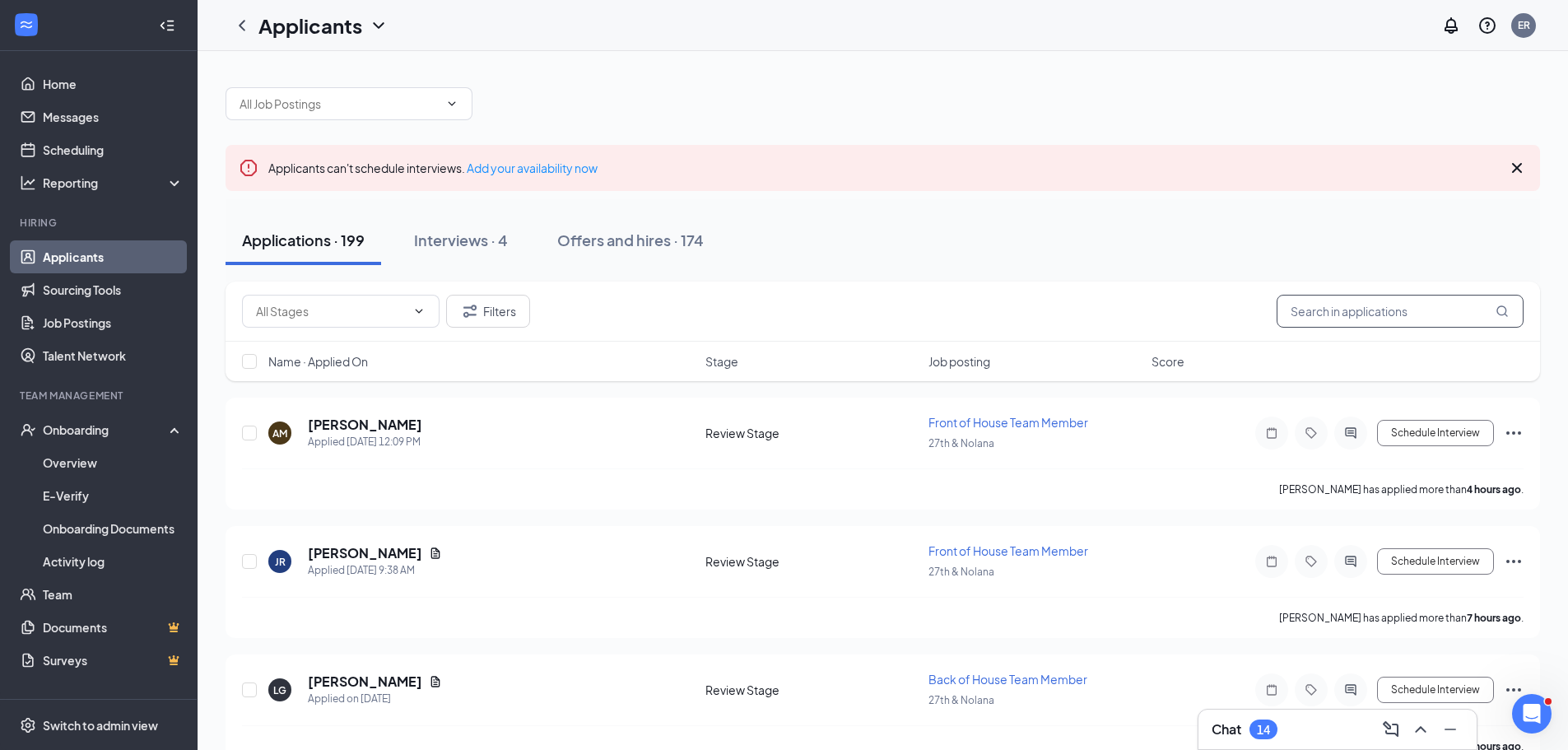
click at [1325, 316] on input "text" at bounding box center [1400, 310] width 247 height 32
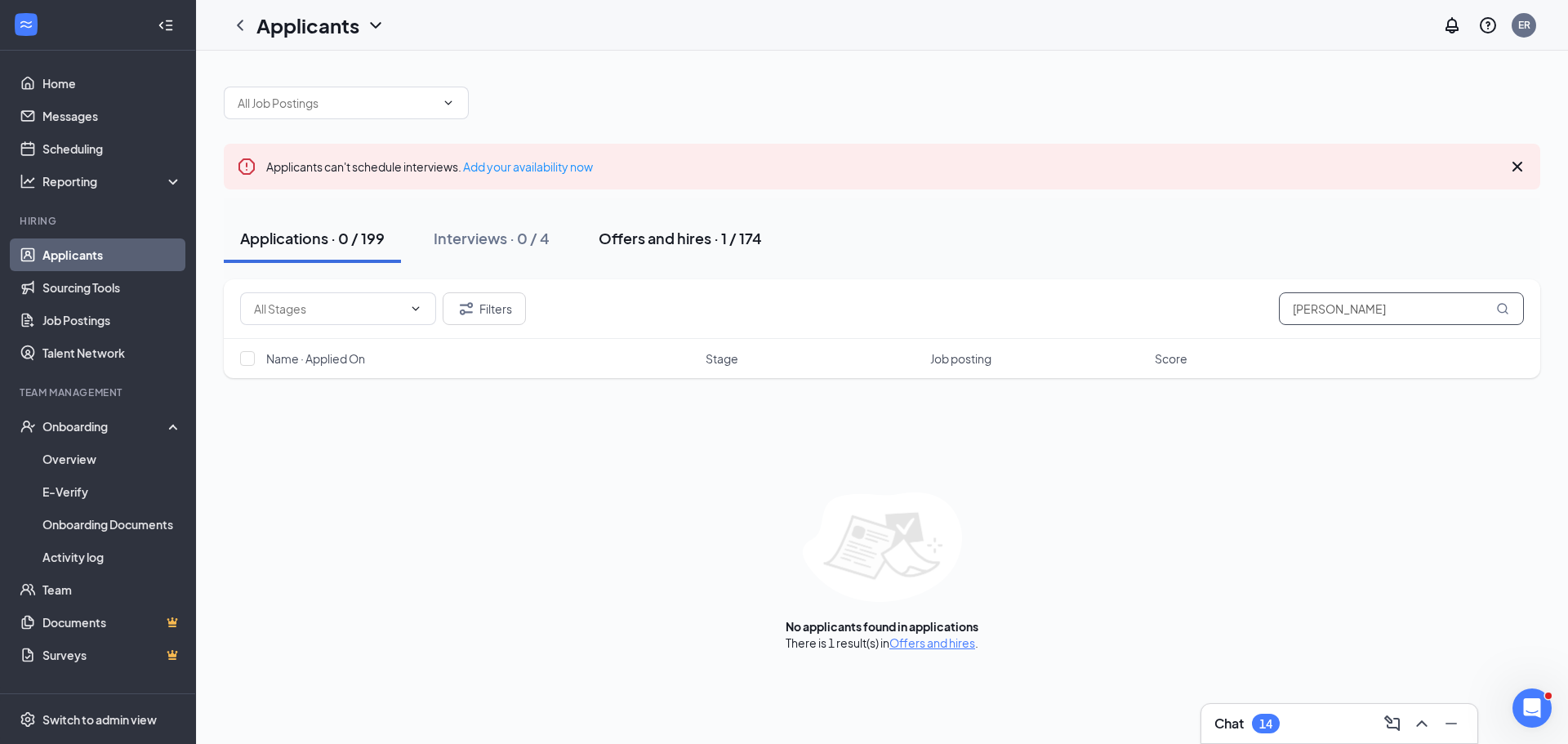
type input "[PERSON_NAME]"
click at [663, 243] on div "Offers and hires · 1 / 174" at bounding box center [680, 237] width 163 height 21
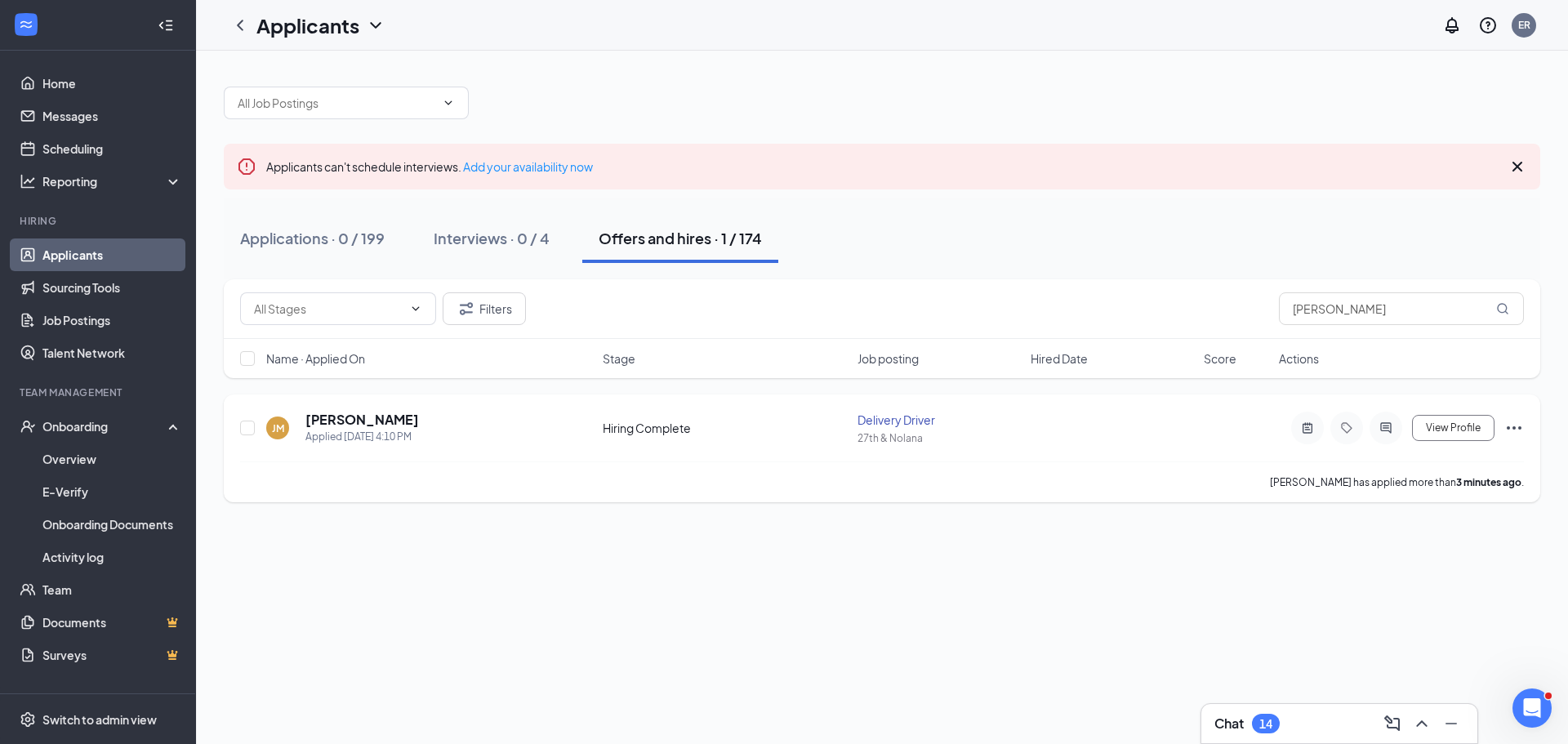
click at [1526, 430] on div "[PERSON_NAME] Applied [DATE] 4:10 PM Hiring Complete Delivery Driver 27th & [PE…" at bounding box center [882, 448] width 1317 height 107
click at [1523, 430] on div "[PERSON_NAME] Applied [DATE] 4:10 PM Hiring Complete Delivery Driver 27th & [PE…" at bounding box center [882, 448] width 1317 height 107
click at [1523, 430] on icon "Ellipses" at bounding box center [1514, 428] width 20 height 20
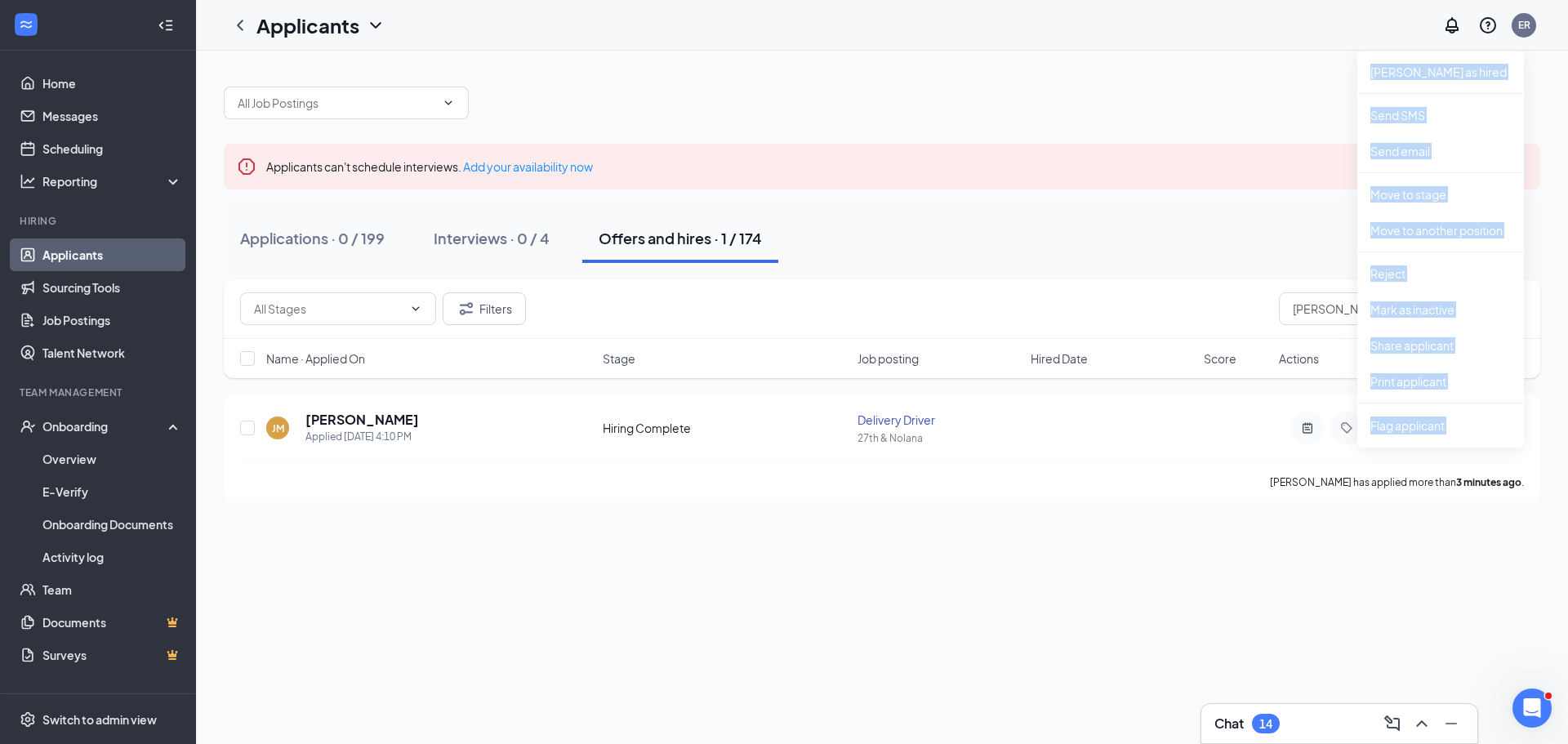
click at [864, 615] on div "Applicants can't schedule interviews. Add your availability now Applications · …" at bounding box center [882, 397] width 1372 height 693
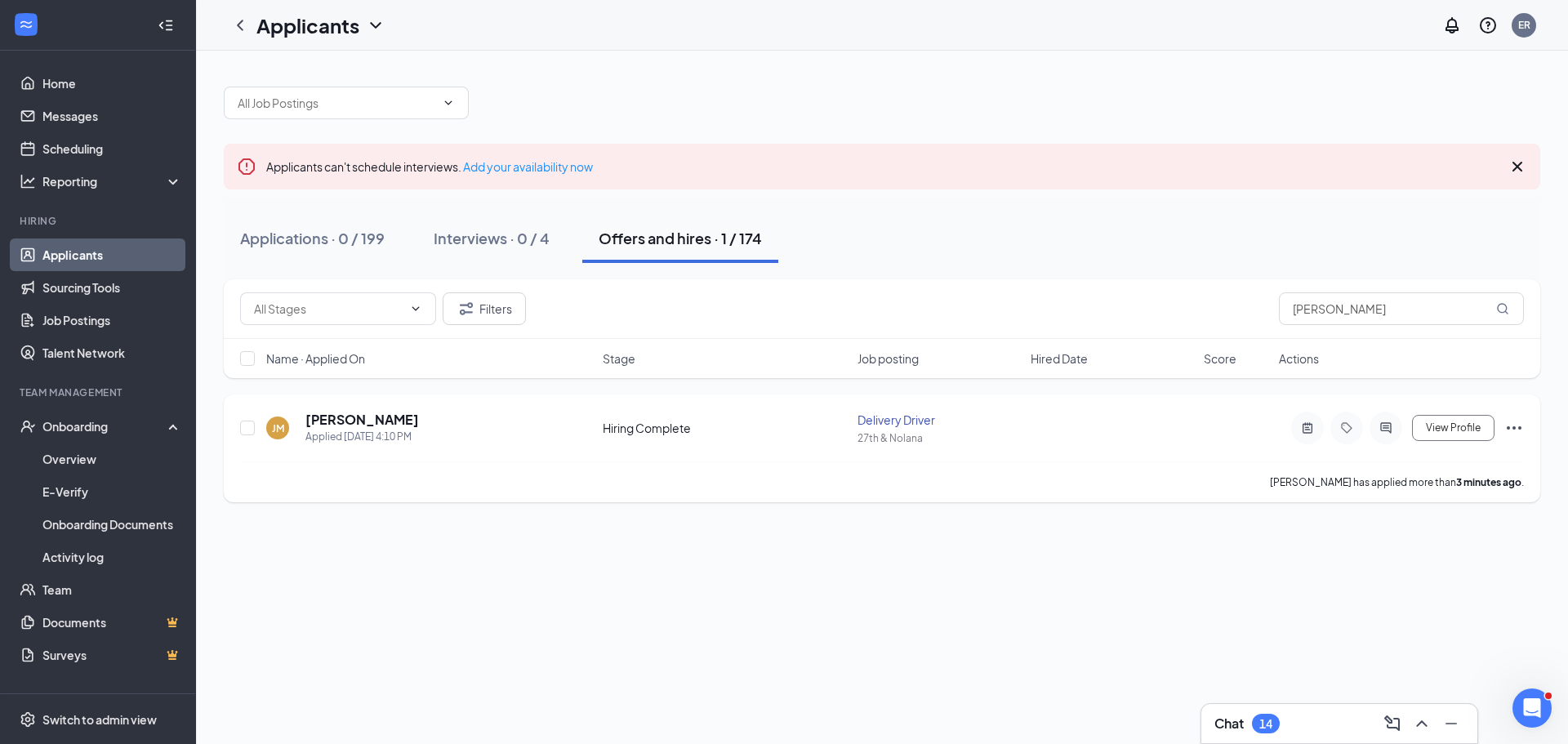
click at [650, 421] on div "Hiring Complete" at bounding box center [725, 428] width 245 height 17
click at [1521, 430] on icon "Ellipses" at bounding box center [1514, 428] width 20 height 20
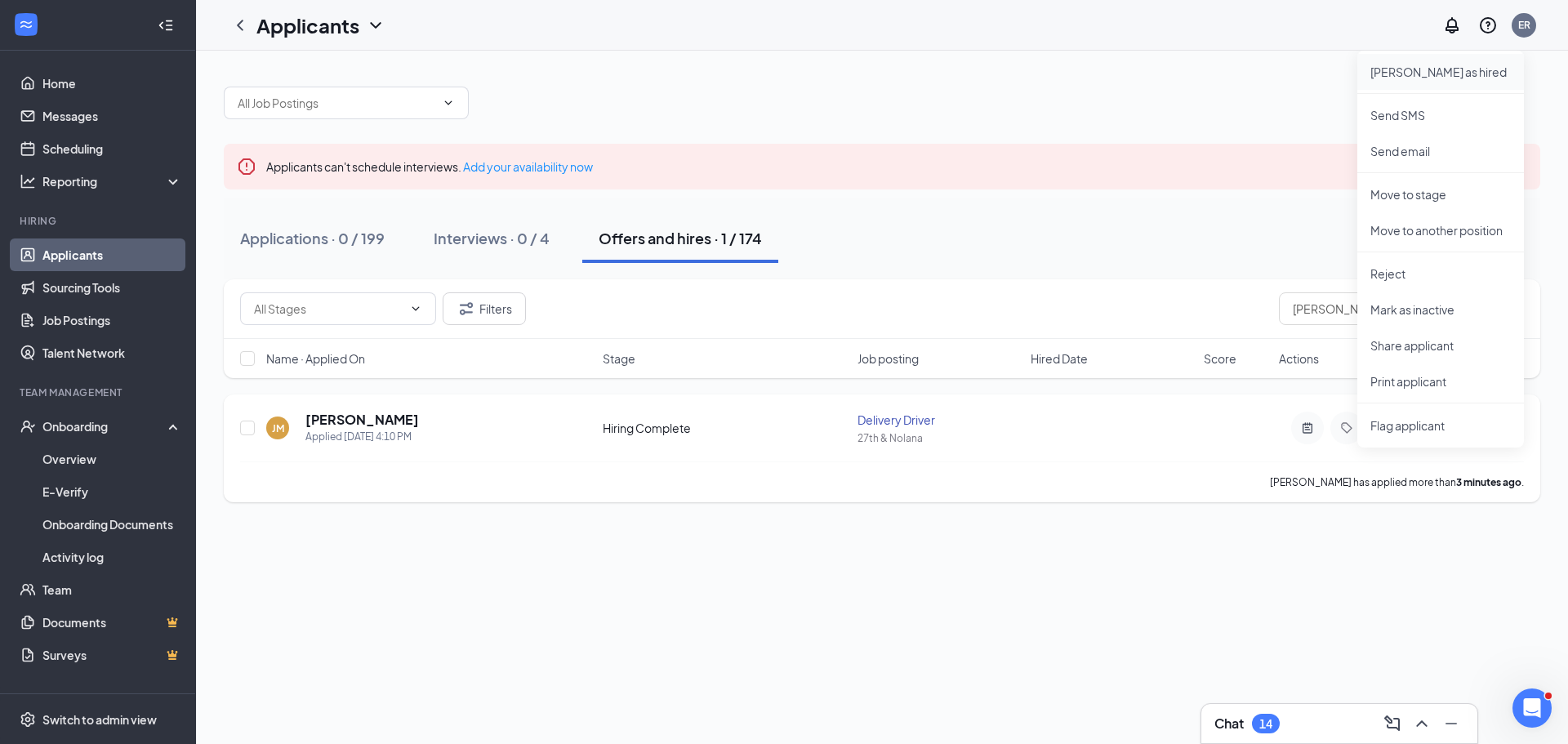
click at [1450, 70] on p "[PERSON_NAME] as hired" at bounding box center [1441, 71] width 141 height 17
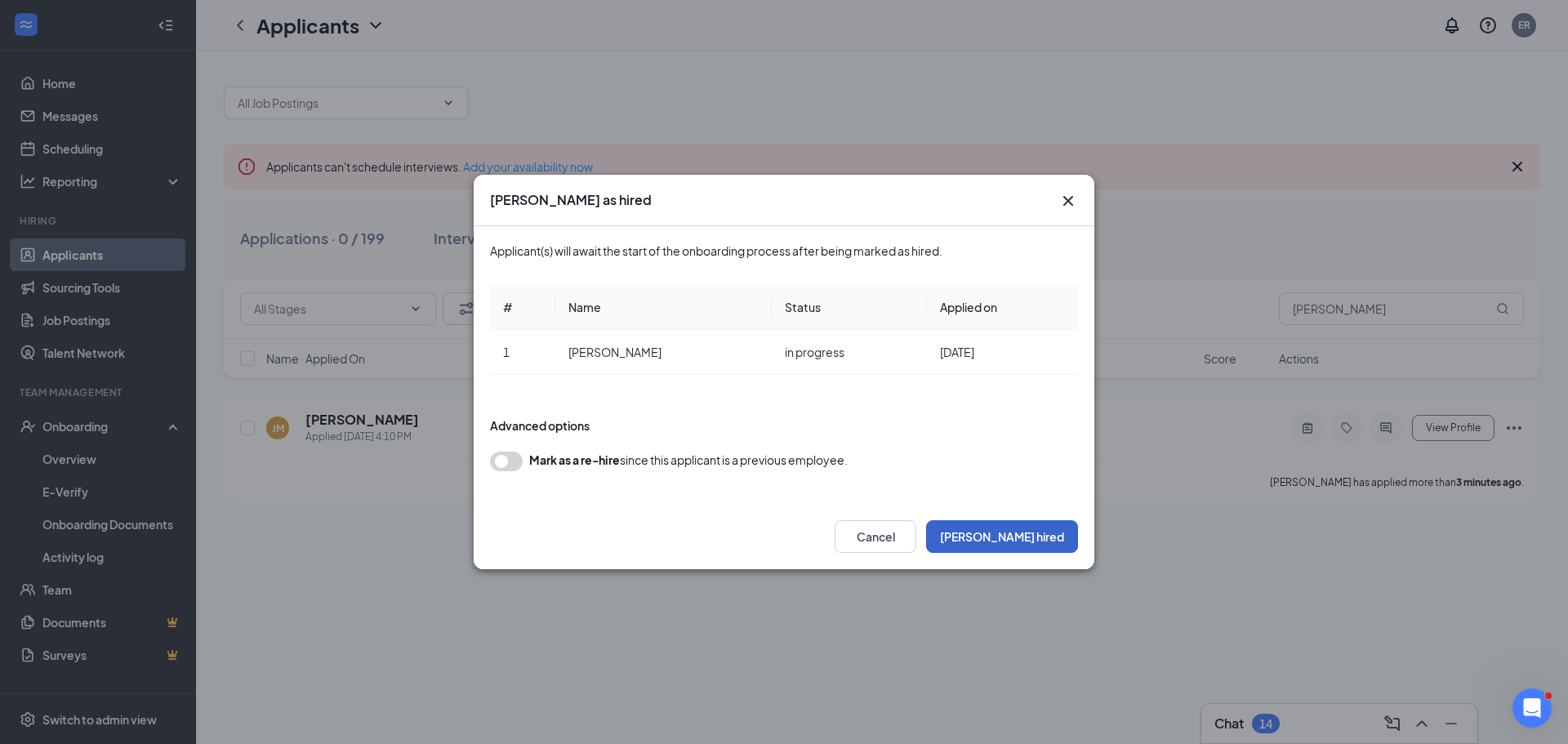
click at [1058, 537] on button "[PERSON_NAME] hired" at bounding box center [1001, 536] width 151 height 32
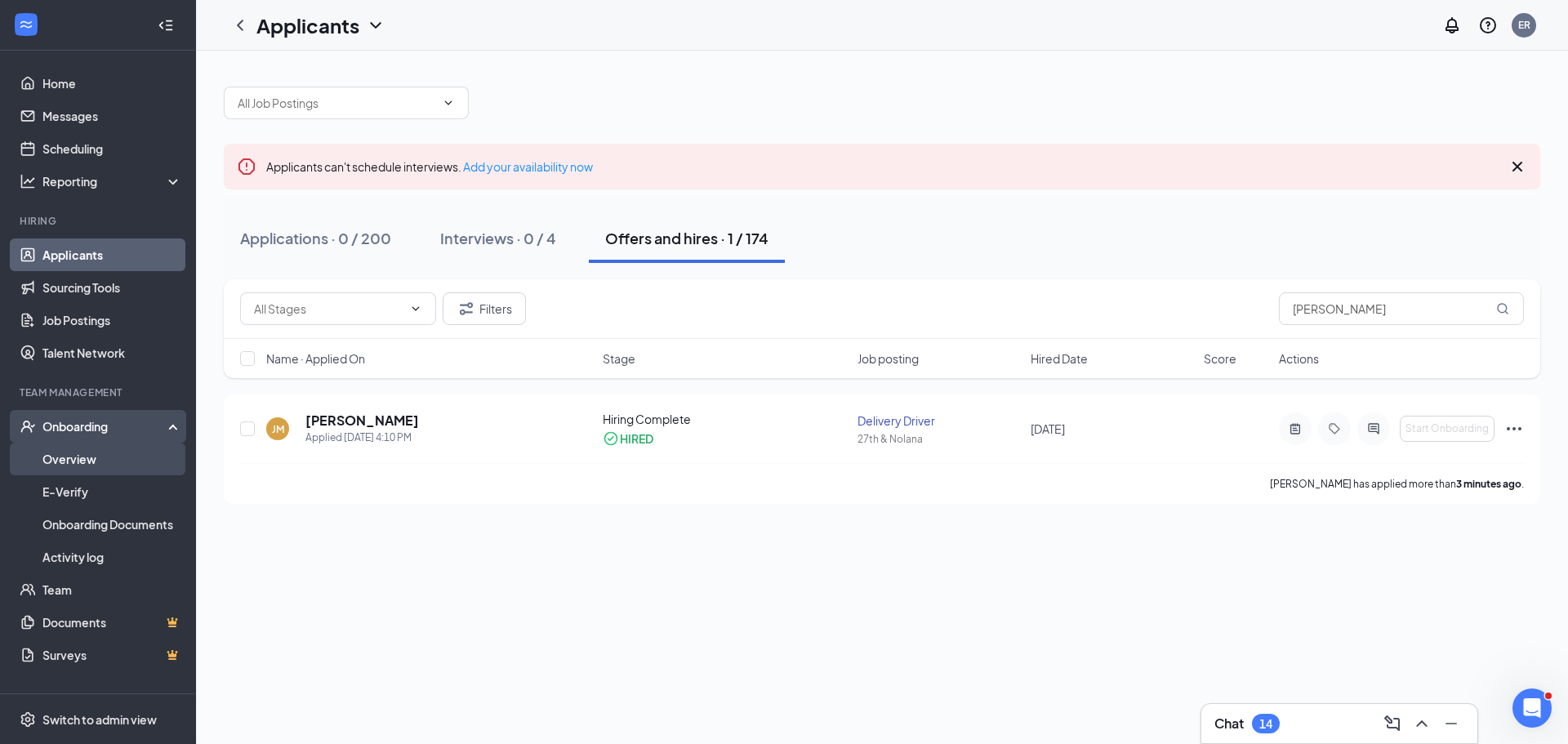
click at [78, 454] on link "Overview" at bounding box center [111, 458] width 140 height 32
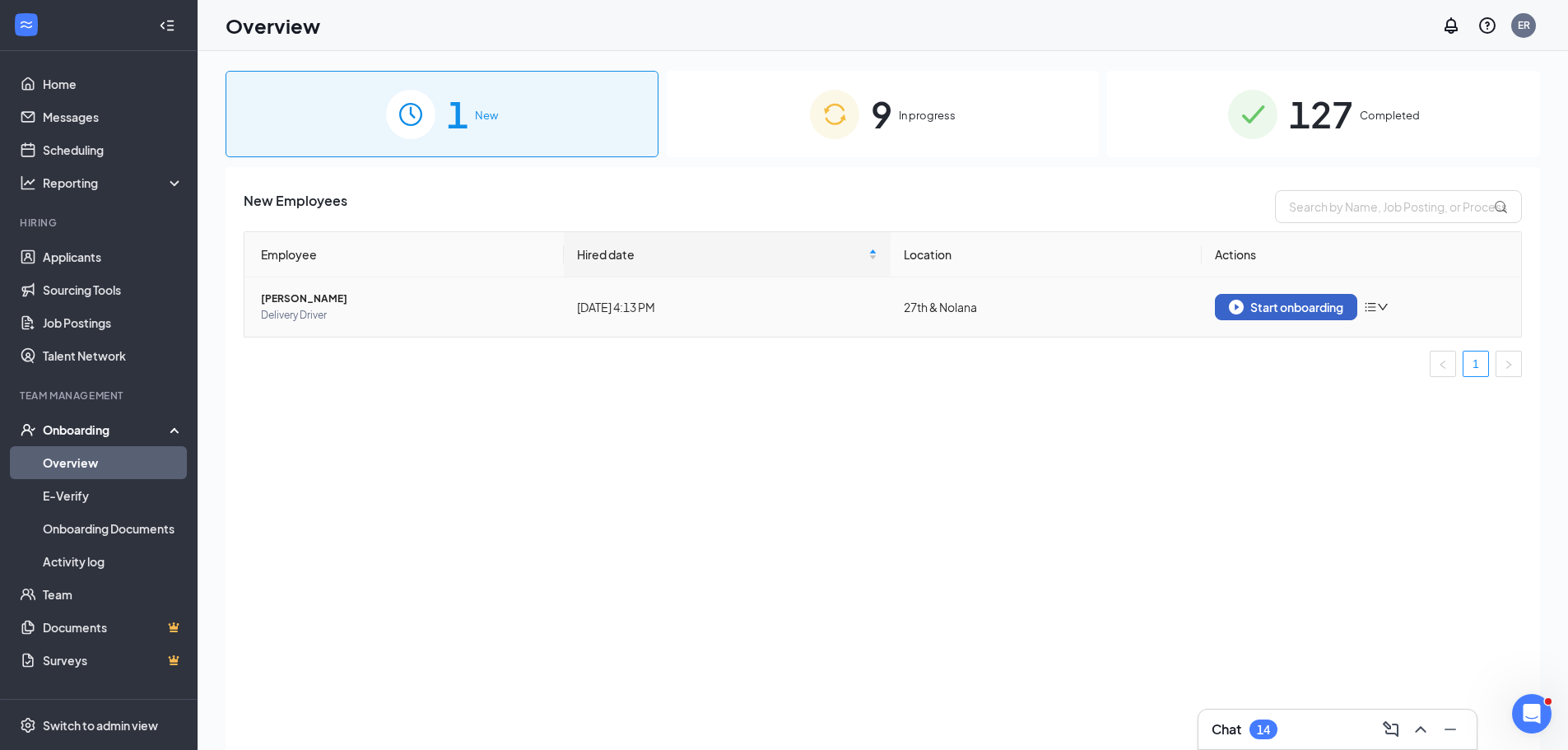
click at [1312, 303] on div "Start onboarding" at bounding box center [1286, 306] width 114 height 15
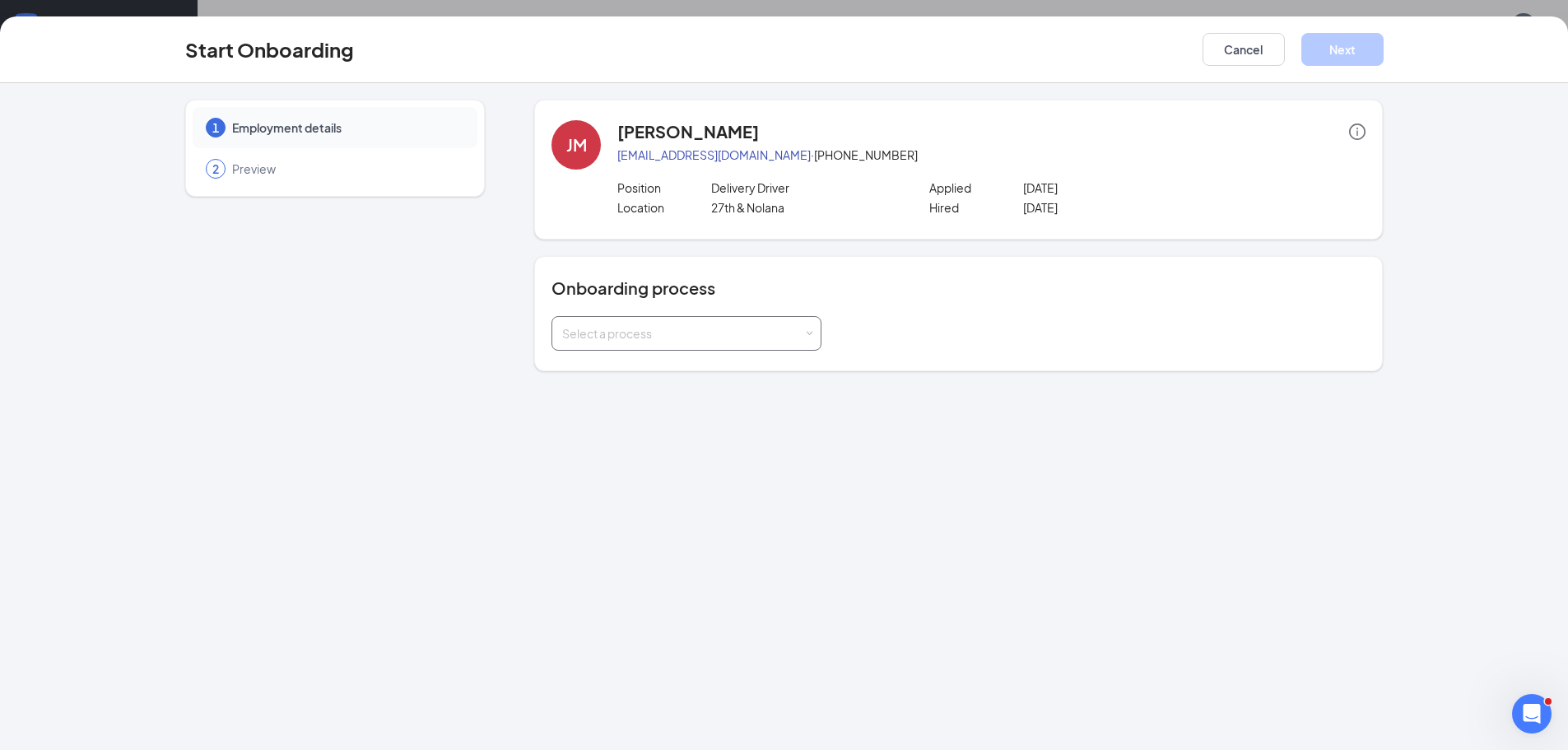
click at [795, 331] on div "Select a process" at bounding box center [682, 333] width 241 height 17
click at [734, 406] on li "Delivery Driver" at bounding box center [686, 399] width 270 height 30
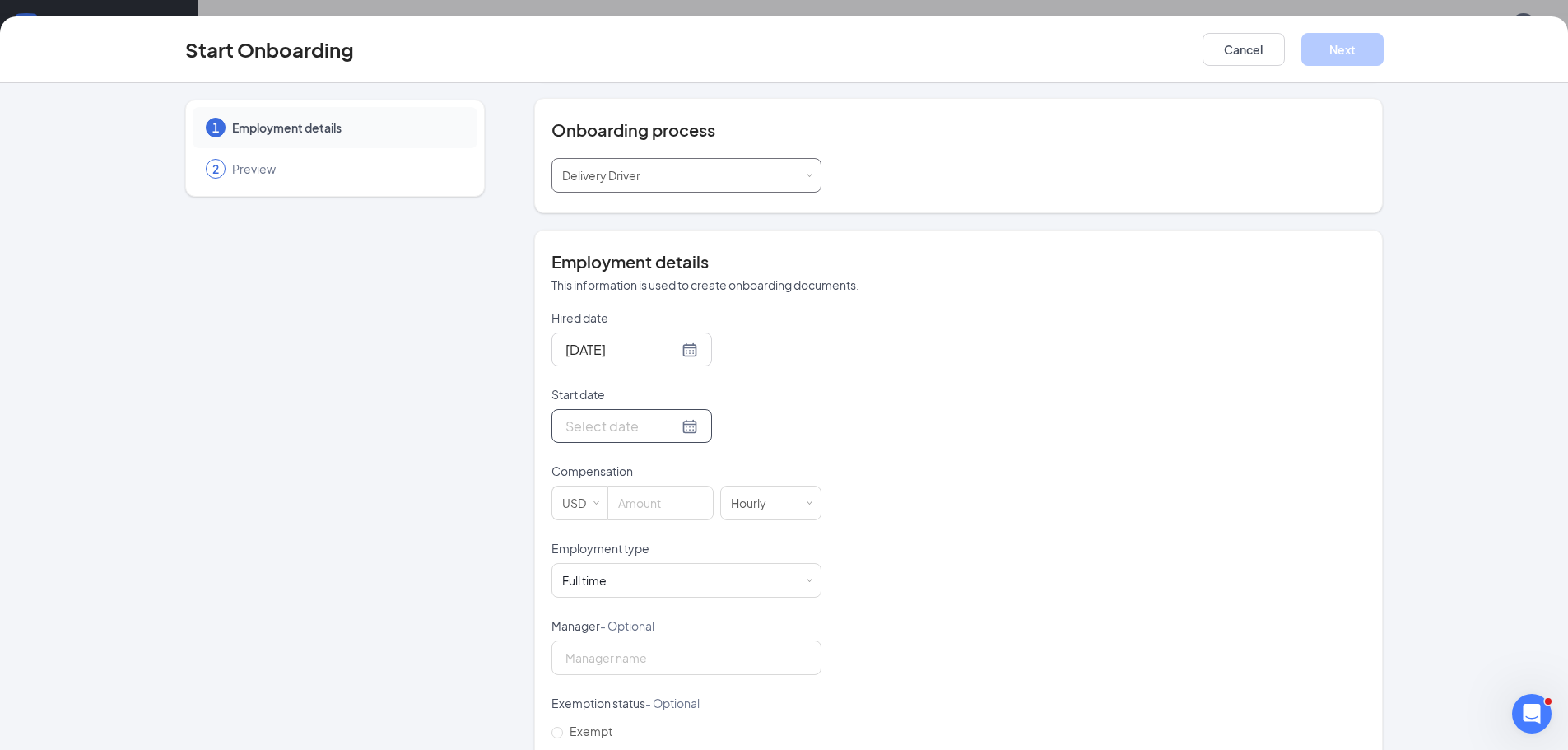
scroll to position [164, 0]
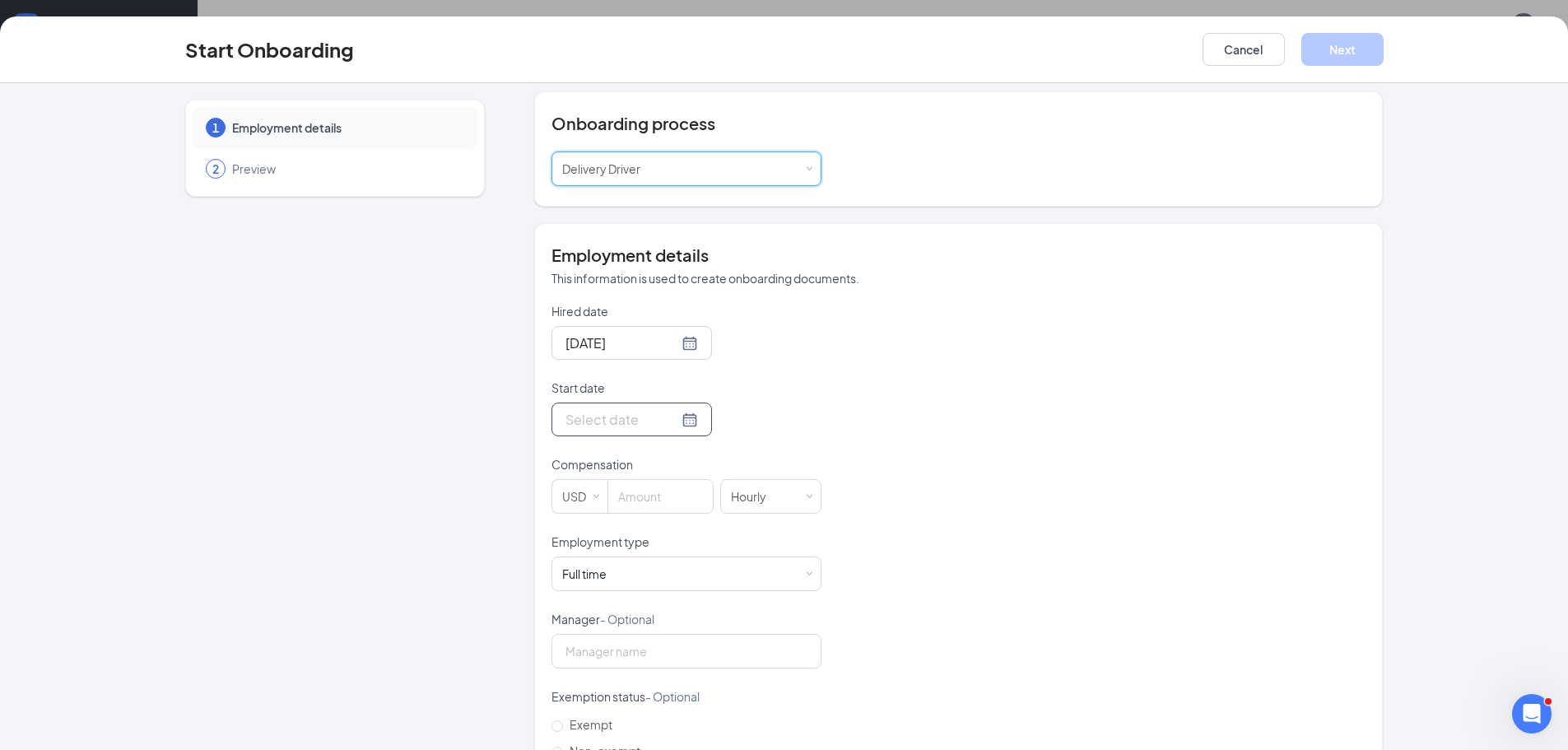
click at [680, 417] on div at bounding box center [631, 419] width 160 height 33
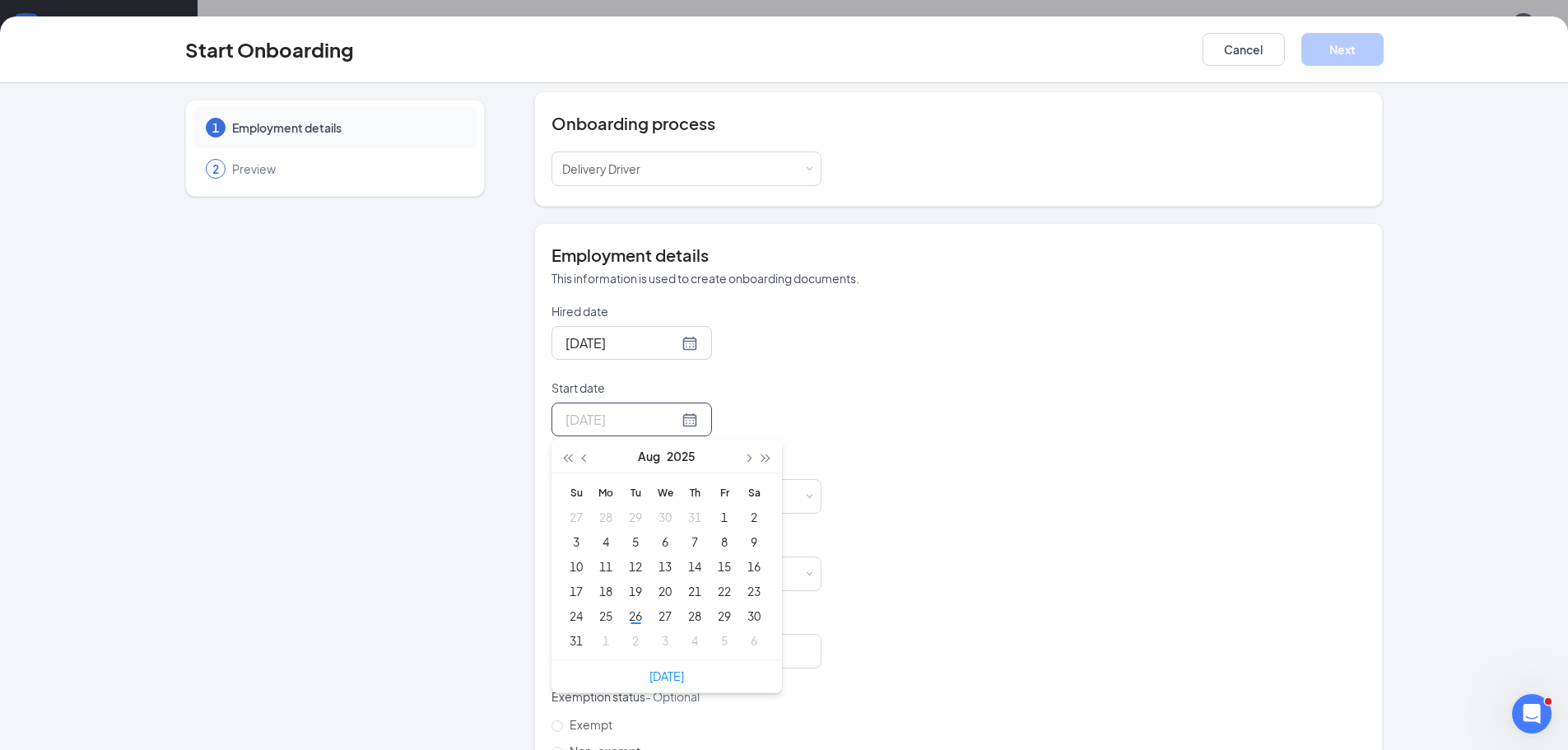
type input "[DATE]"
click at [637, 606] on div "26" at bounding box center [635, 615] width 20 height 20
click at [893, 258] on h4 "Employment details" at bounding box center [958, 254] width 814 height 23
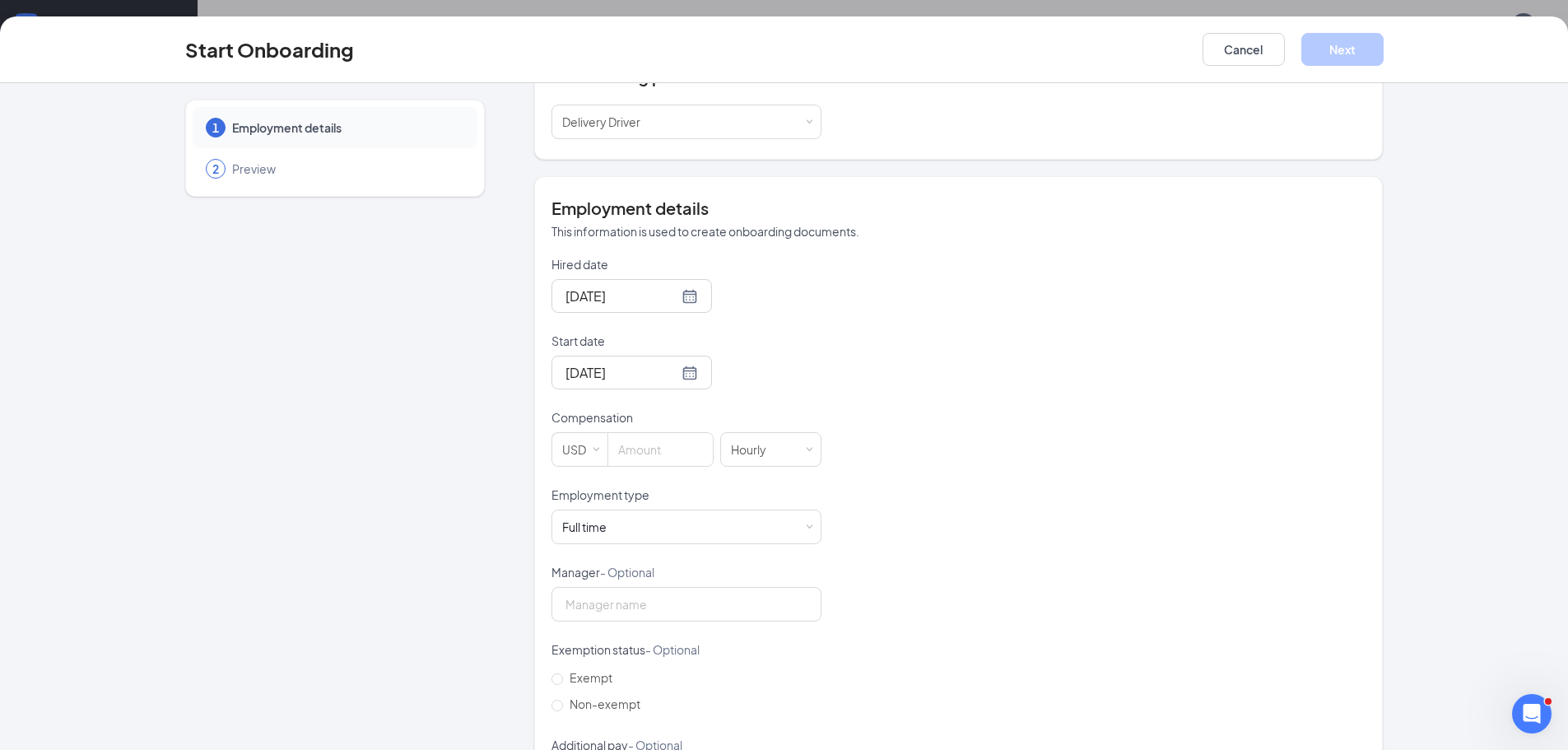
scroll to position [293, 0]
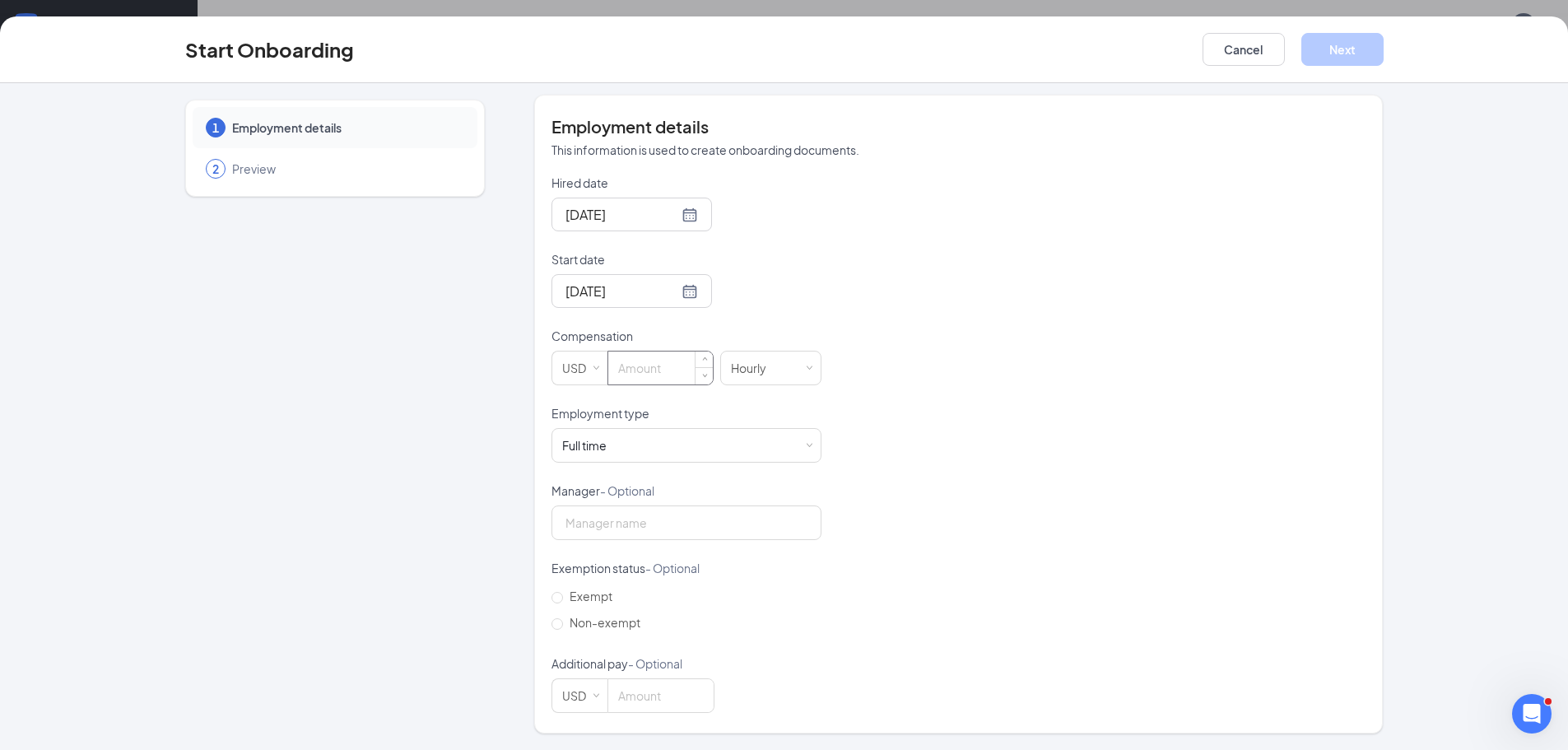
click at [650, 373] on input at bounding box center [660, 367] width 104 height 32
type input "9"
click at [595, 451] on div "Full time" at bounding box center [584, 445] width 44 height 17
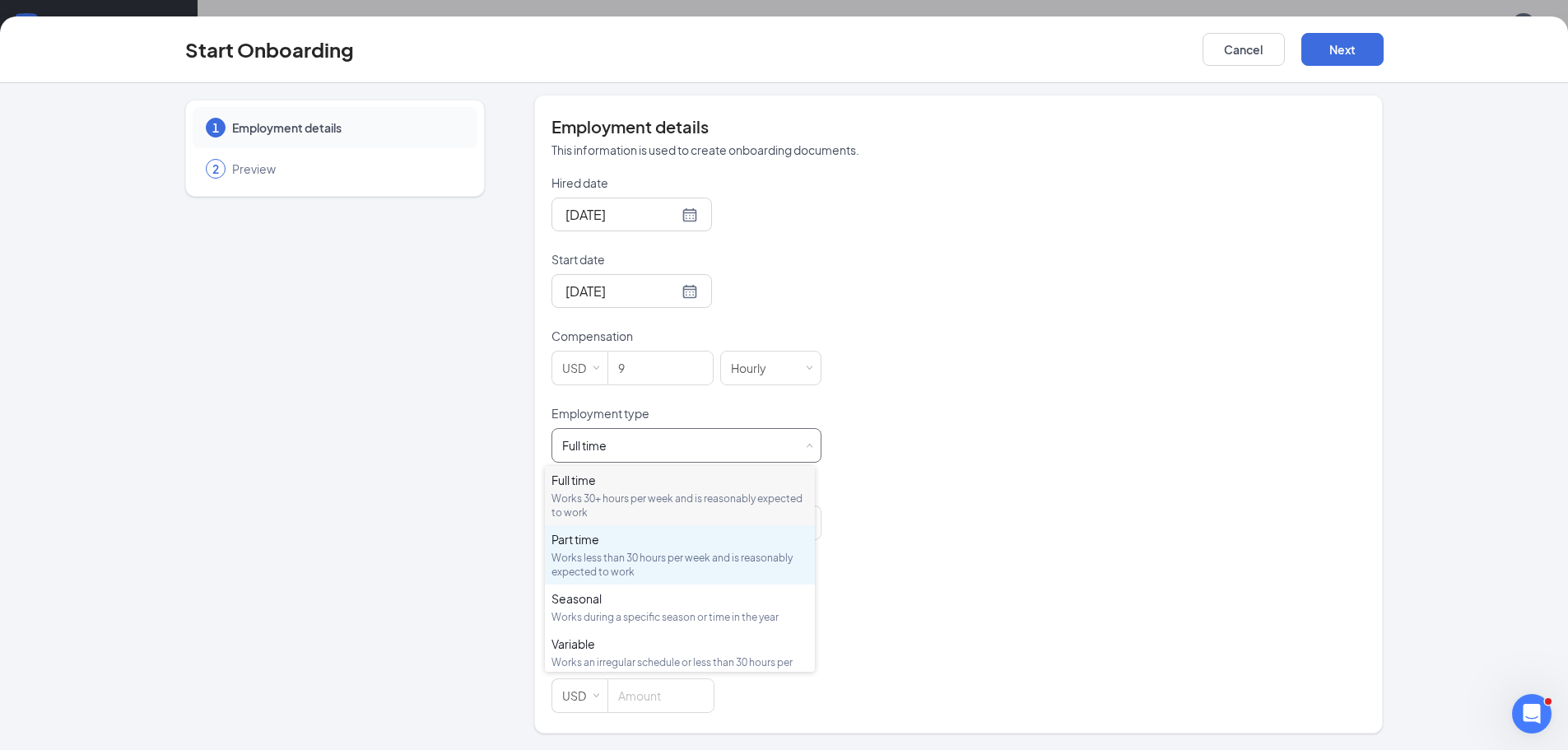
click at [651, 574] on div "Works less than 30 hours per week and is reasonably expected to work" at bounding box center [679, 564] width 257 height 28
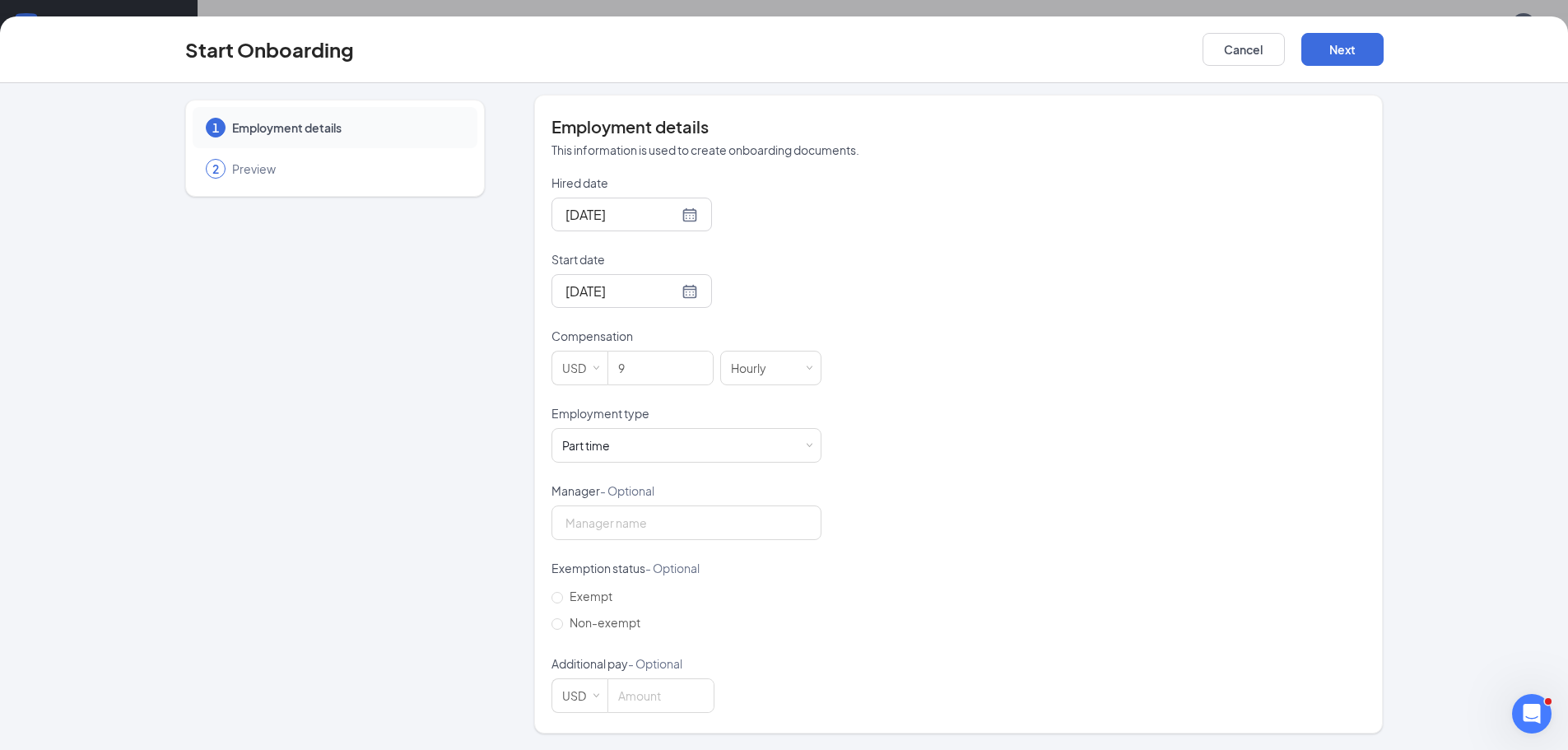
click at [999, 363] on div "Hired date [DATE] Start date [DATE] [DATE] Su Mo Tu We Th Fr Sa 27 28 29 30 31 …" at bounding box center [958, 443] width 814 height 538
click at [690, 531] on input "Manager - Optional" at bounding box center [686, 522] width 270 height 34
type input "[PERSON_NAME]"
click at [572, 592] on span "Exempt" at bounding box center [591, 595] width 56 height 15
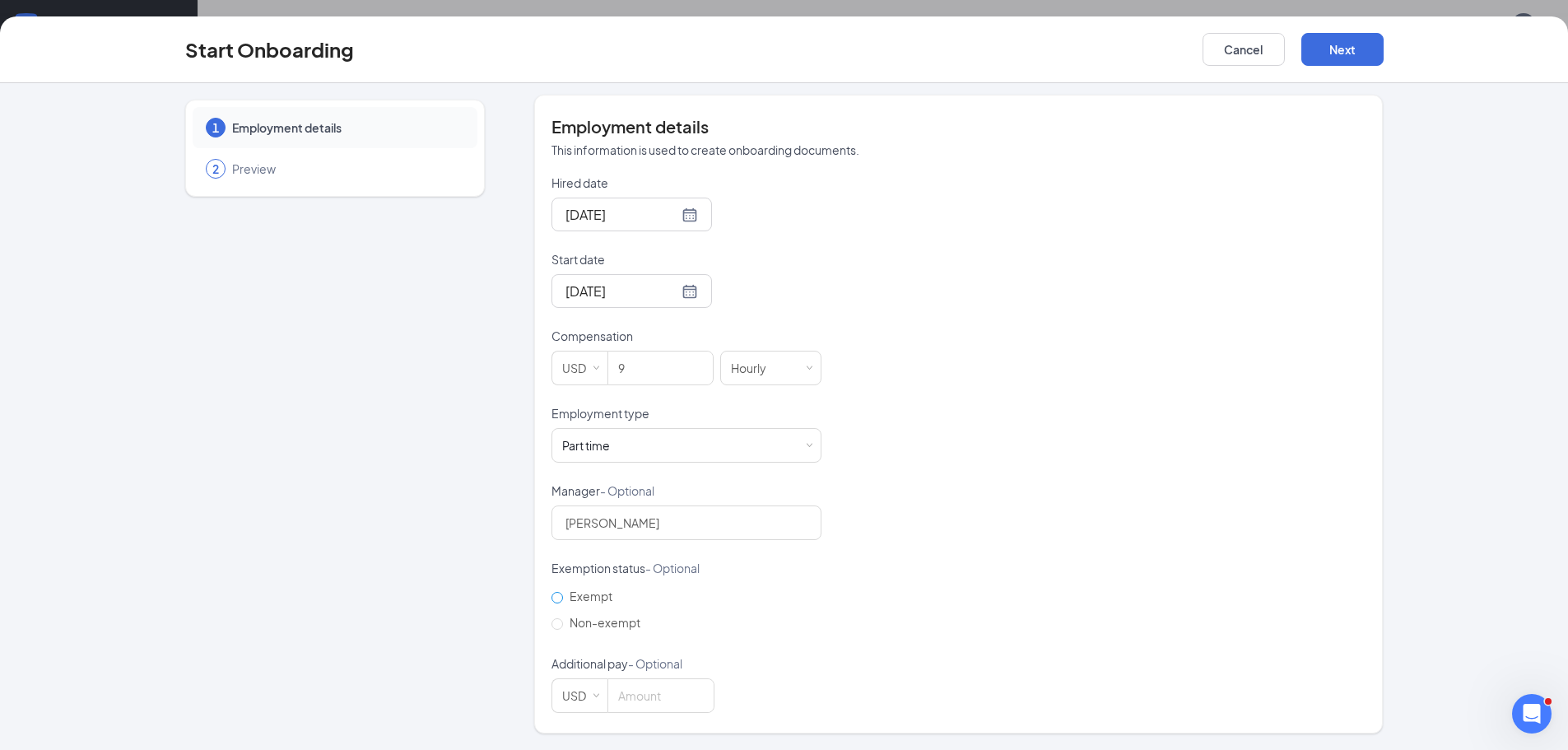
click at [563, 592] on input "Exempt" at bounding box center [557, 597] width 12 height 12
radio input "true"
click at [563, 619] on span "Non-exempt" at bounding box center [604, 621] width 84 height 15
click at [562, 619] on input "Non-exempt" at bounding box center [557, 624] width 12 height 12
radio input "true"
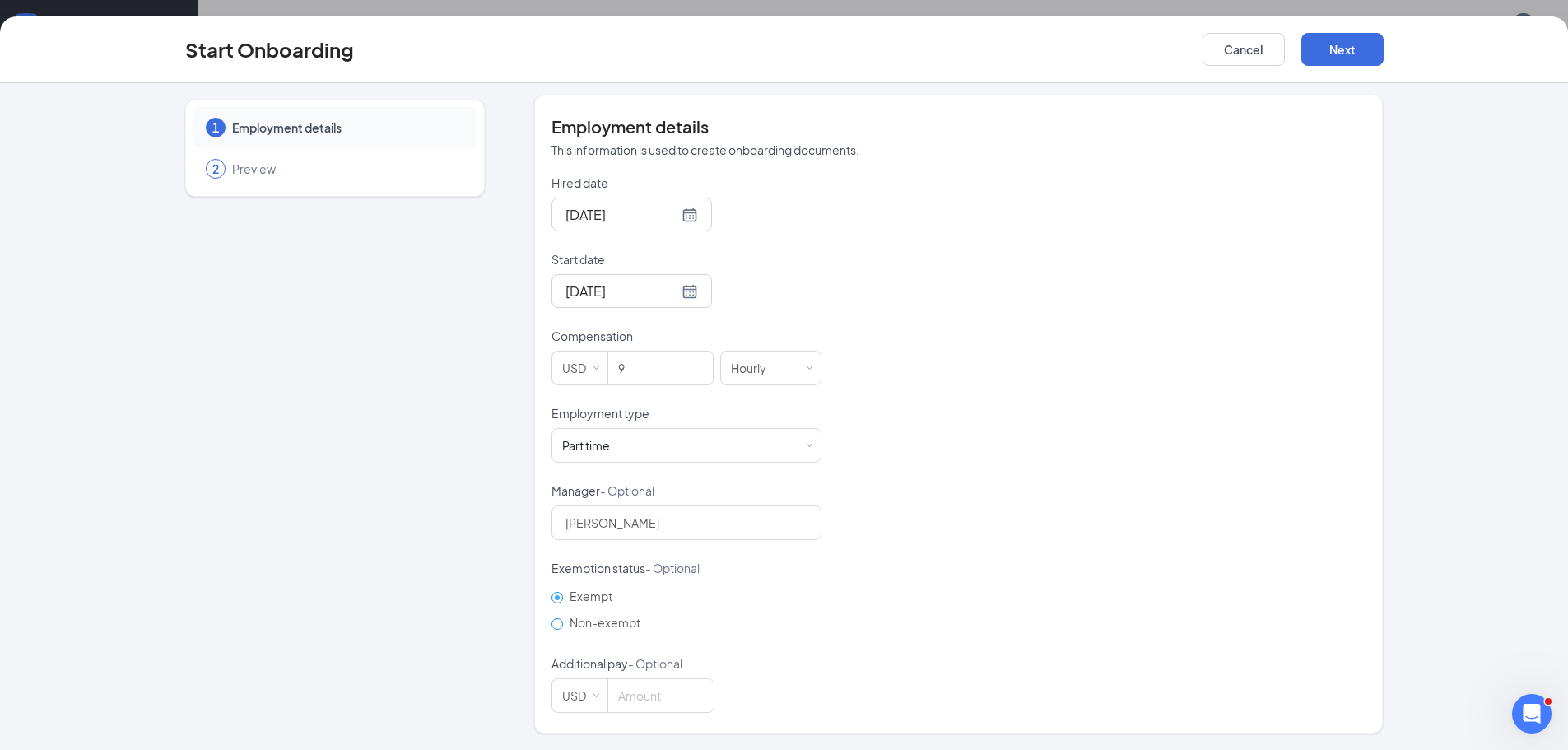
radio input "false"
click at [1317, 49] on button "Next" at bounding box center [1343, 48] width 83 height 32
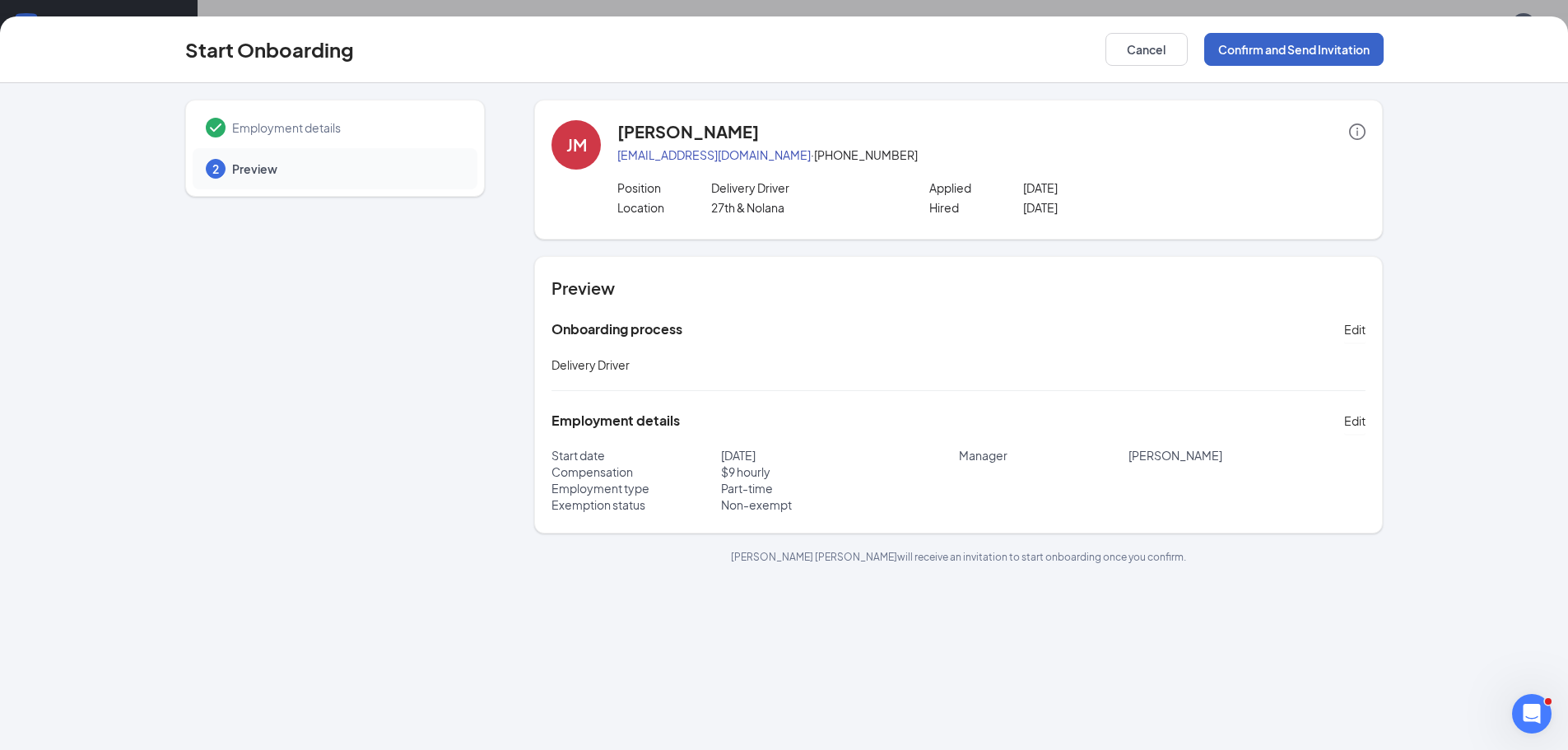
click at [1319, 47] on button "Confirm and Send Invitation" at bounding box center [1293, 48] width 179 height 32
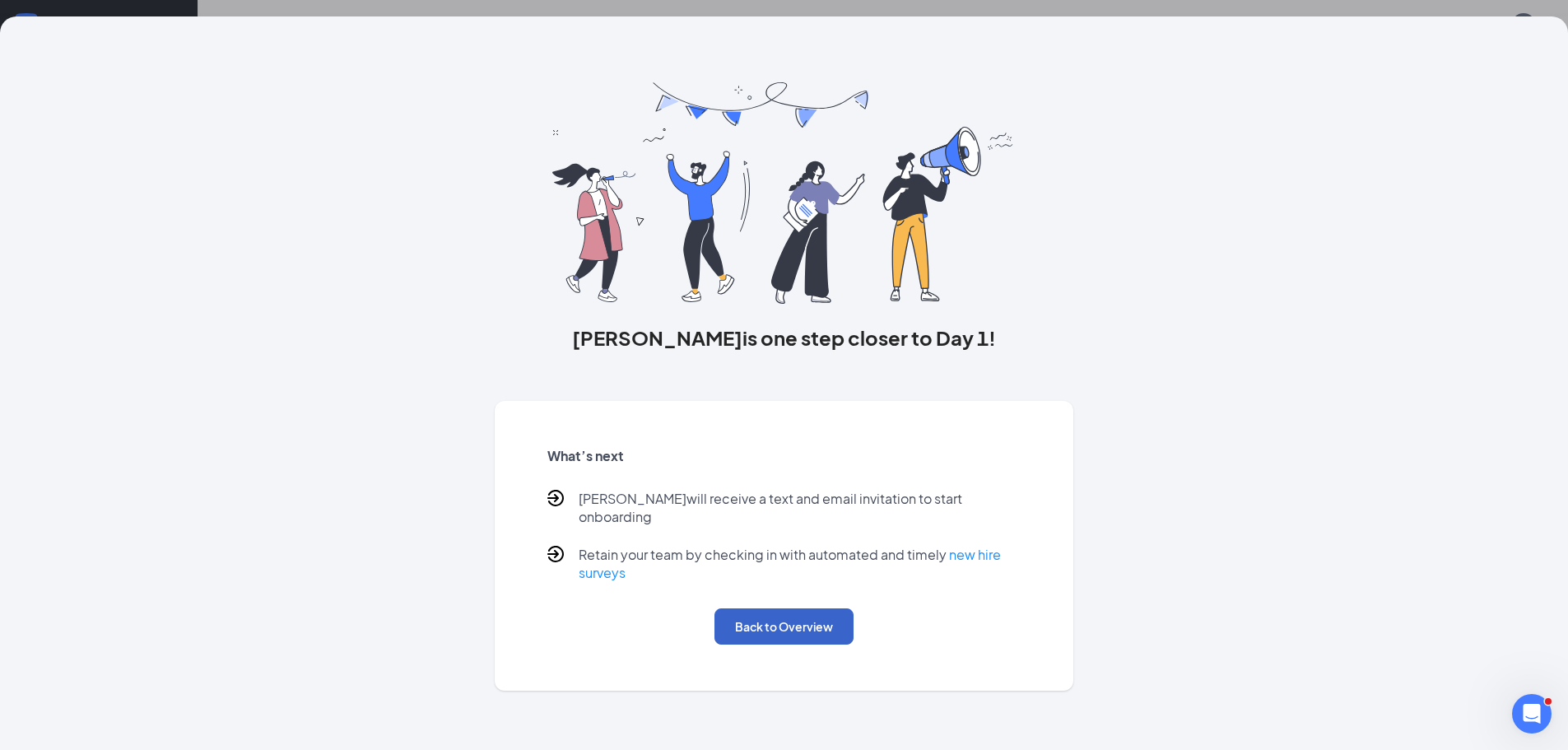
click at [814, 608] on button "Back to Overview" at bounding box center [784, 626] width 139 height 36
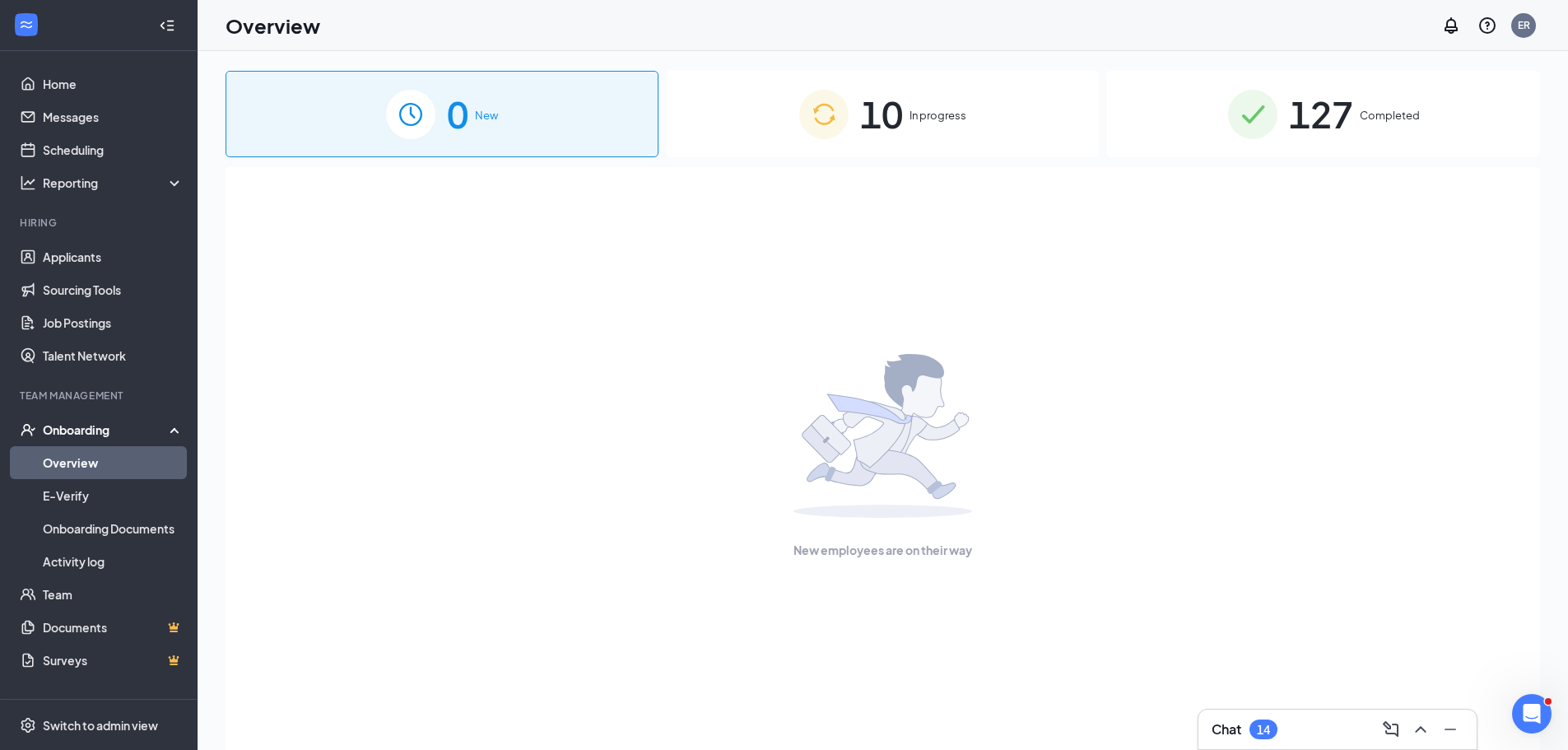
click at [941, 111] on span "In progress" at bounding box center [938, 115] width 57 height 17
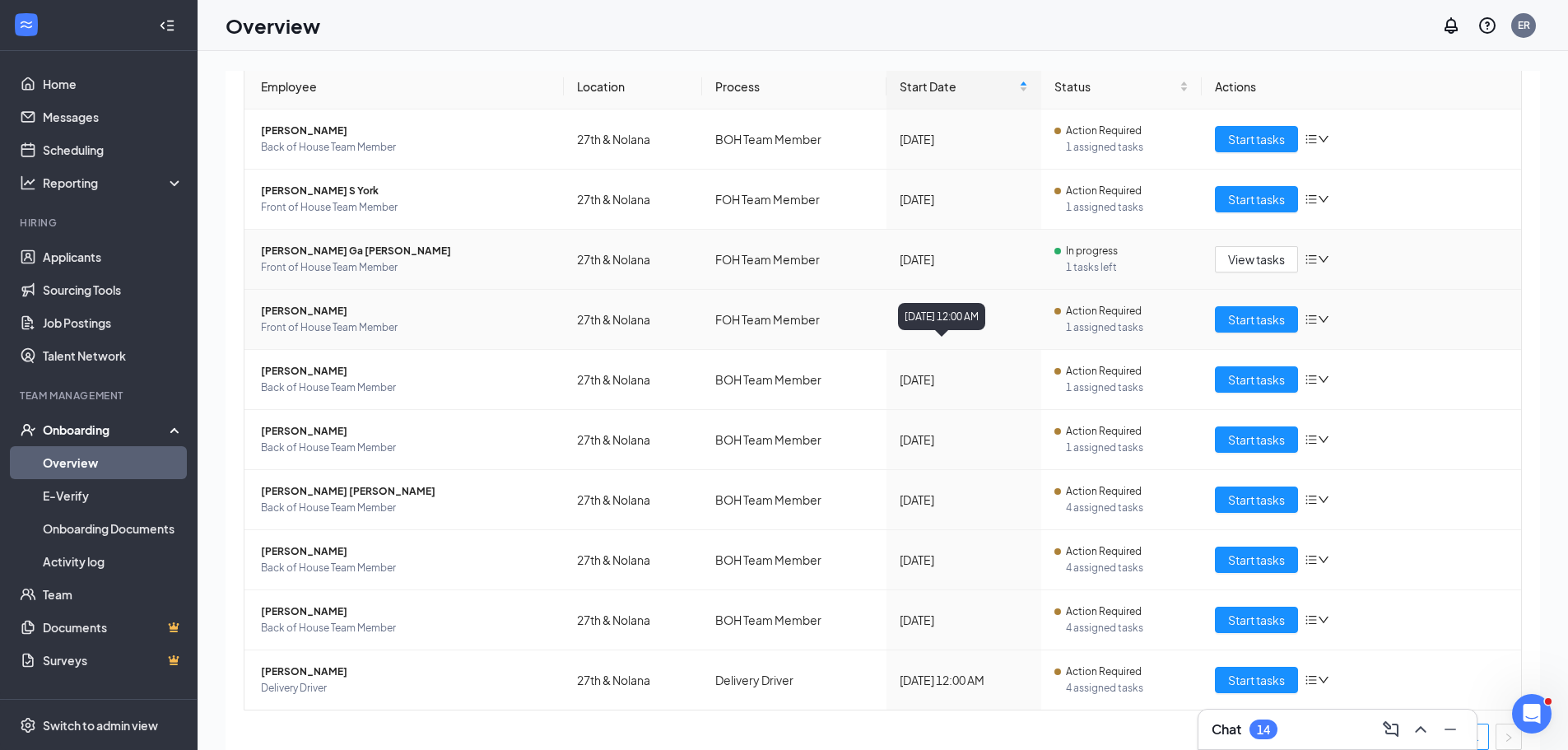
scroll to position [185, 0]
